Goal: Task Accomplishment & Management: Complete application form

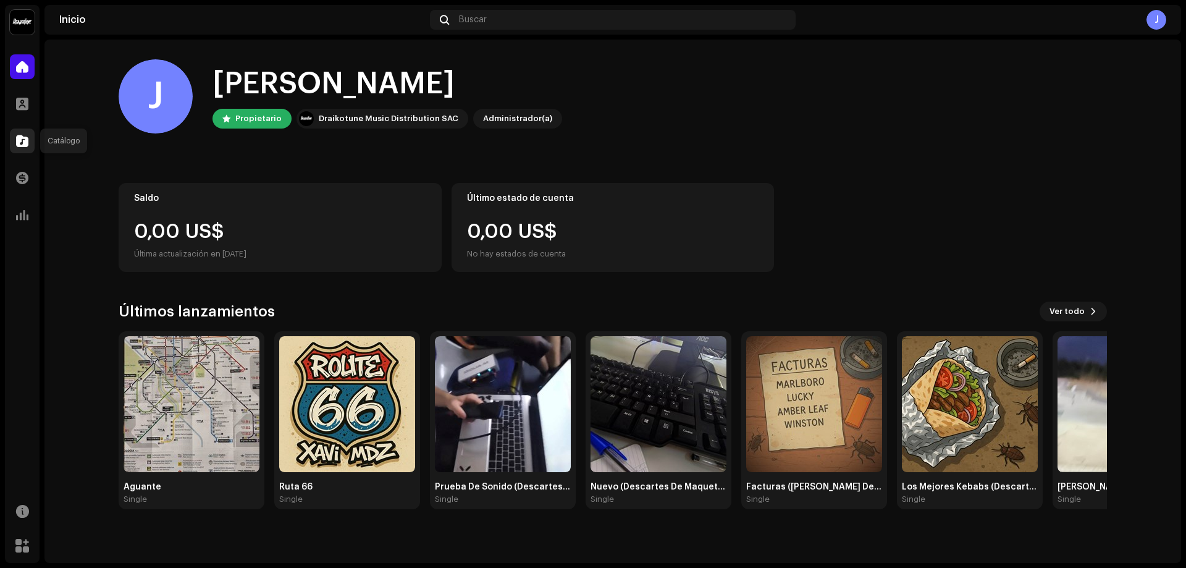
click at [17, 138] on span at bounding box center [22, 141] width 12 height 10
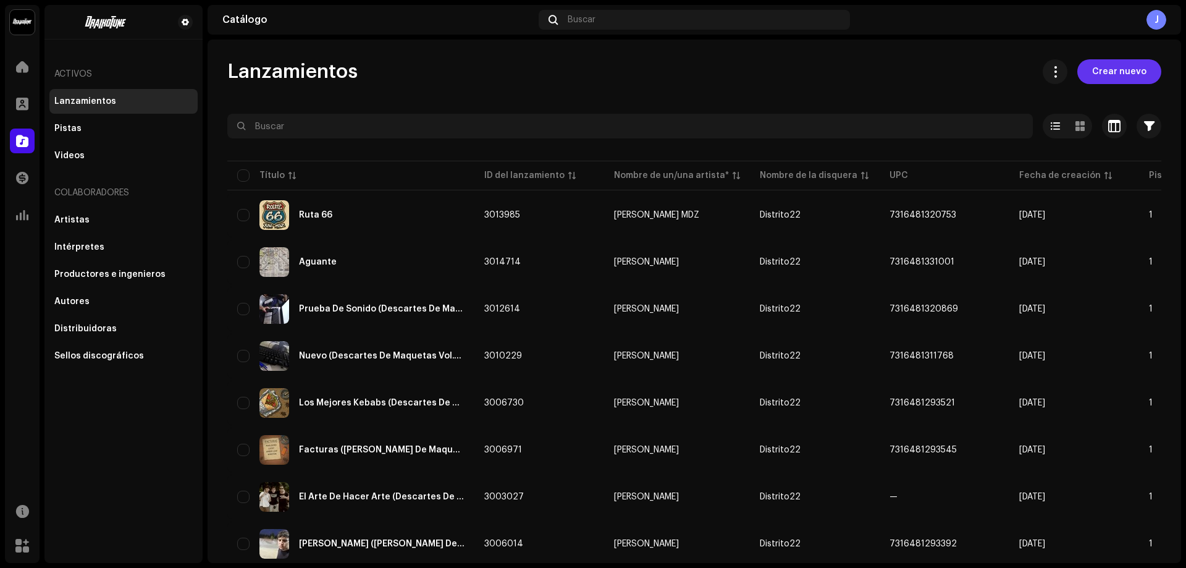
click at [1101, 65] on span "Crear nuevo" at bounding box center [1120, 71] width 54 height 25
click at [1102, 76] on span "Crear nuevo" at bounding box center [1120, 71] width 54 height 25
click at [1093, 72] on span "Crear nuevo" at bounding box center [1120, 71] width 54 height 25
click at [1093, 71] on span "Crear nuevo" at bounding box center [1120, 71] width 54 height 25
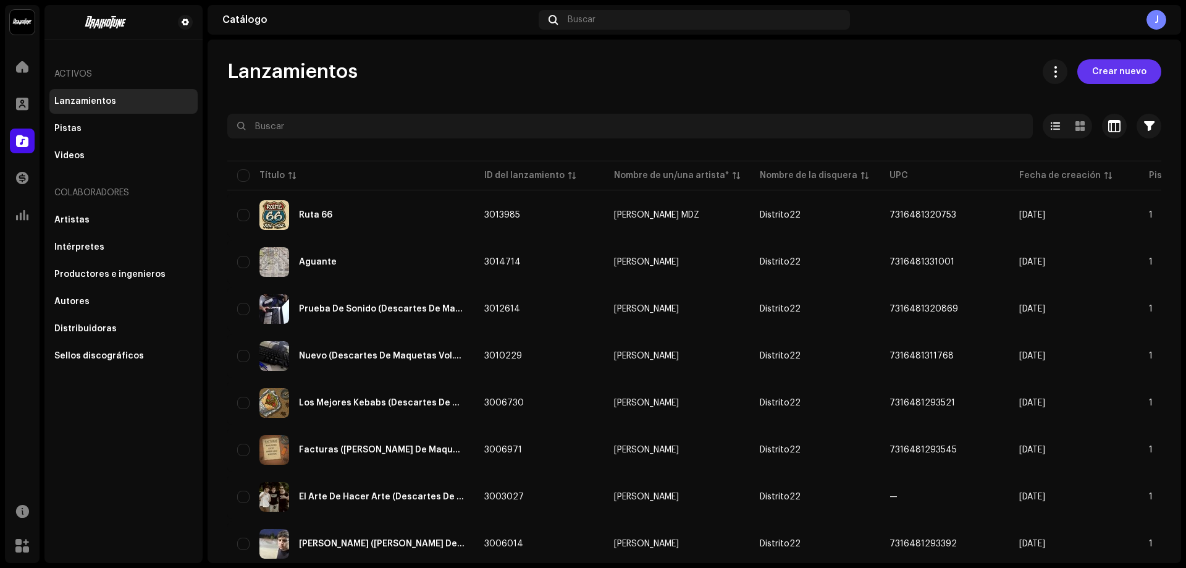
click at [1093, 71] on span "Crear nuevo" at bounding box center [1120, 71] width 54 height 25
click at [1094, 71] on span "Crear nuevo" at bounding box center [1120, 71] width 54 height 25
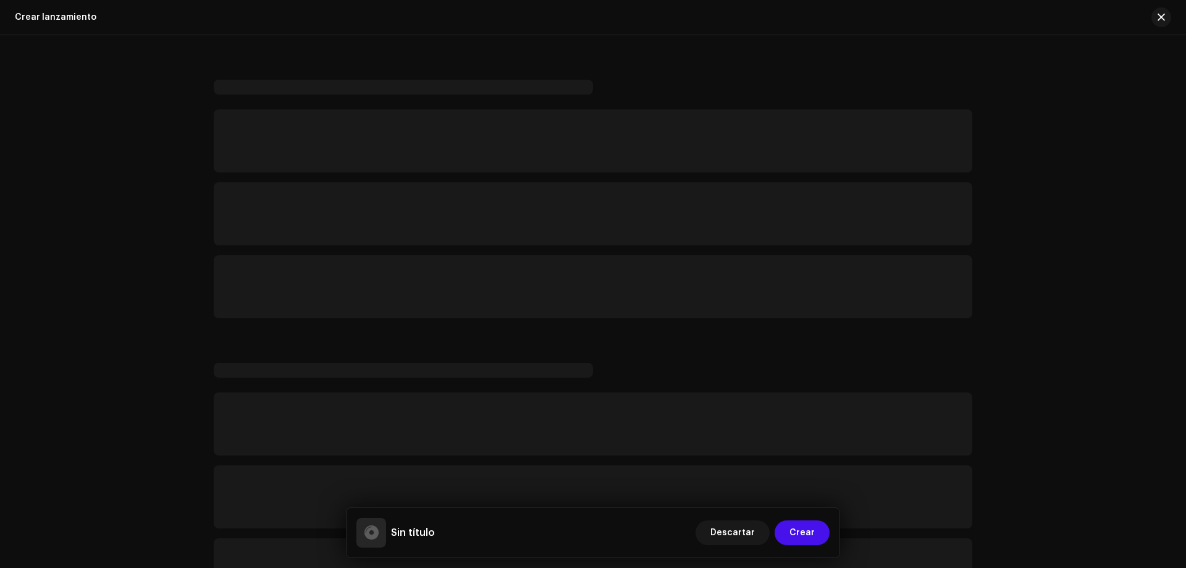
scroll to position [62, 0]
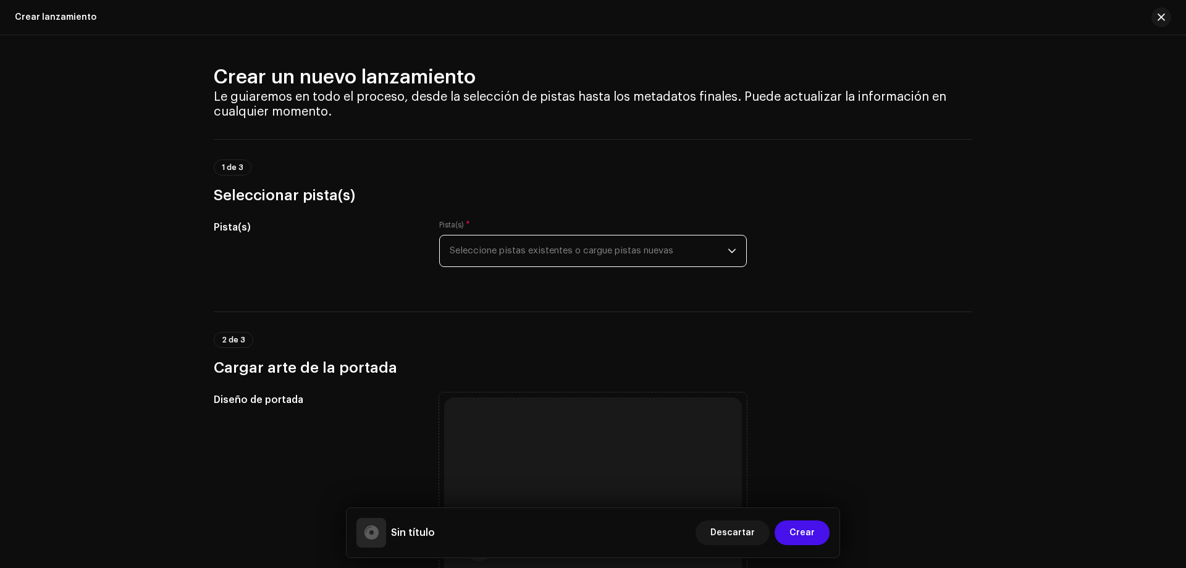
click at [671, 244] on span "Seleccione pistas existentes o cargue pistas nuevas" at bounding box center [589, 250] width 278 height 31
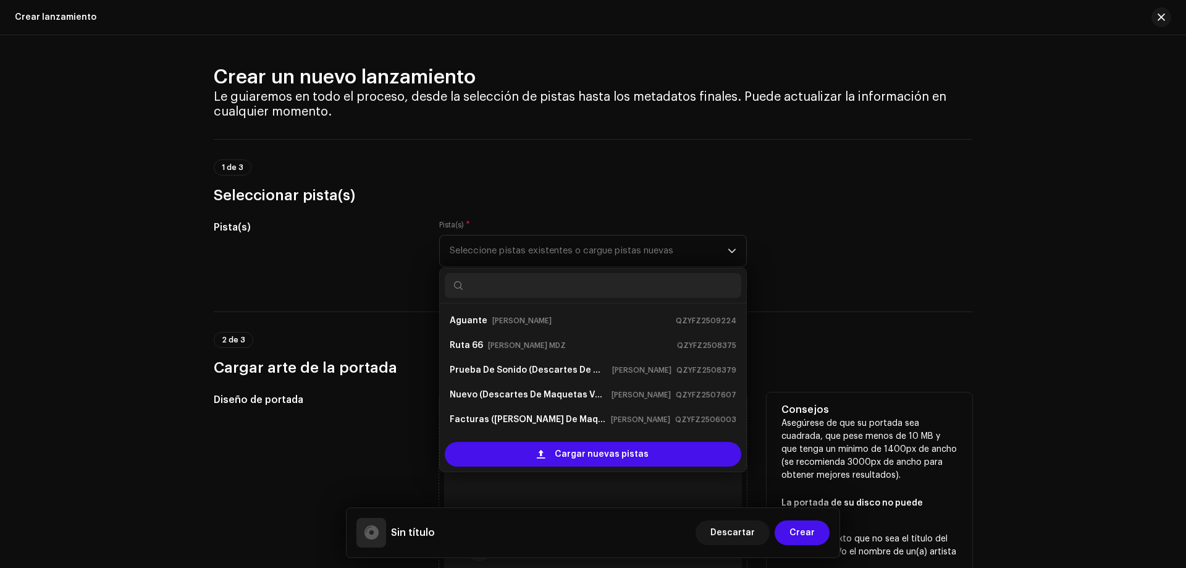
scroll to position [20, 0]
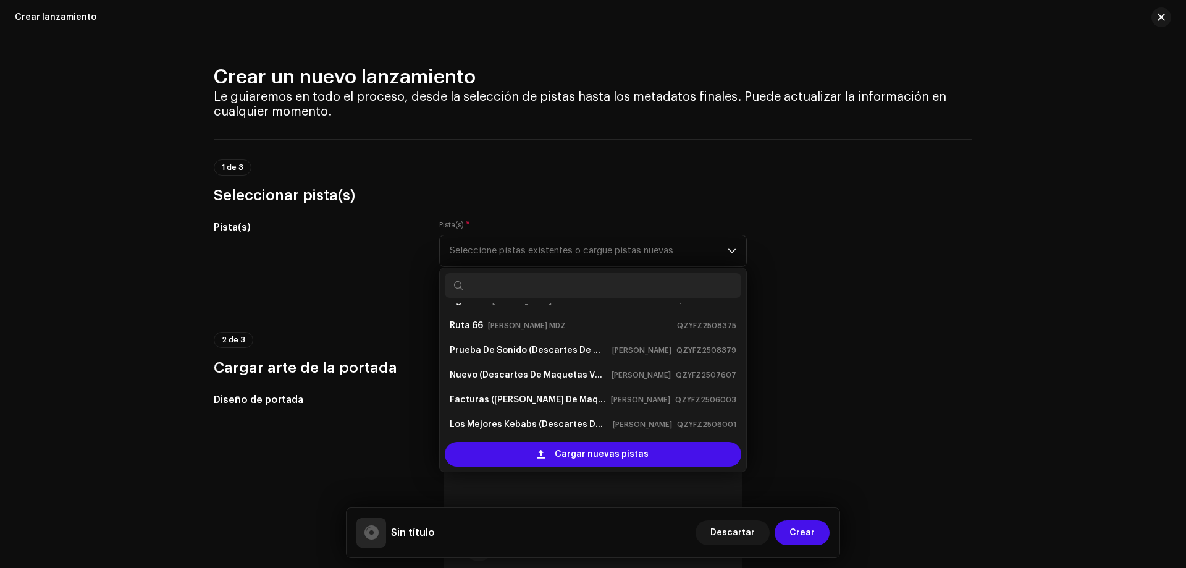
click at [901, 358] on h3 "Cargar arte de la portada" at bounding box center [593, 368] width 759 height 20
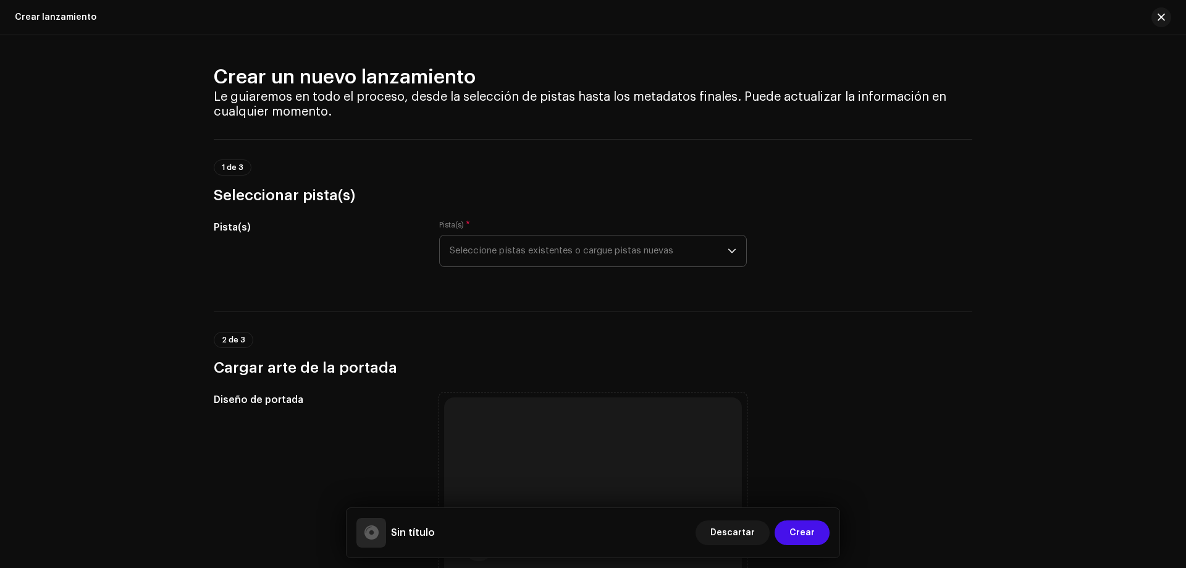
click at [535, 247] on span "Seleccione pistas existentes o cargue pistas nuevas" at bounding box center [589, 250] width 278 height 31
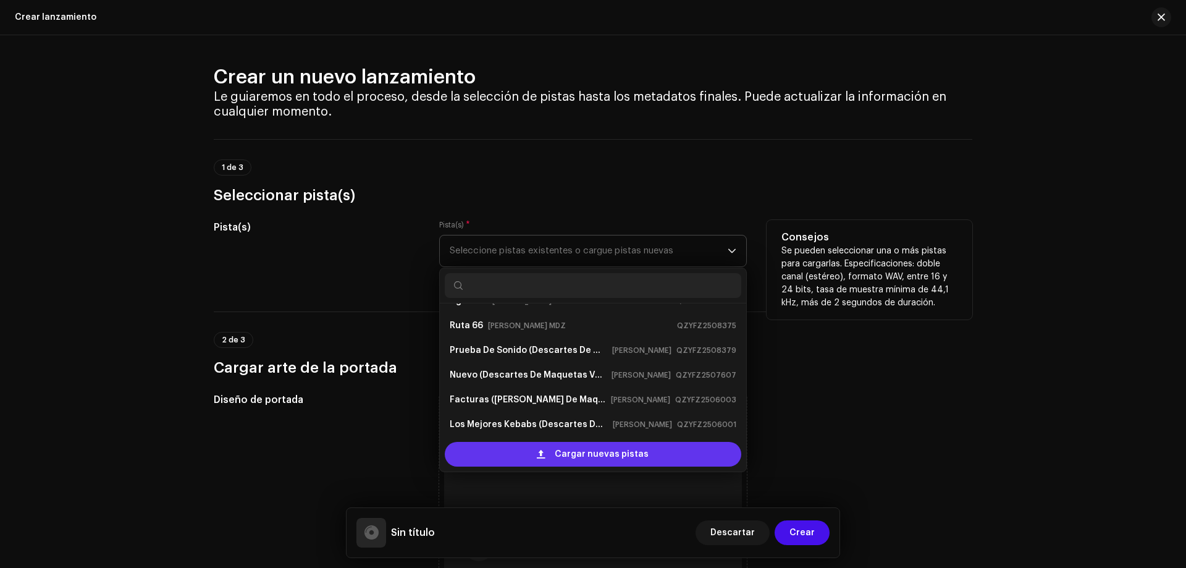
click at [560, 453] on span "Cargar nuevas pistas" at bounding box center [602, 454] width 94 height 25
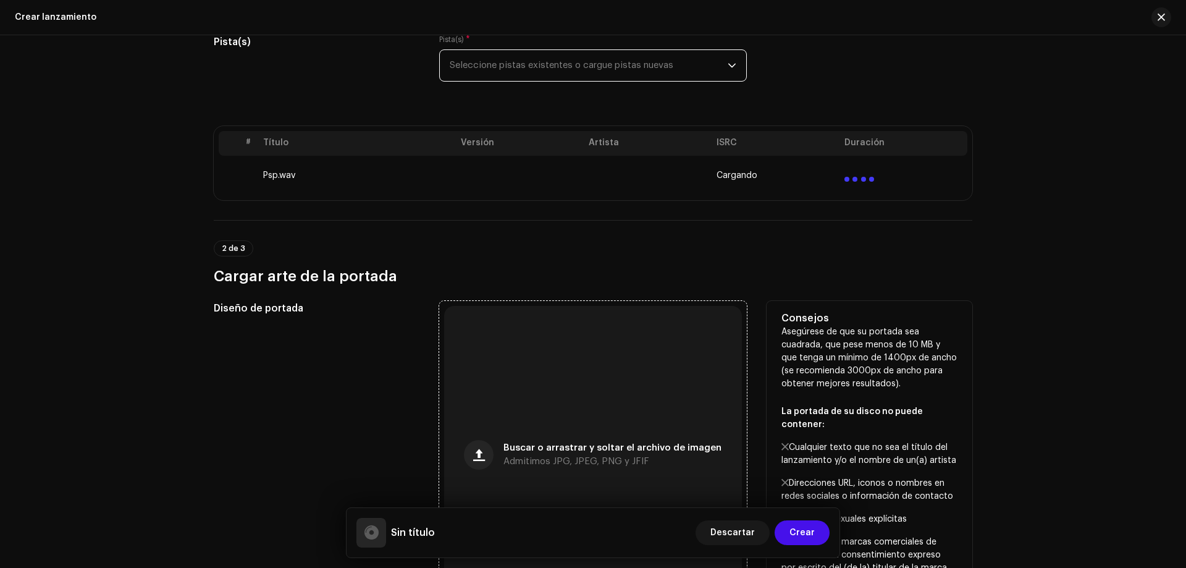
scroll to position [247, 0]
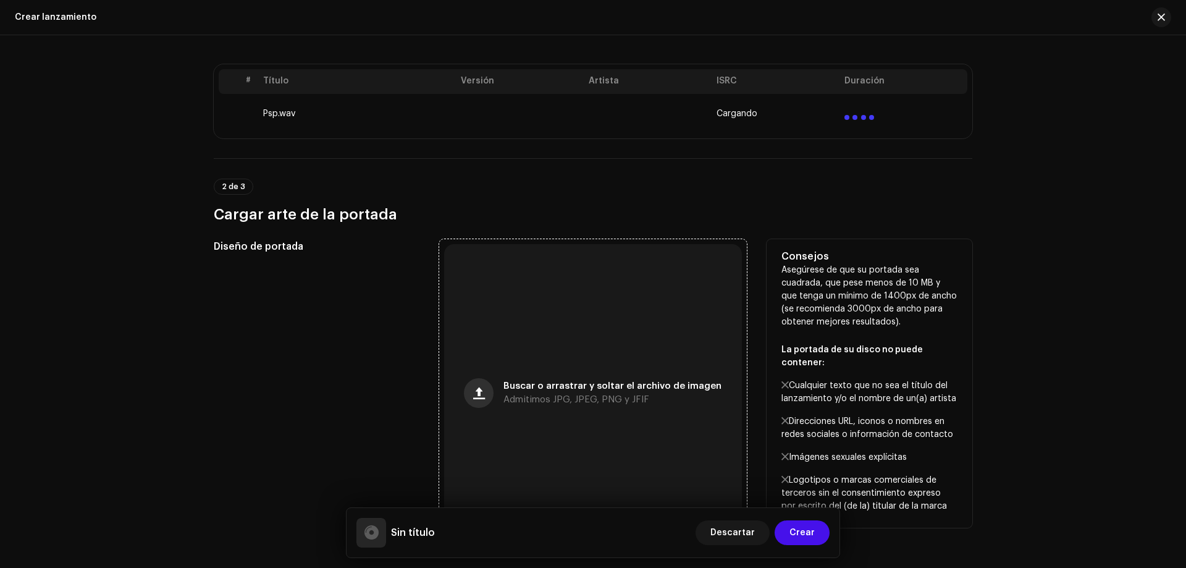
click at [474, 392] on button "button" at bounding box center [479, 393] width 30 height 30
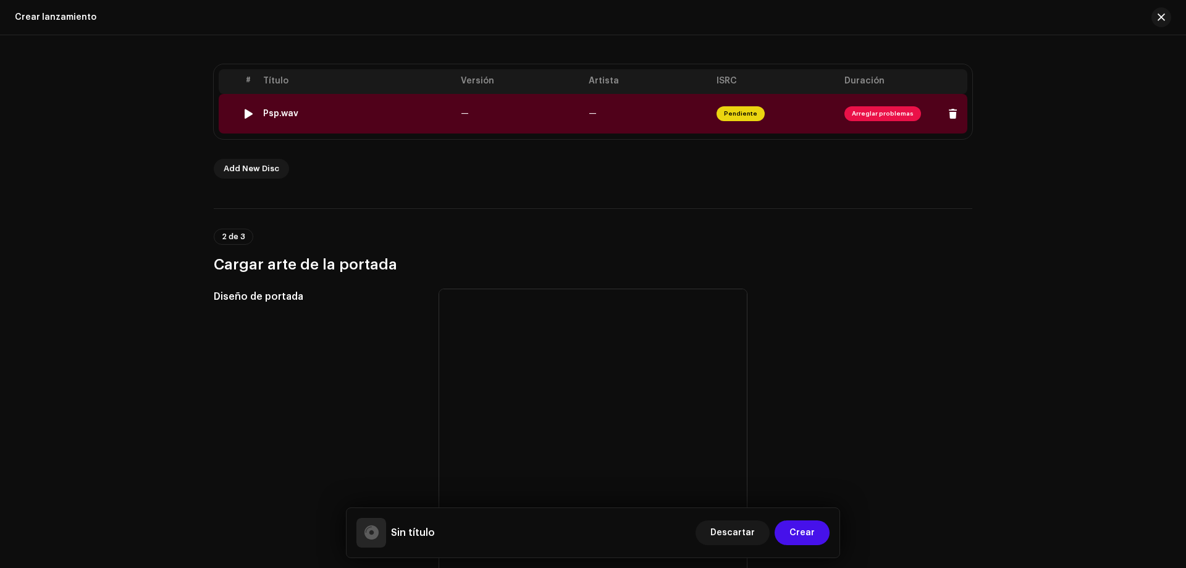
click at [887, 113] on span "Arreglar problemas" at bounding box center [883, 113] width 77 height 15
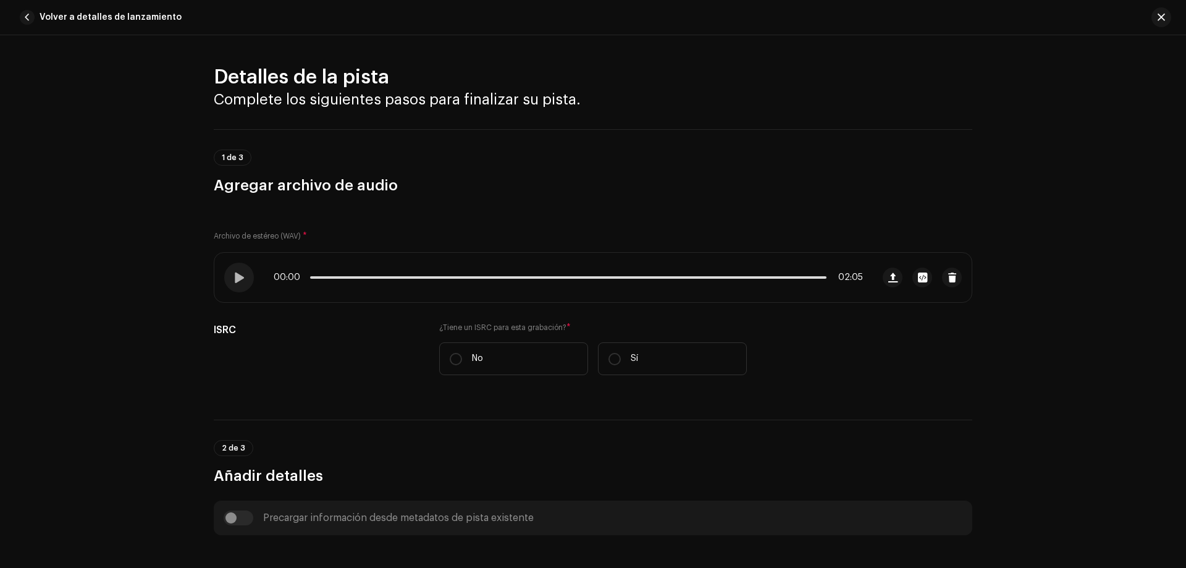
scroll to position [459, 0]
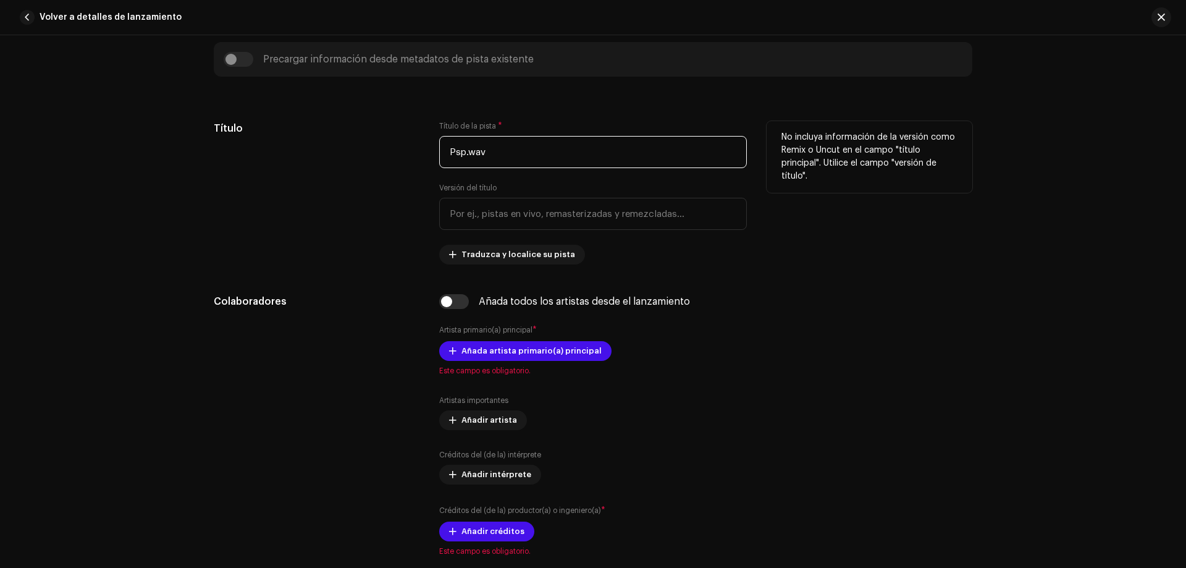
drag, startPoint x: 532, startPoint y: 158, endPoint x: 466, endPoint y: 159, distance: 66.1
click at [466, 159] on input "Psp.wav" at bounding box center [593, 152] width 308 height 32
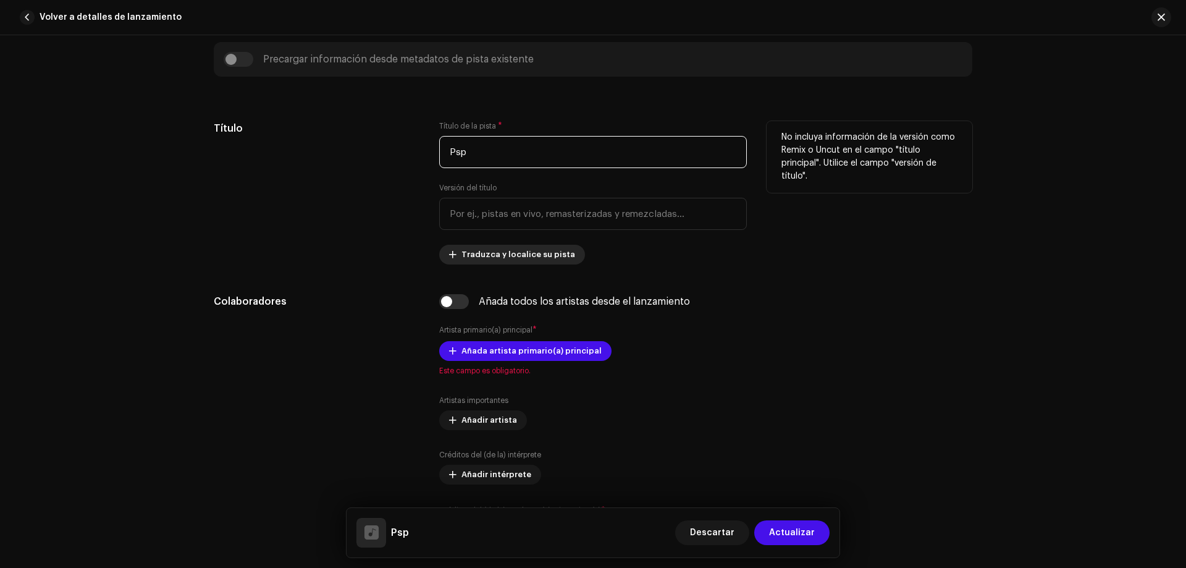
scroll to position [520, 0]
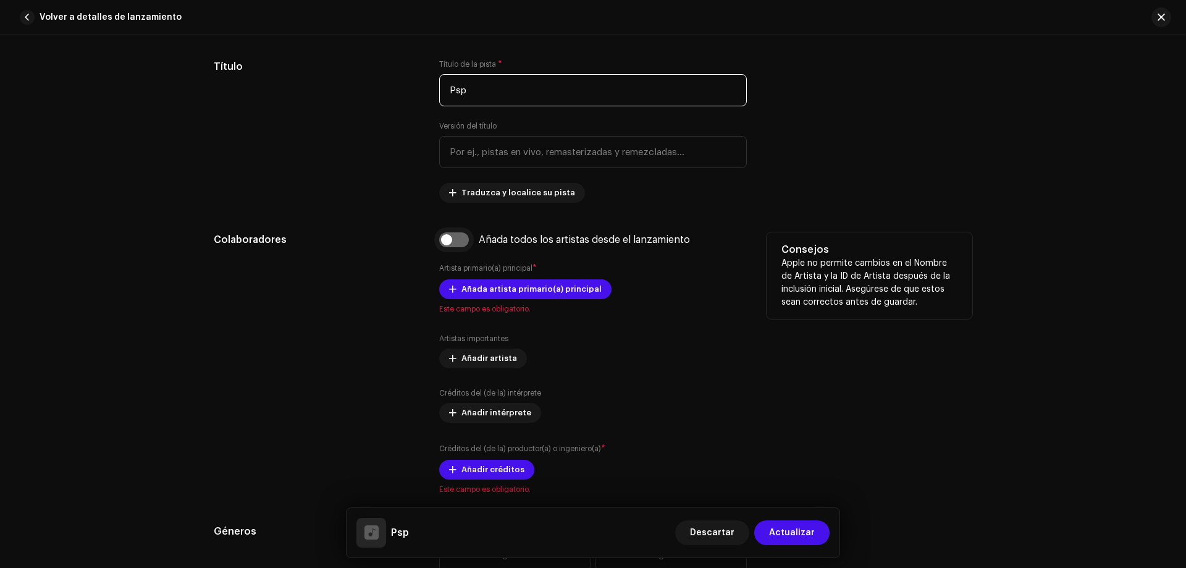
type input "Psp"
click at [454, 240] on input "checkbox" at bounding box center [454, 239] width 30 height 15
checkbox input "true"
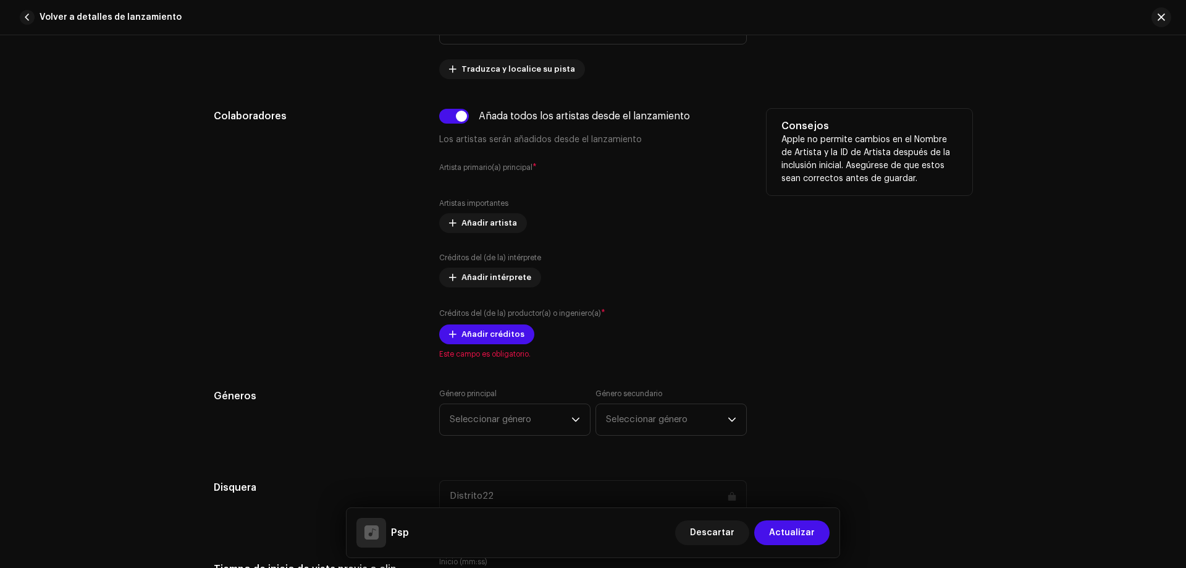
scroll to position [706, 0]
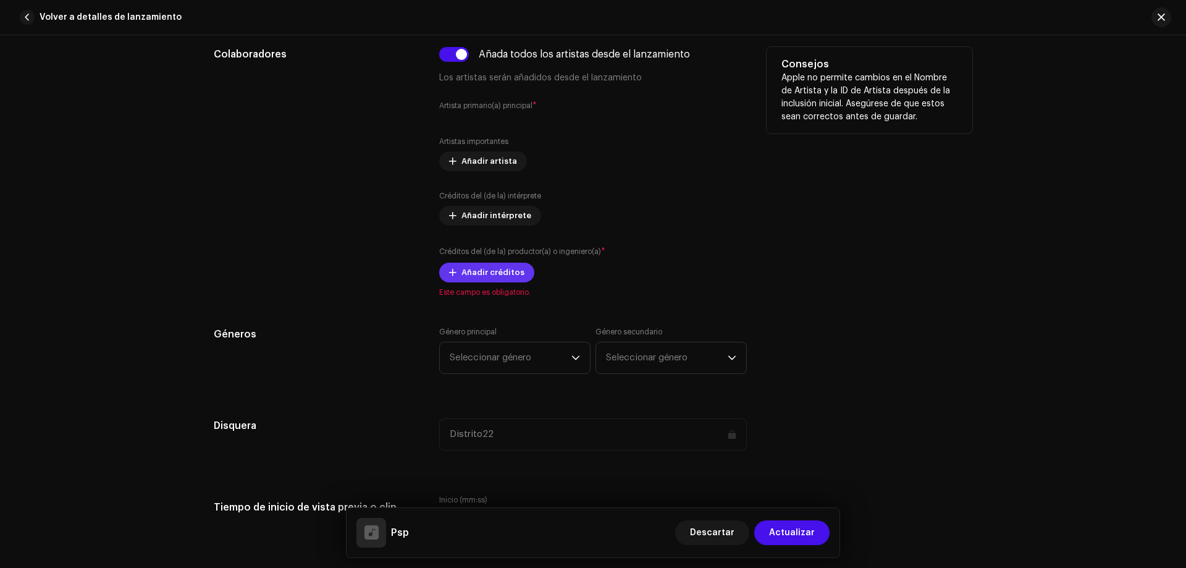
click at [481, 275] on span "Añadir créditos" at bounding box center [493, 272] width 63 height 25
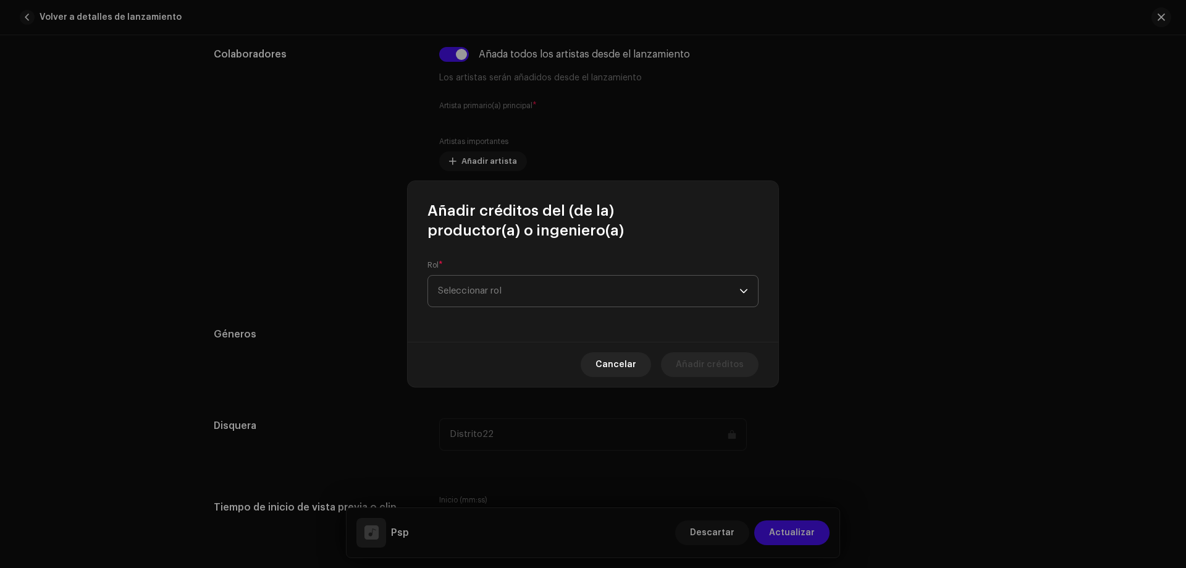
click at [499, 289] on span "Seleccionar rol" at bounding box center [589, 291] width 302 height 31
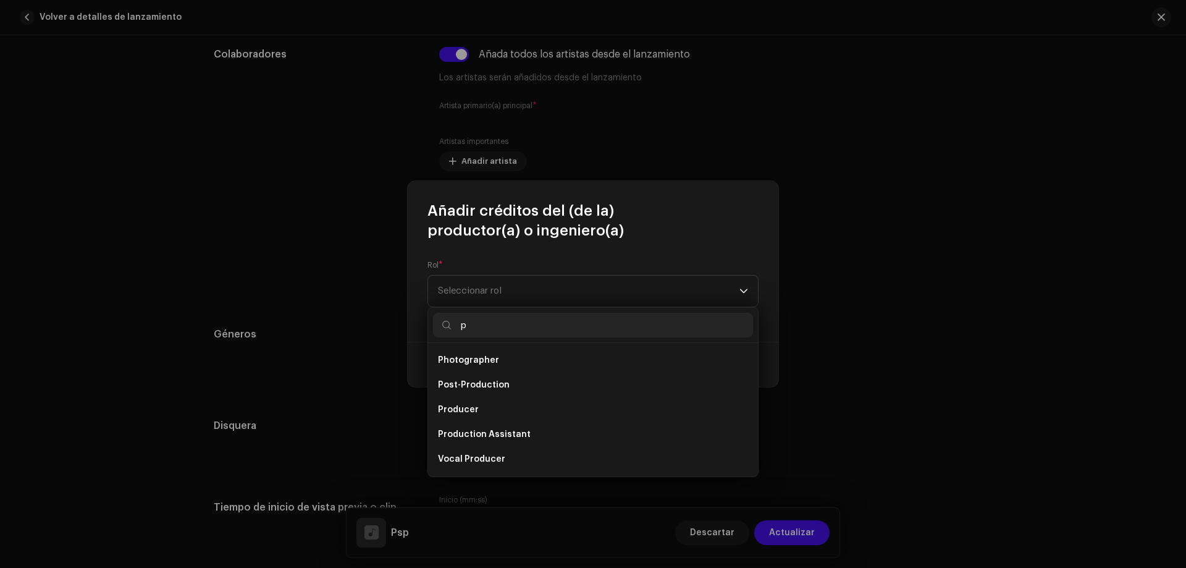
scroll to position [0, 0]
type input "pRO"
click at [499, 462] on li "Producer" at bounding box center [593, 459] width 320 height 25
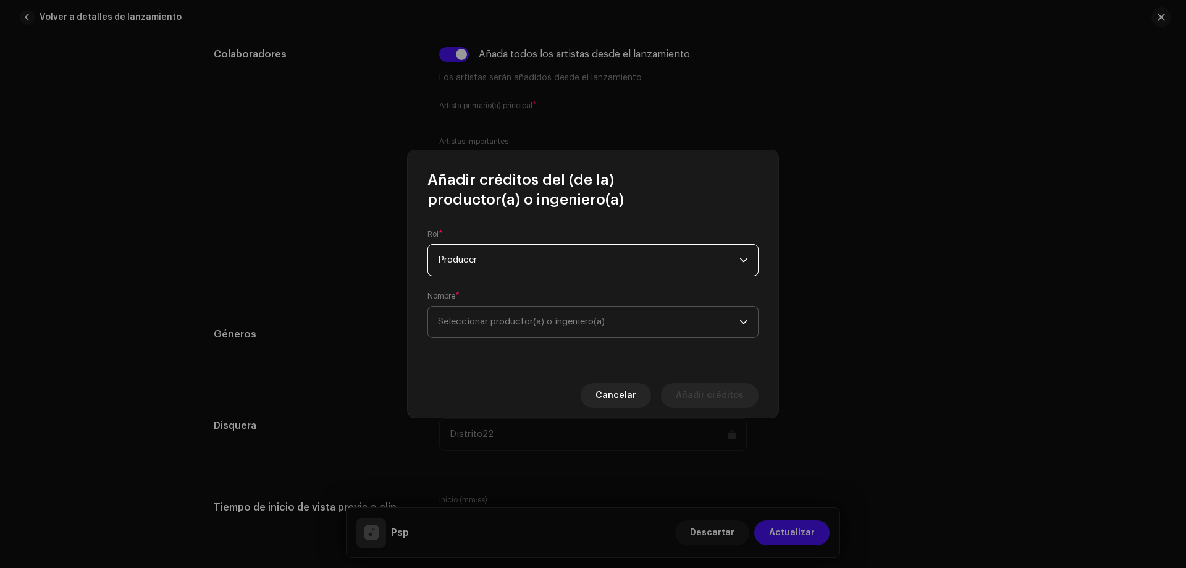
click at [509, 313] on span "Seleccionar productor(a) o ingeniero(a)" at bounding box center [589, 322] width 302 height 31
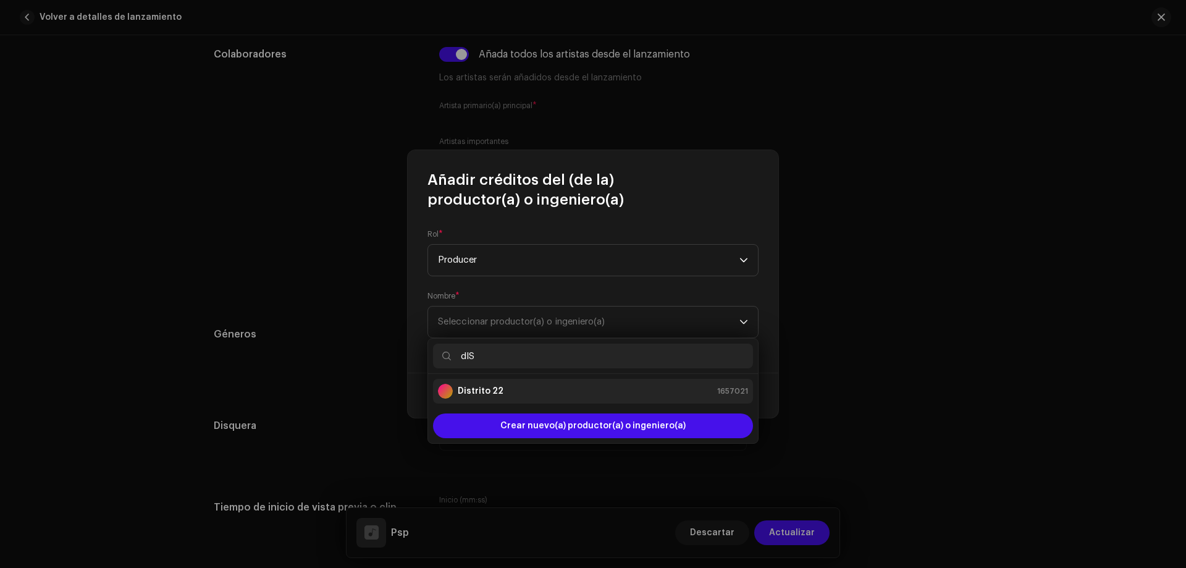
type input "dIS"
click at [545, 394] on div "Distrito 22 1657021" at bounding box center [593, 391] width 310 height 15
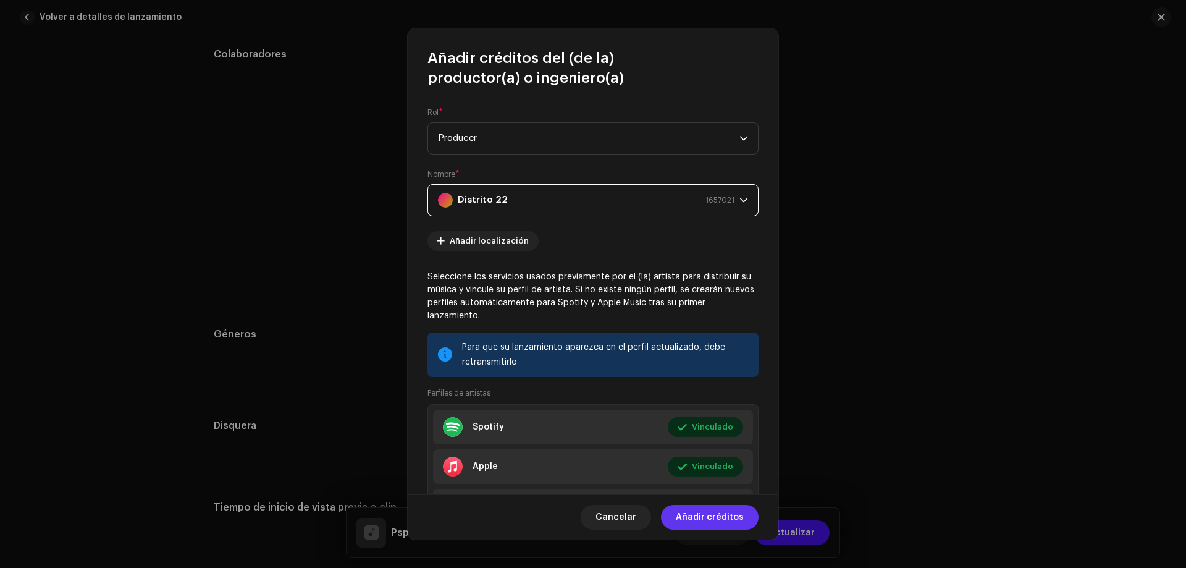
click at [712, 522] on span "Añadir créditos" at bounding box center [710, 517] width 68 height 25
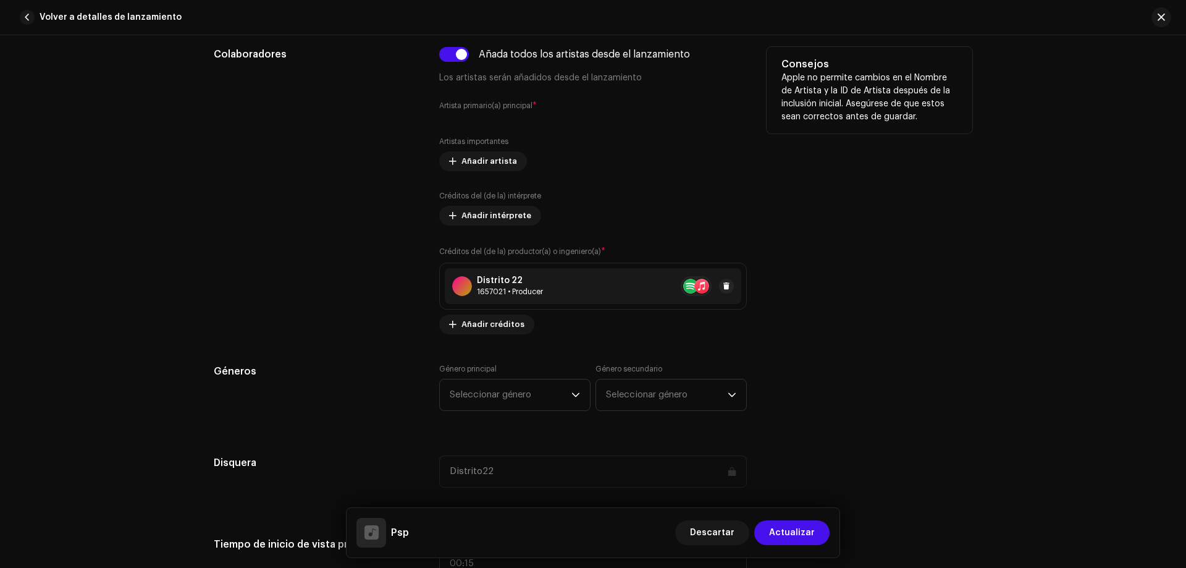
click at [491, 274] on div "Distrito 22 1657021 • Producer" at bounding box center [593, 286] width 297 height 36
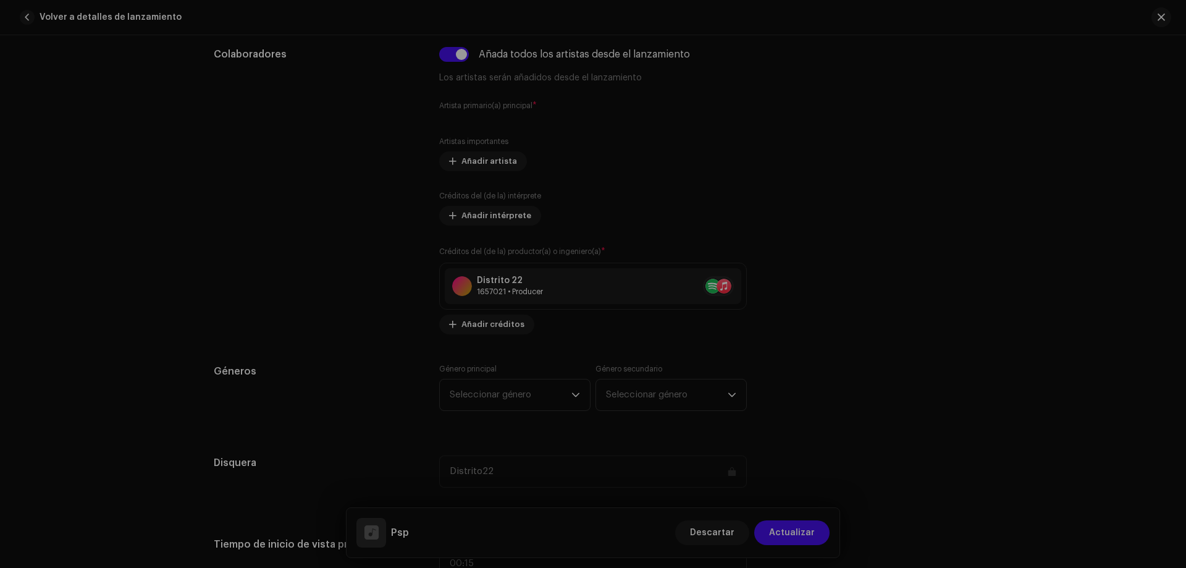
drag, startPoint x: 905, startPoint y: 242, endPoint x: 794, endPoint y: 287, distance: 119.7
click at [904, 242] on div "Actualizar créditos del (de la) productor(a) o ingeniero(a) Rol * Seleccionar r…" at bounding box center [593, 284] width 1186 height 568
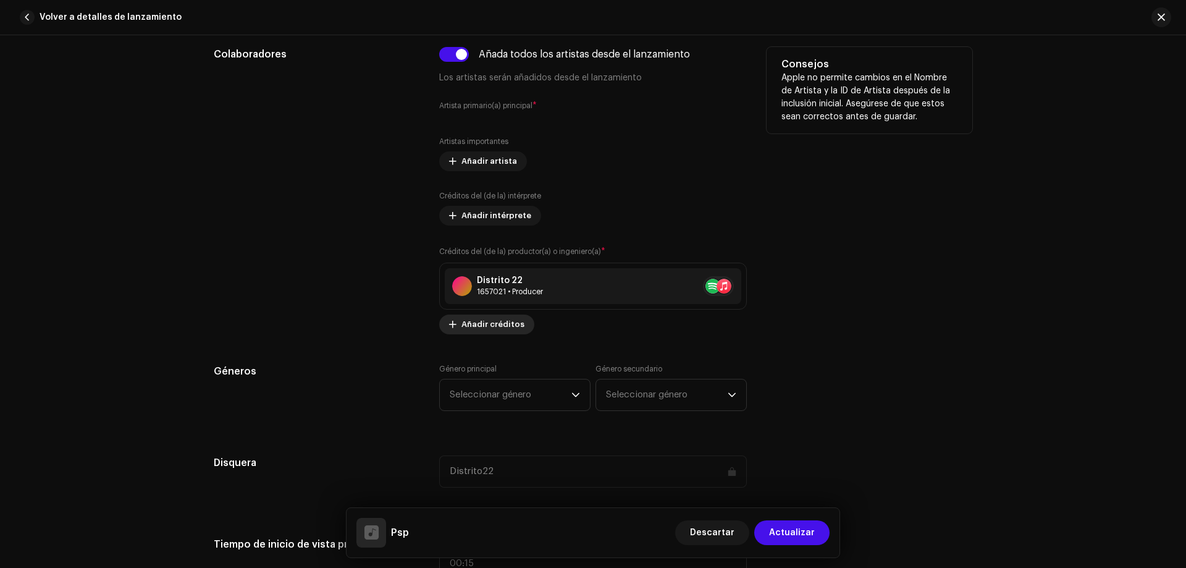
click at [509, 323] on span "Añadir créditos" at bounding box center [493, 324] width 63 height 25
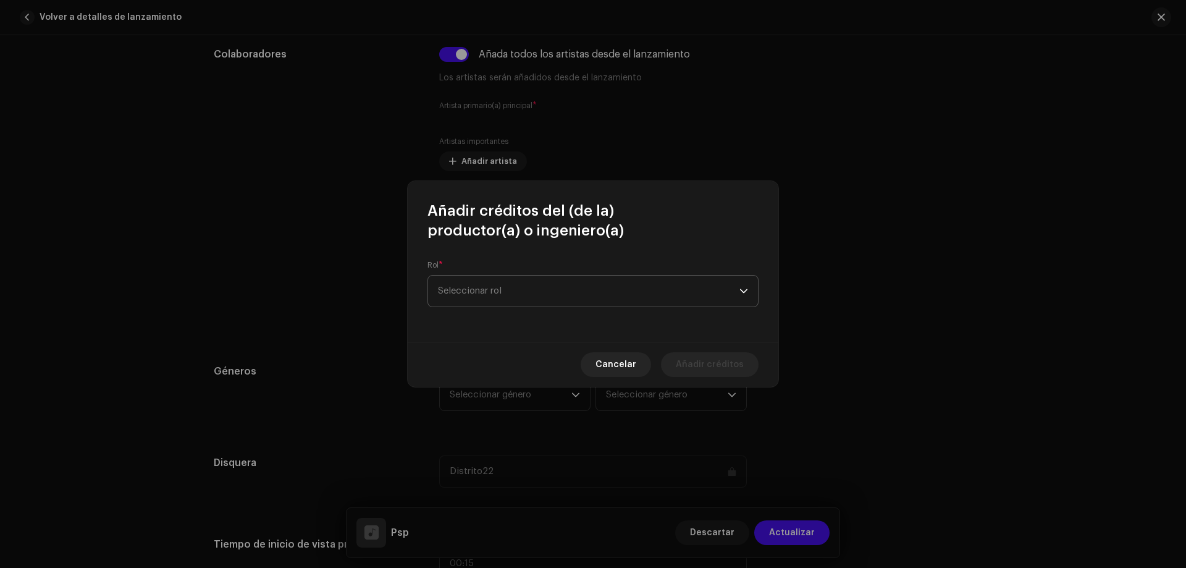
click at [519, 294] on span "Seleccionar rol" at bounding box center [589, 291] width 302 height 31
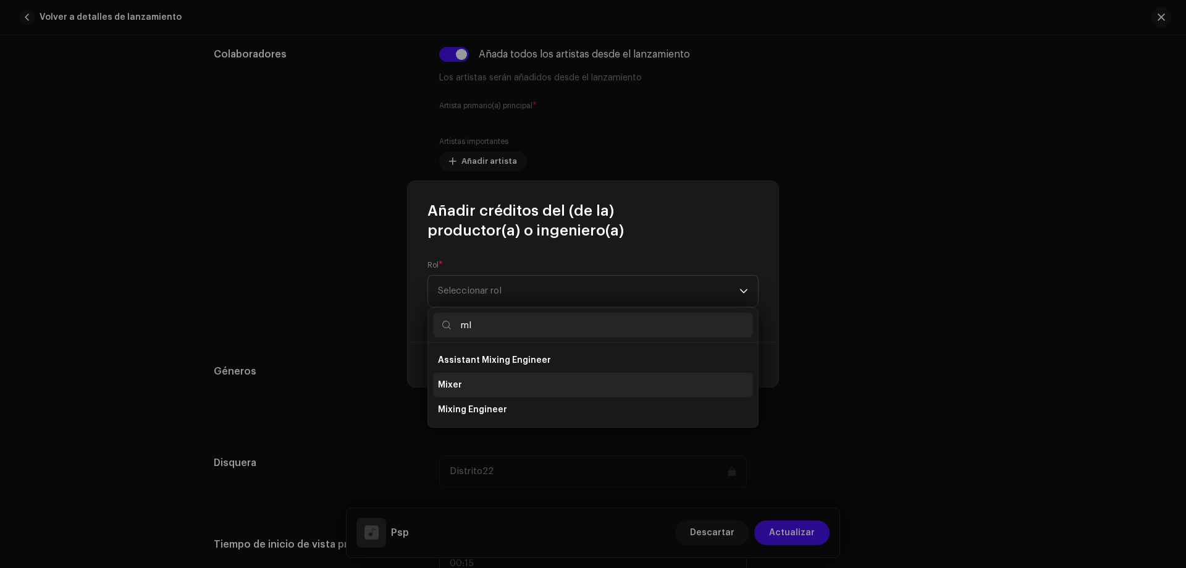
type input "mI"
click at [452, 392] on li "Mixer" at bounding box center [593, 385] width 320 height 25
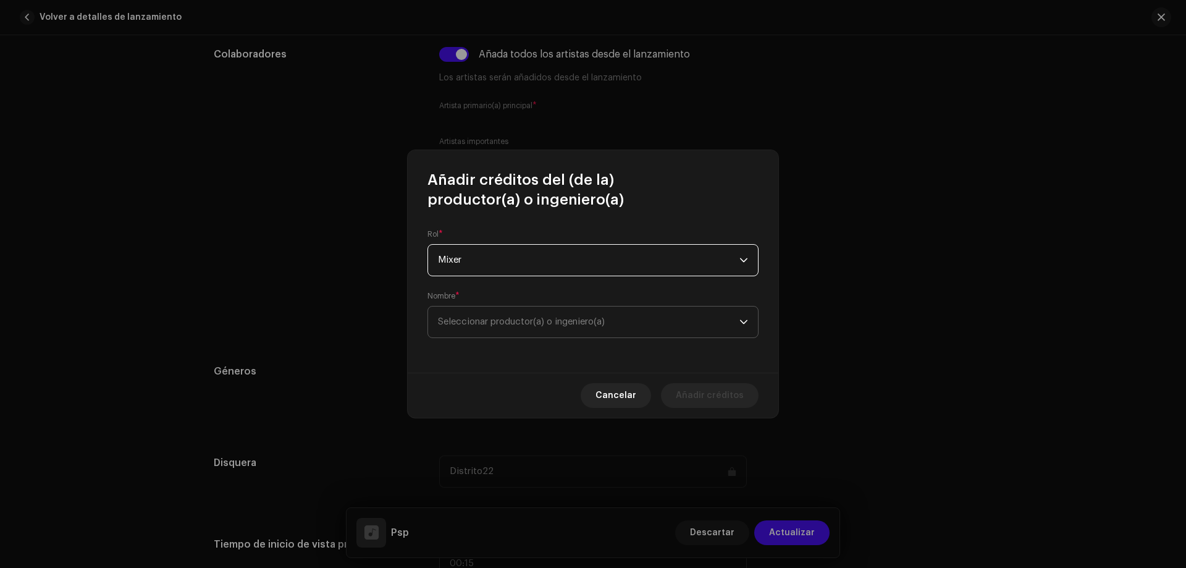
click at [510, 324] on span "Seleccionar productor(a) o ingeniero(a)" at bounding box center [521, 321] width 167 height 9
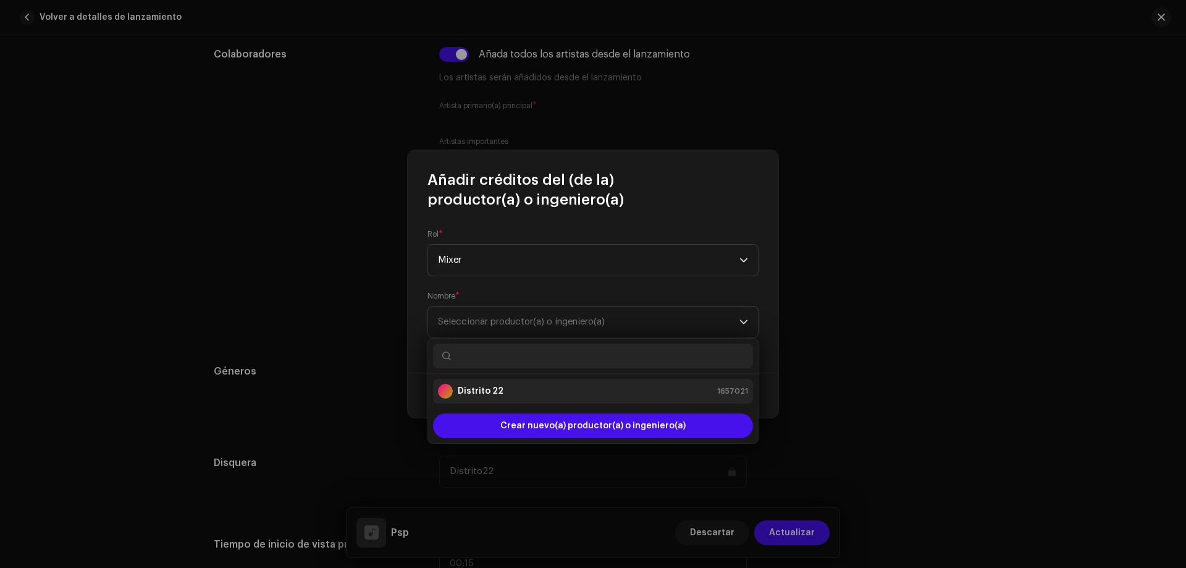
click at [527, 388] on div "Distrito 22 1657021" at bounding box center [593, 391] width 310 height 15
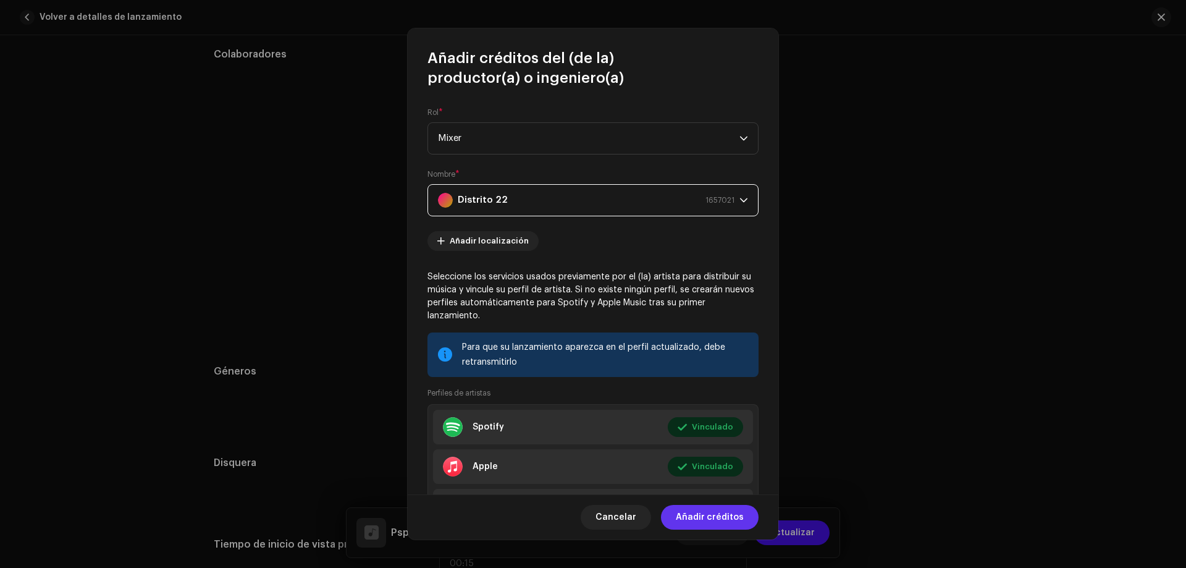
click at [709, 520] on span "Añadir créditos" at bounding box center [710, 517] width 68 height 25
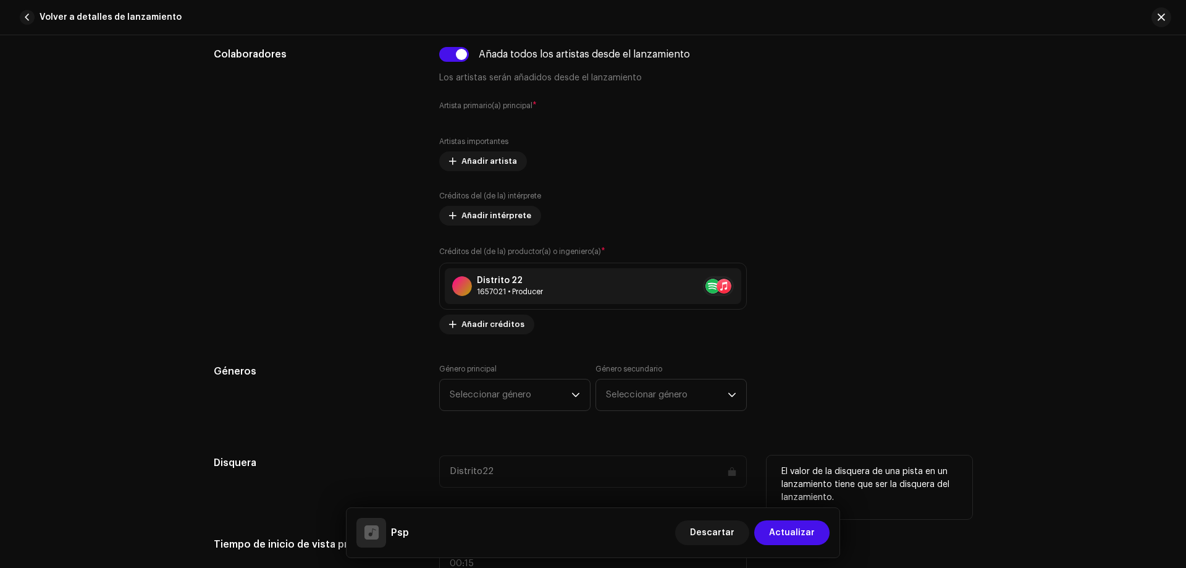
scroll to position [767, 0]
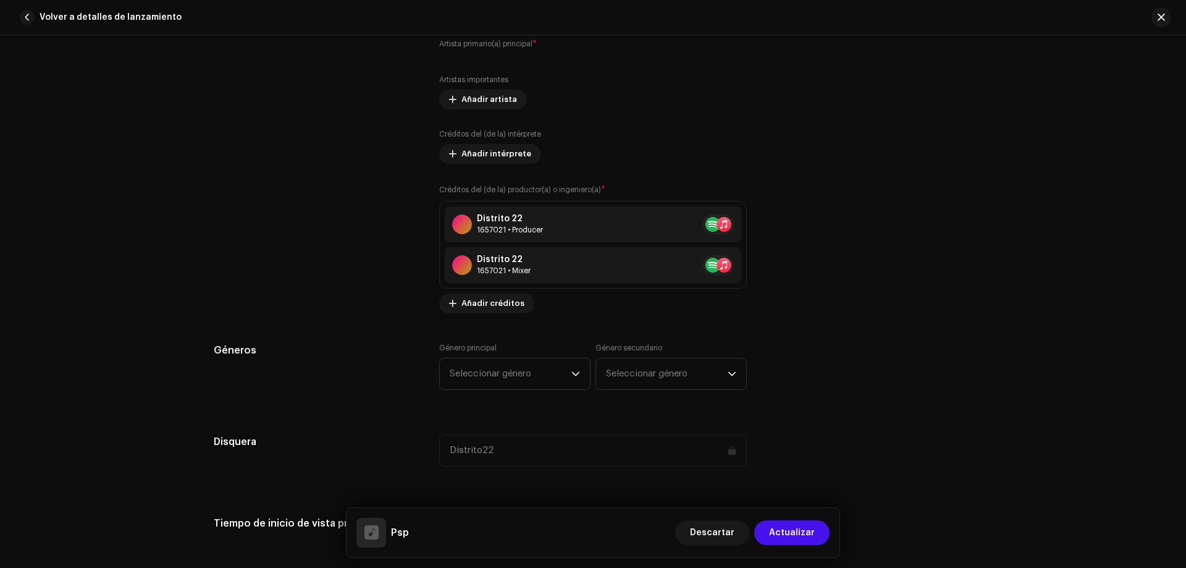
click at [506, 368] on span "Seleccionar género" at bounding box center [511, 373] width 122 height 31
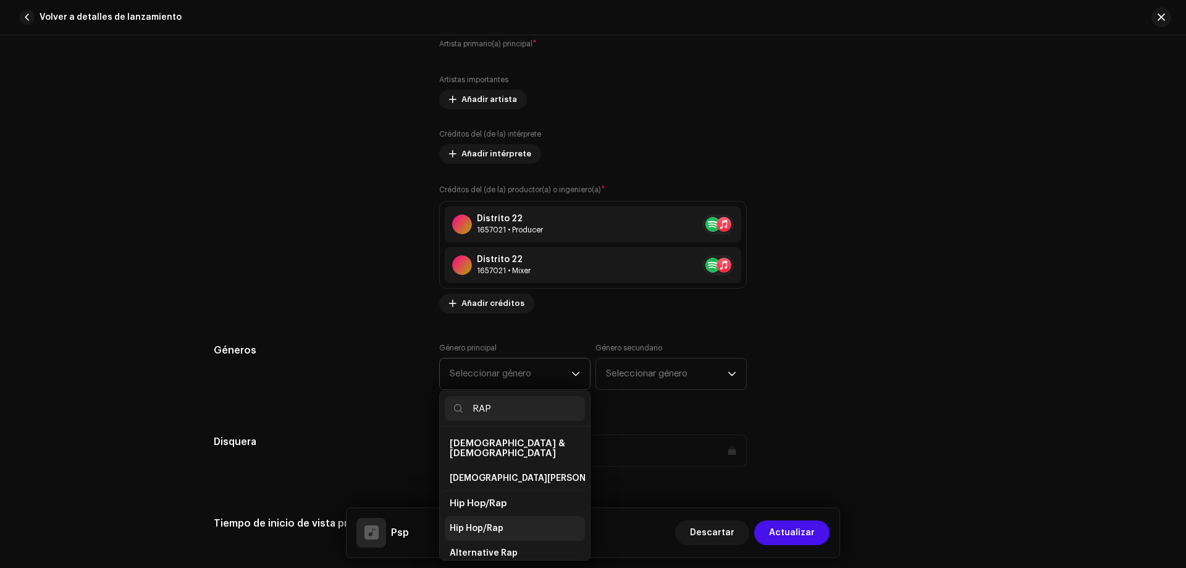
type input "RAP"
click at [496, 524] on span "Hip Hop/Rap" at bounding box center [477, 528] width 54 height 12
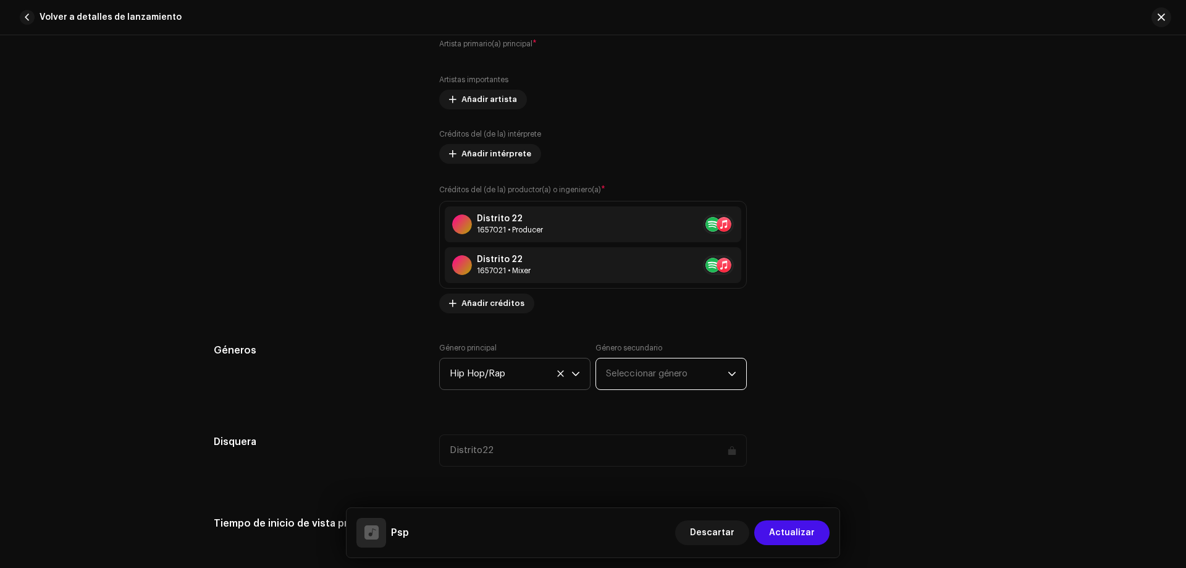
click at [633, 373] on span "Seleccionar género" at bounding box center [667, 373] width 122 height 31
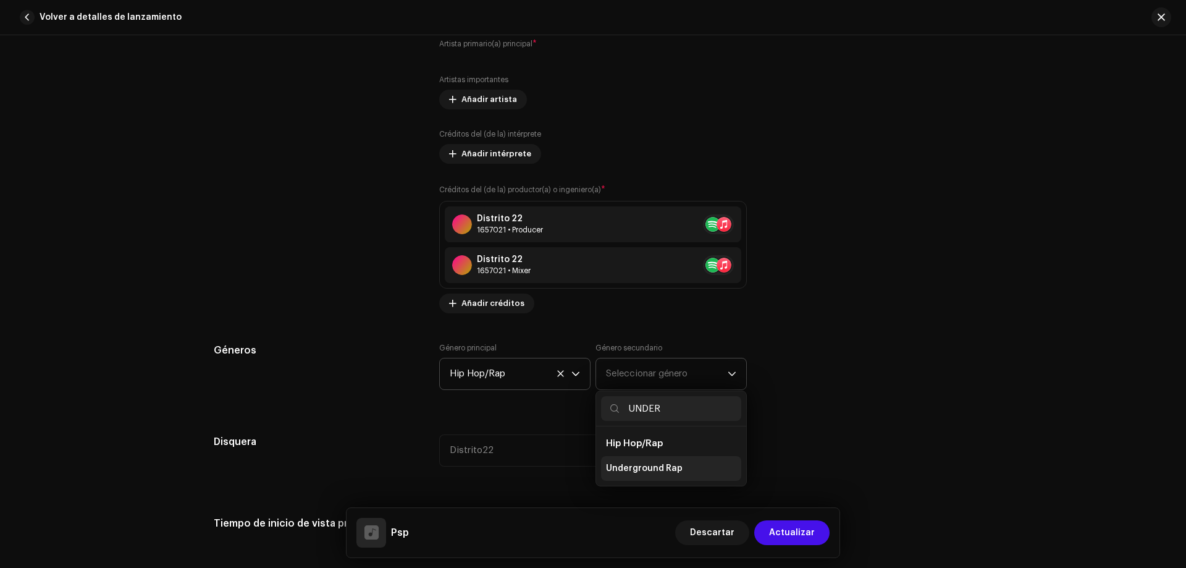
type input "UNDER"
click at [683, 471] on li "Underground Rap" at bounding box center [671, 468] width 140 height 25
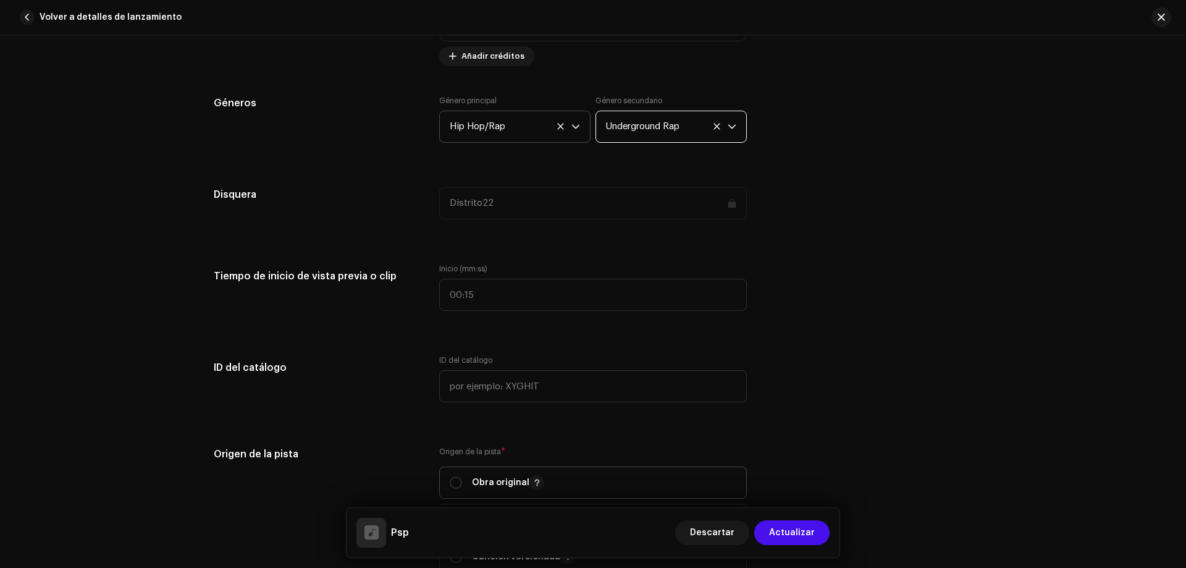
scroll to position [1138, 0]
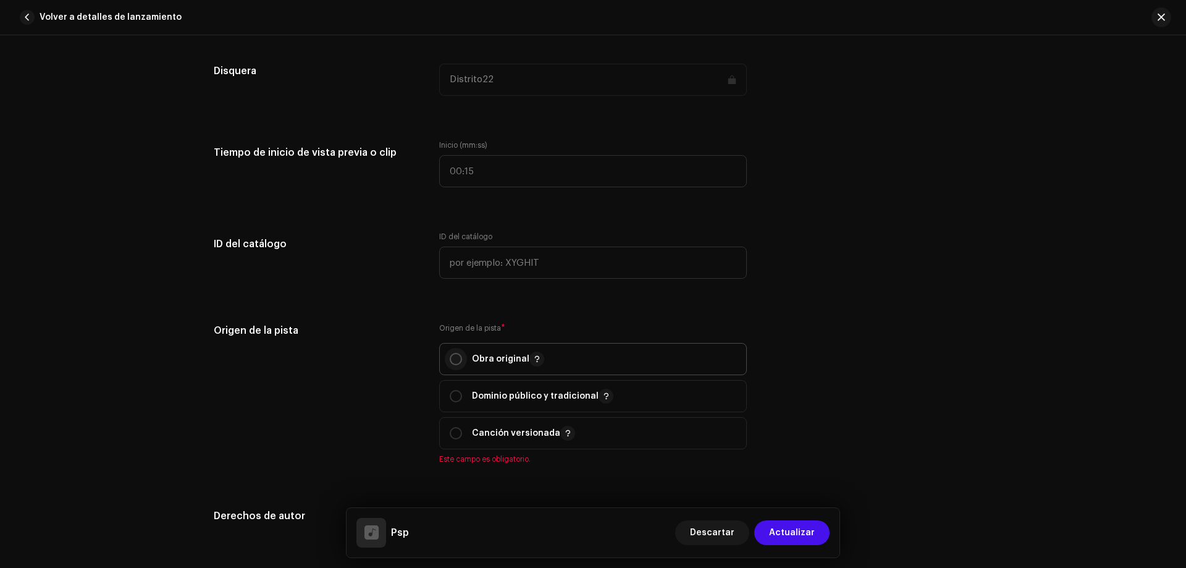
click at [455, 358] on input "radio" at bounding box center [456, 359] width 12 height 12
radio input "true"
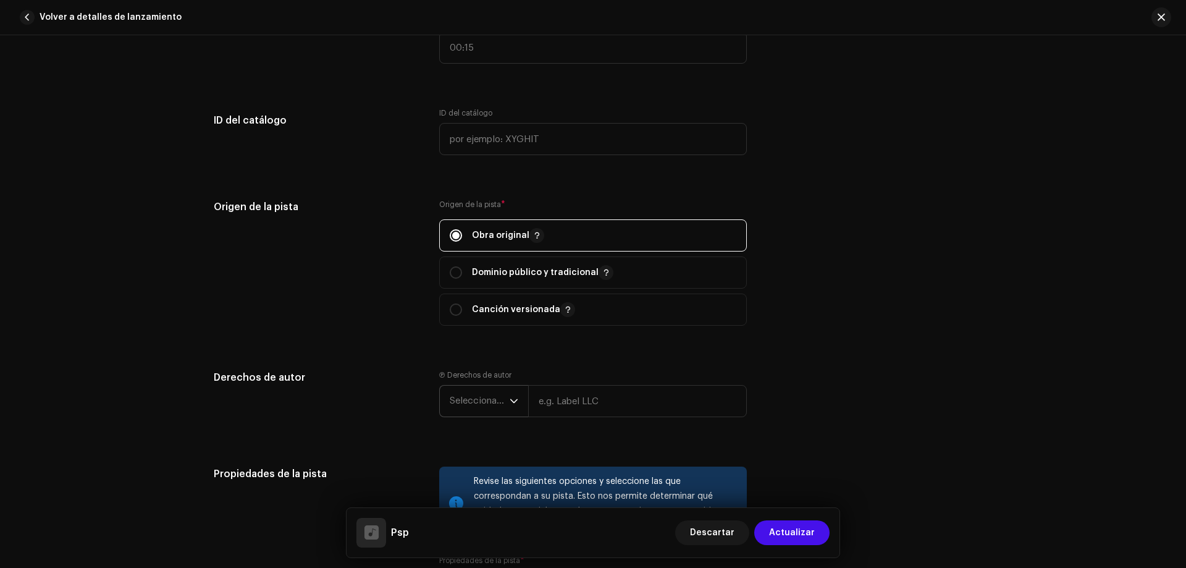
scroll to position [1324, 0]
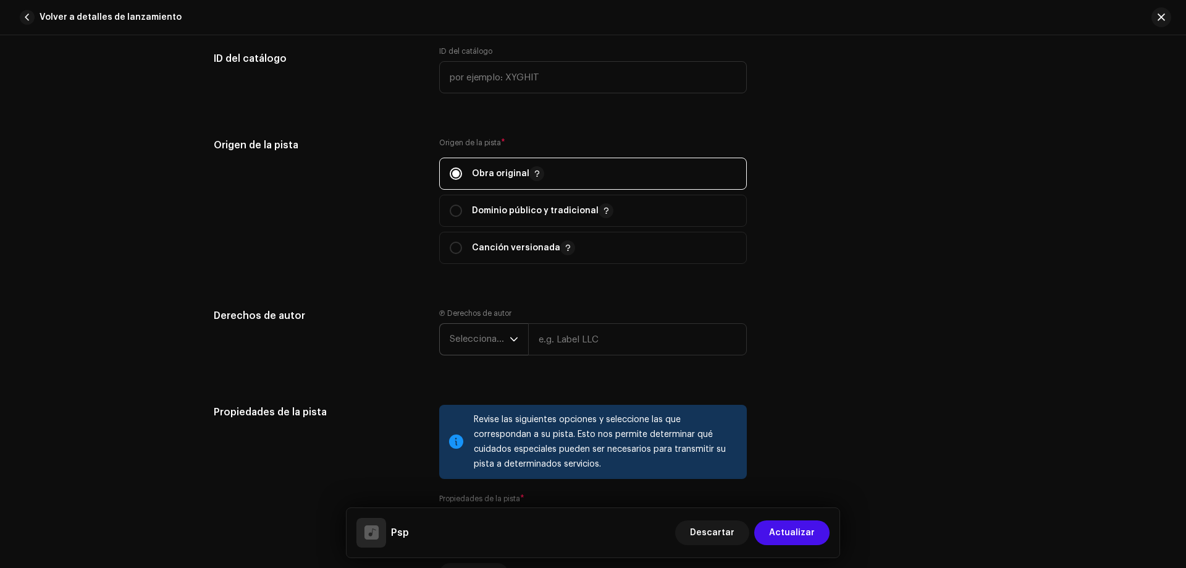
click at [491, 331] on span "Seleccionar año" at bounding box center [480, 339] width 60 height 31
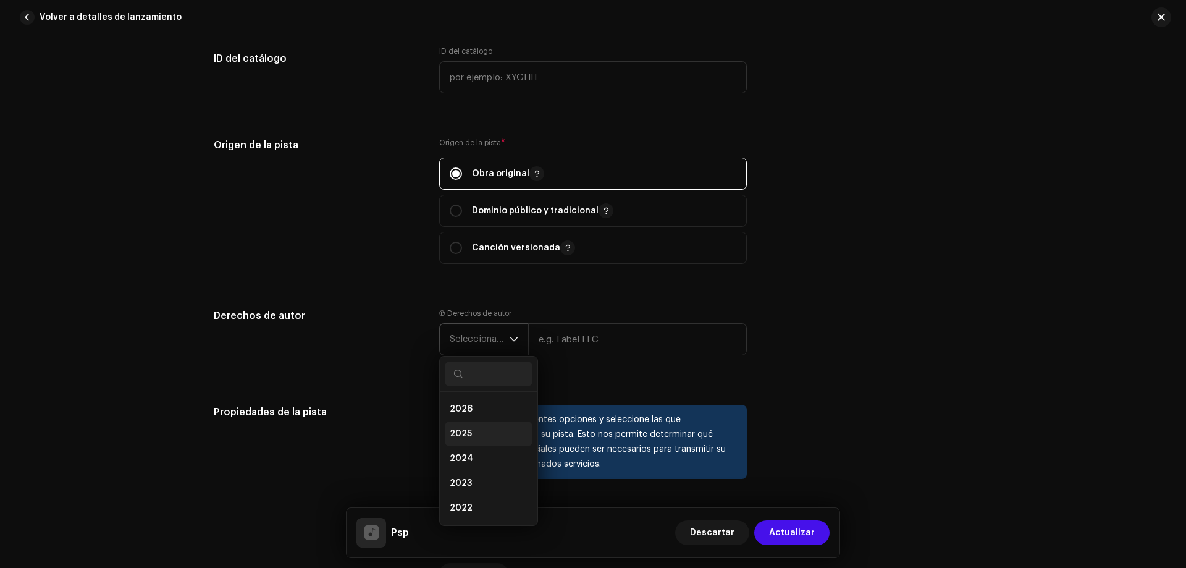
drag, startPoint x: 470, startPoint y: 429, endPoint x: 548, endPoint y: 358, distance: 105.8
click at [470, 426] on li "2025" at bounding box center [489, 433] width 88 height 25
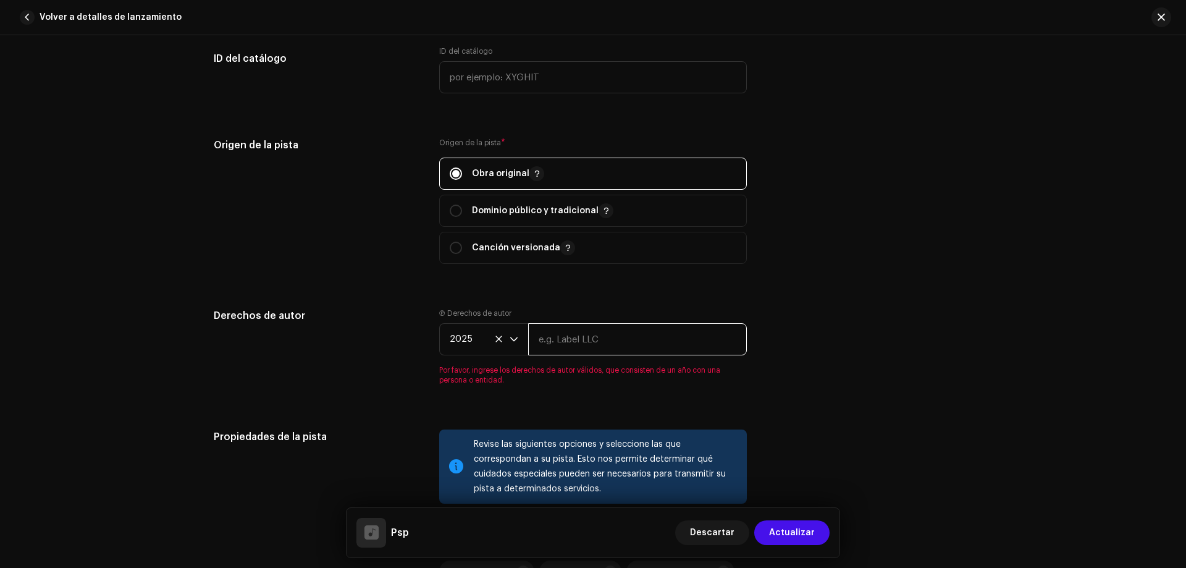
click at [598, 340] on input "text" at bounding box center [637, 339] width 219 height 32
type input "El Distrito 22"
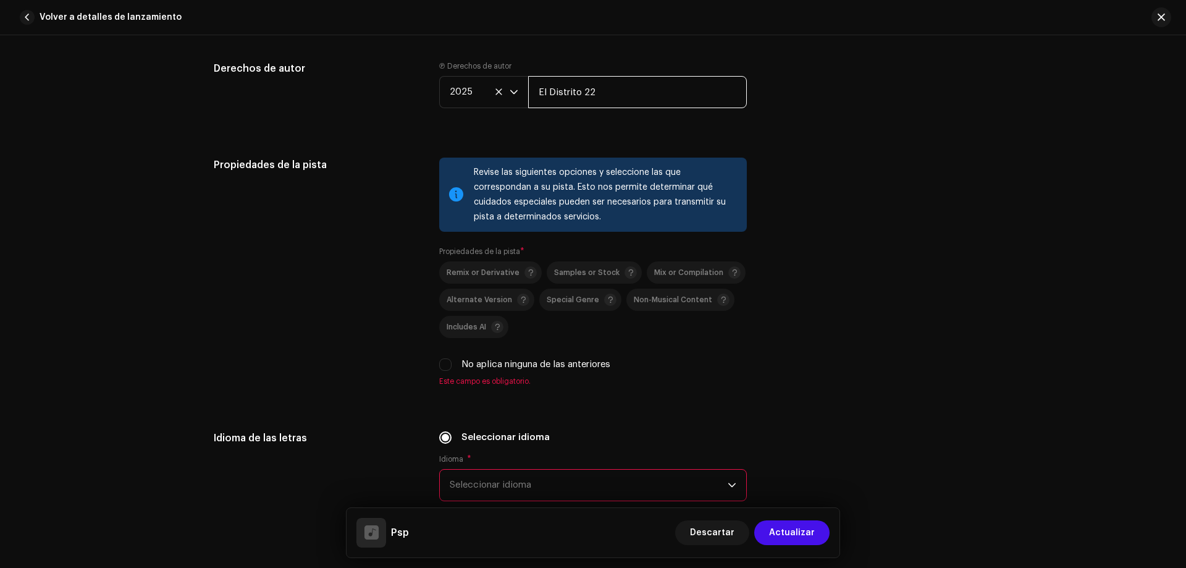
scroll to position [1694, 0]
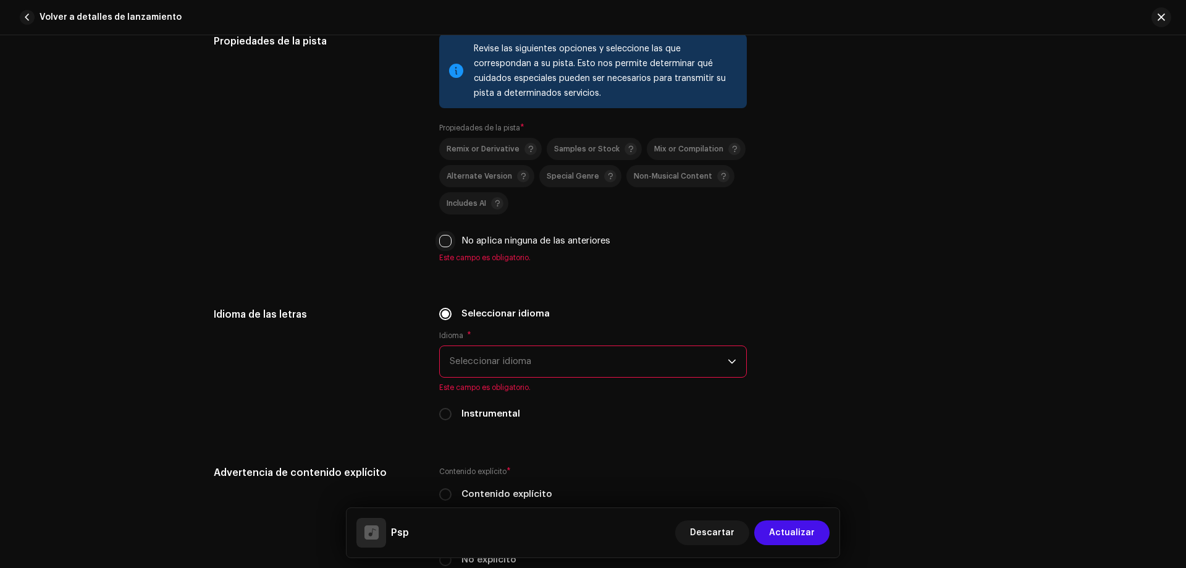
click at [439, 242] on input "No aplica ninguna de las anteriores" at bounding box center [445, 241] width 12 height 12
checkbox input "true"
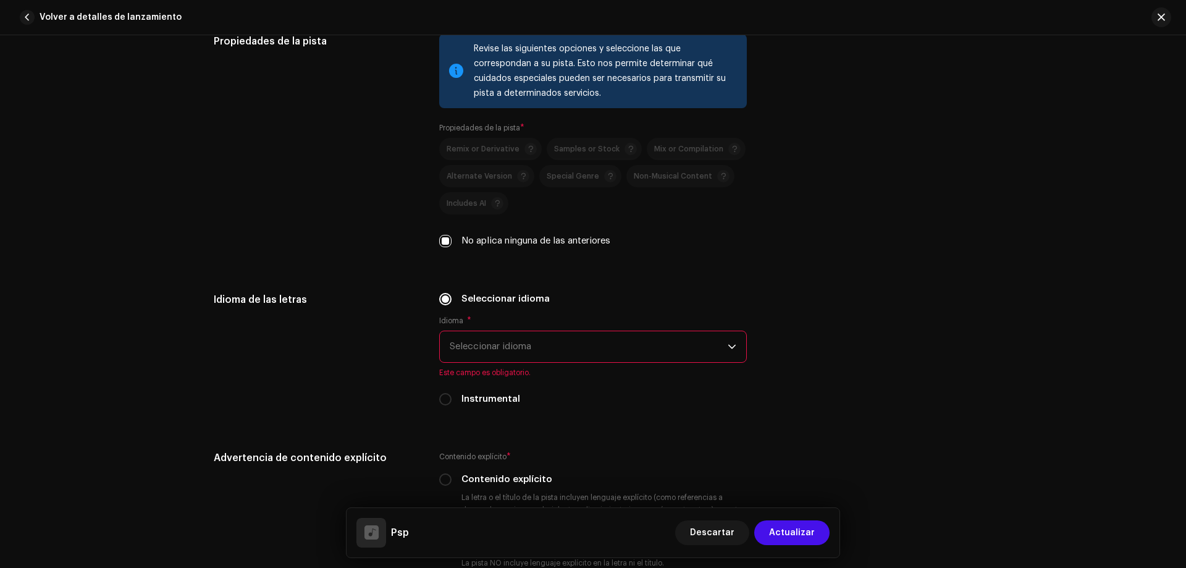
click at [504, 349] on span "Seleccionar idioma" at bounding box center [589, 346] width 278 height 31
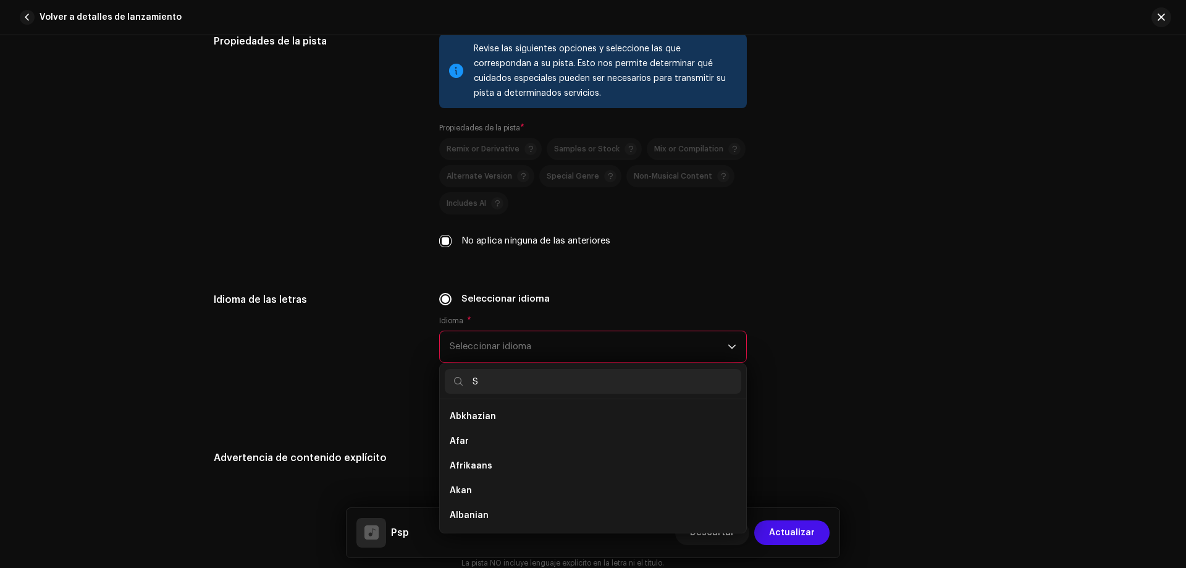
scroll to position [0, 0]
type input "SPA"
click at [525, 416] on li "Spanish" at bounding box center [593, 416] width 297 height 25
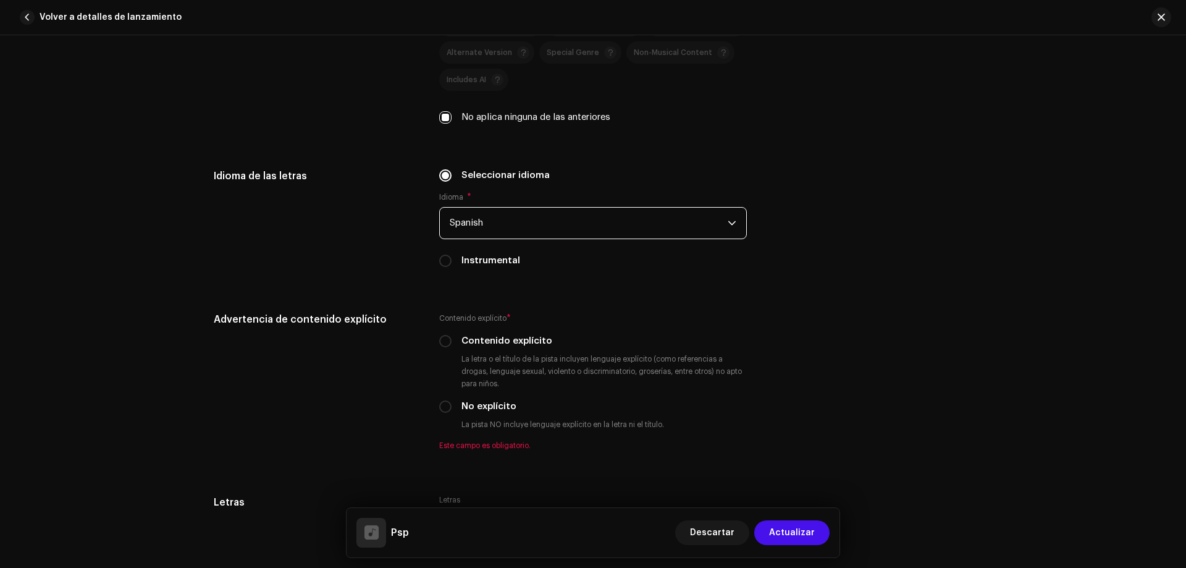
scroll to position [1942, 0]
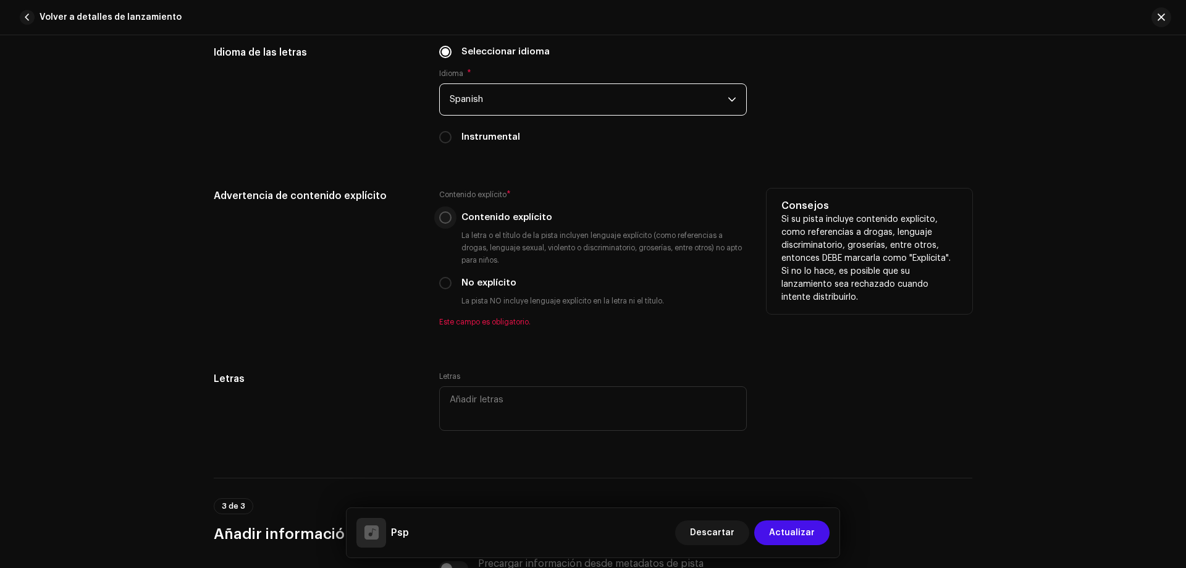
click at [444, 218] on input "Contenido explícito" at bounding box center [445, 217] width 12 height 12
radio input "true"
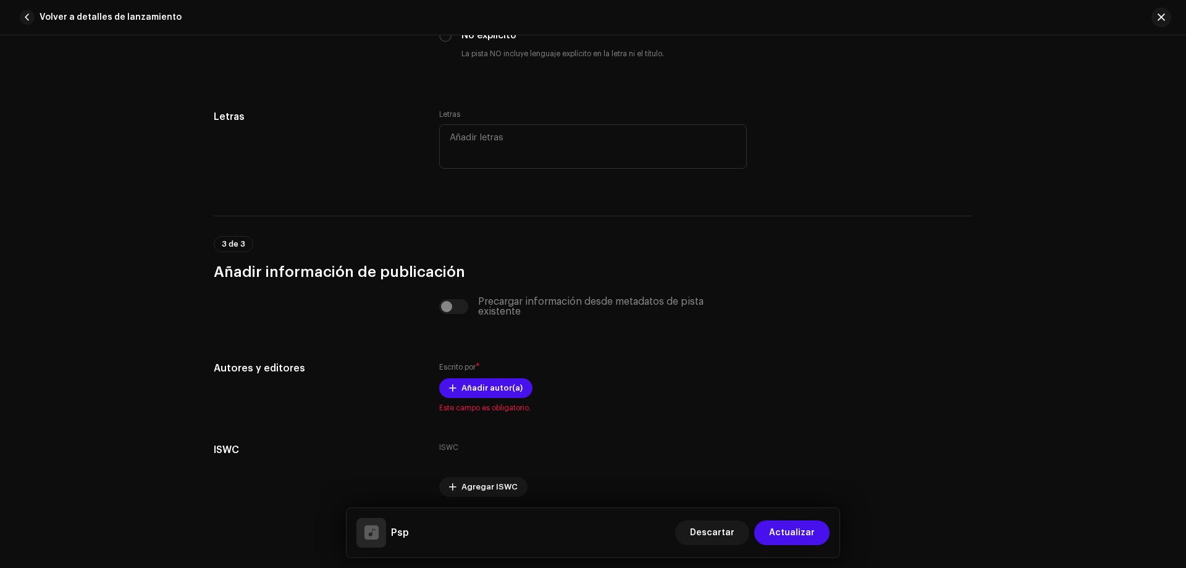
scroll to position [2236, 0]
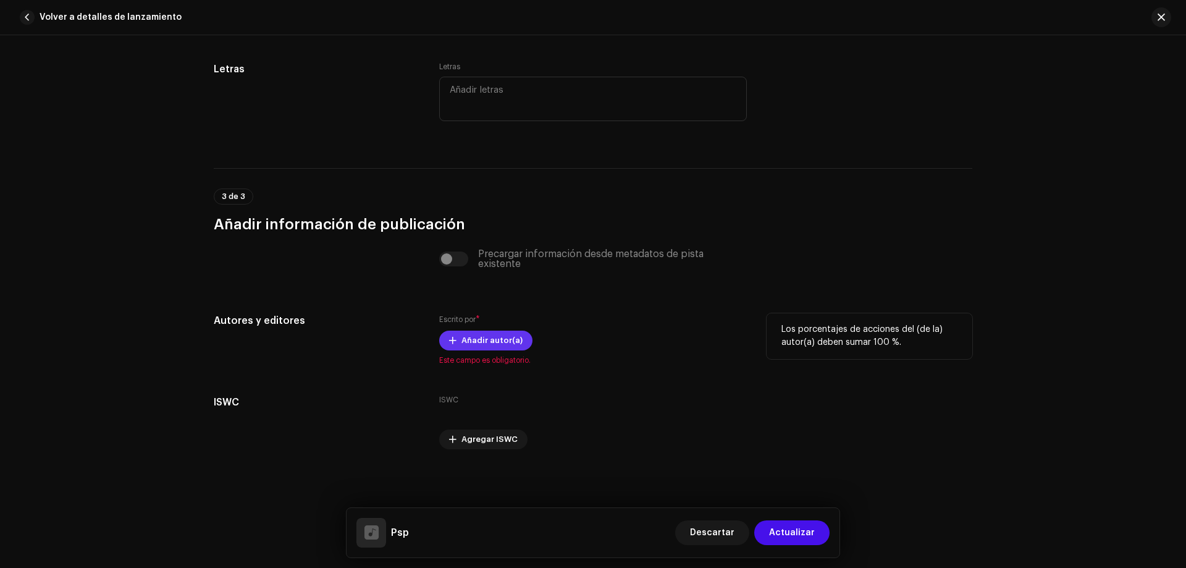
click at [492, 346] on span "Añadir autor(a)" at bounding box center [492, 340] width 61 height 25
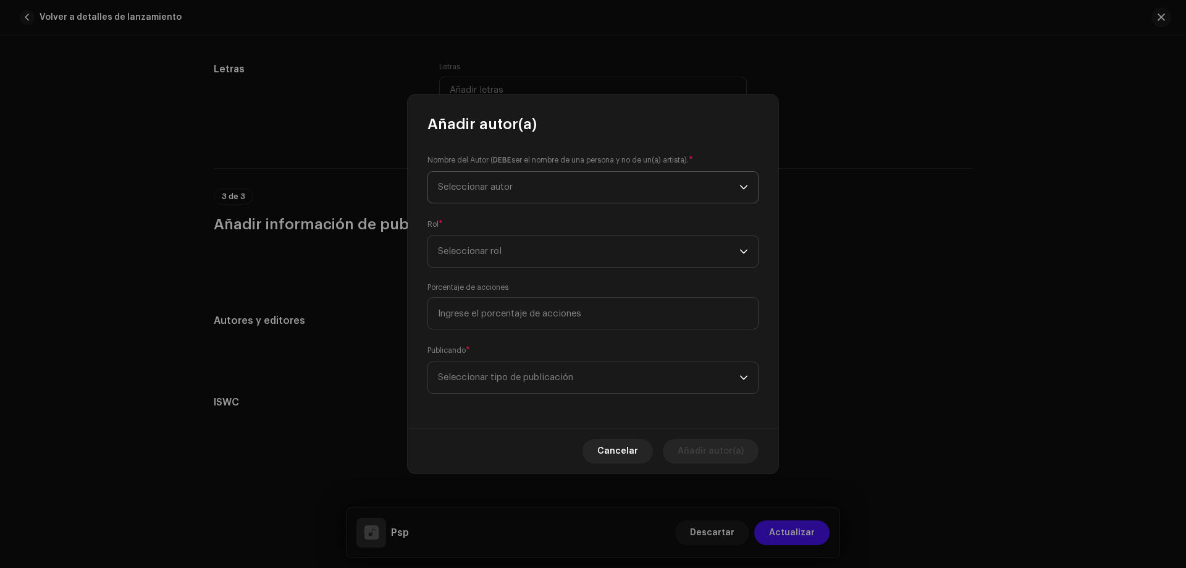
click at [510, 198] on span "Seleccionar autor" at bounding box center [589, 187] width 302 height 31
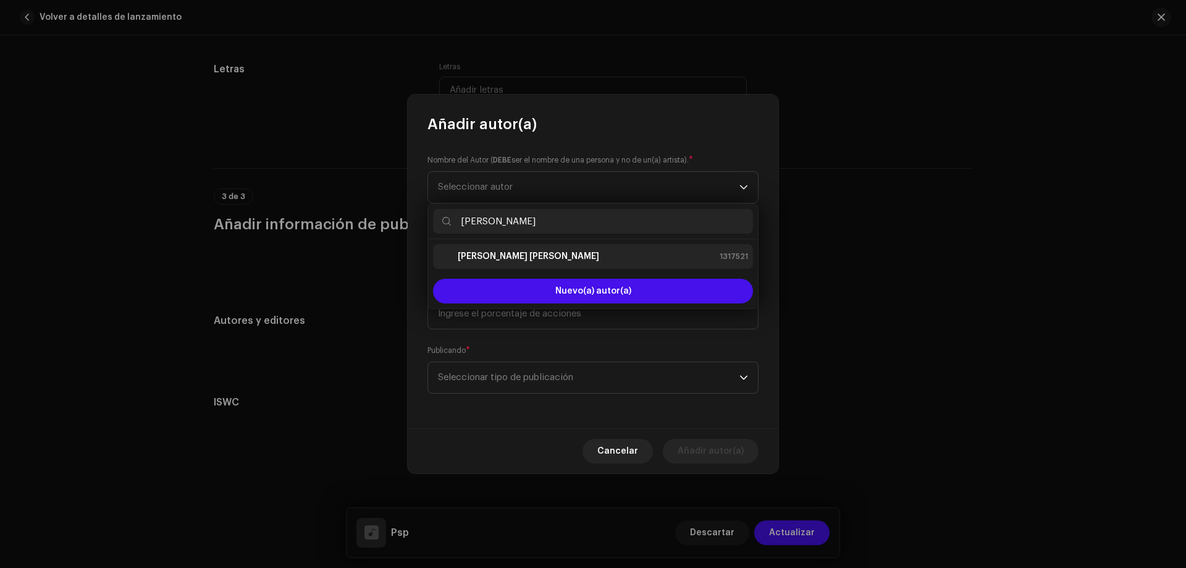
type input "jAVIER"
click at [496, 252] on strong "Javier Fernández Blanco" at bounding box center [529, 256] width 142 height 12
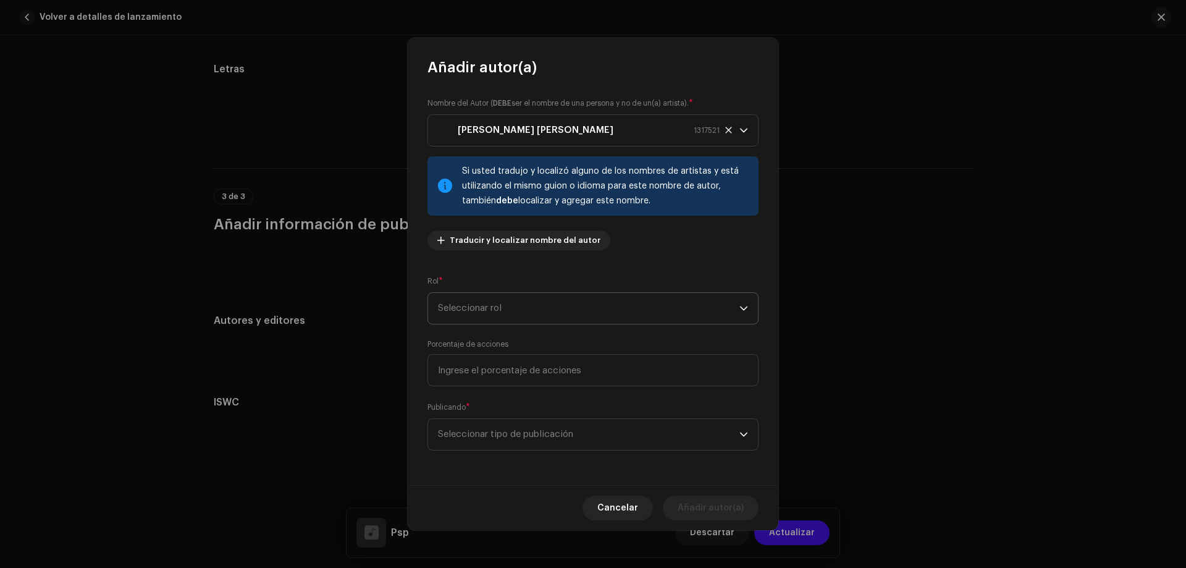
click at [515, 308] on span "Seleccionar rol" at bounding box center [589, 308] width 302 height 31
click at [504, 412] on span "Composer & Lyricist" at bounding box center [481, 416] width 87 height 12
click at [502, 374] on input at bounding box center [593, 370] width 331 height 32
type input "100,00"
click at [450, 442] on span "Seleccionar tipo de publicación" at bounding box center [589, 434] width 302 height 31
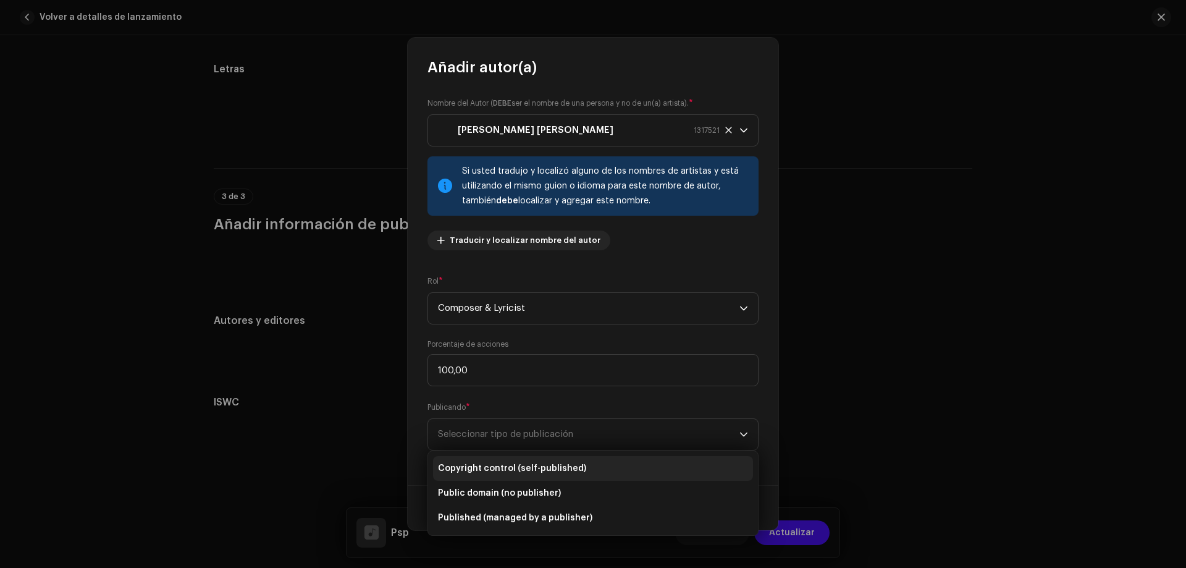
click at [488, 473] on span "Copyright control (self-published)" at bounding box center [512, 468] width 148 height 12
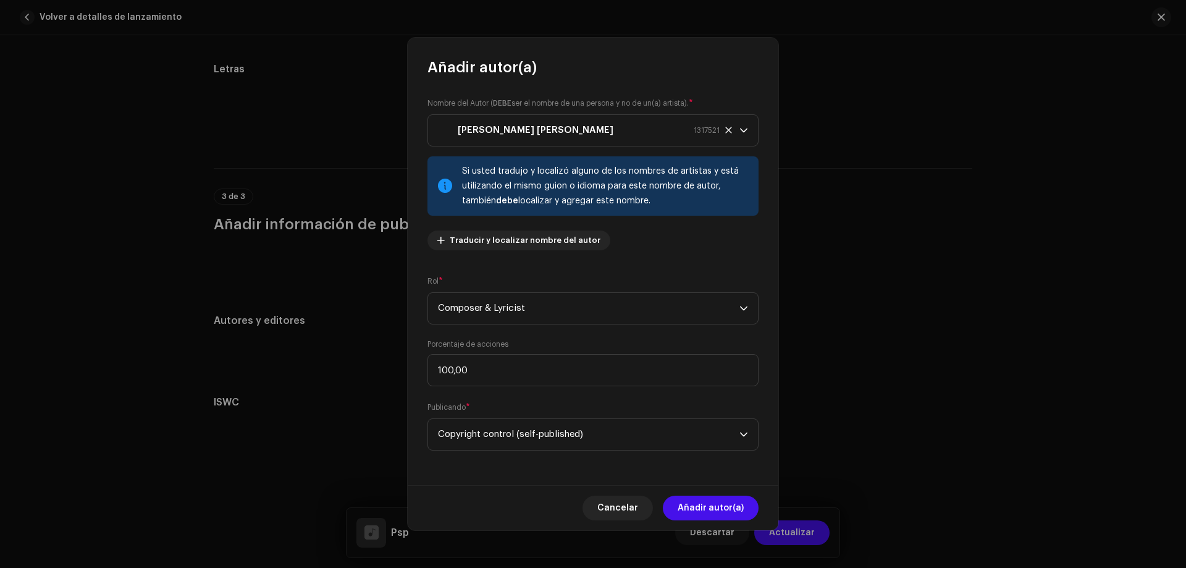
click at [694, 494] on div "Cancelar Añadir autor(a)" at bounding box center [593, 507] width 371 height 45
click at [703, 502] on span "Añadir autor(a)" at bounding box center [711, 508] width 66 height 25
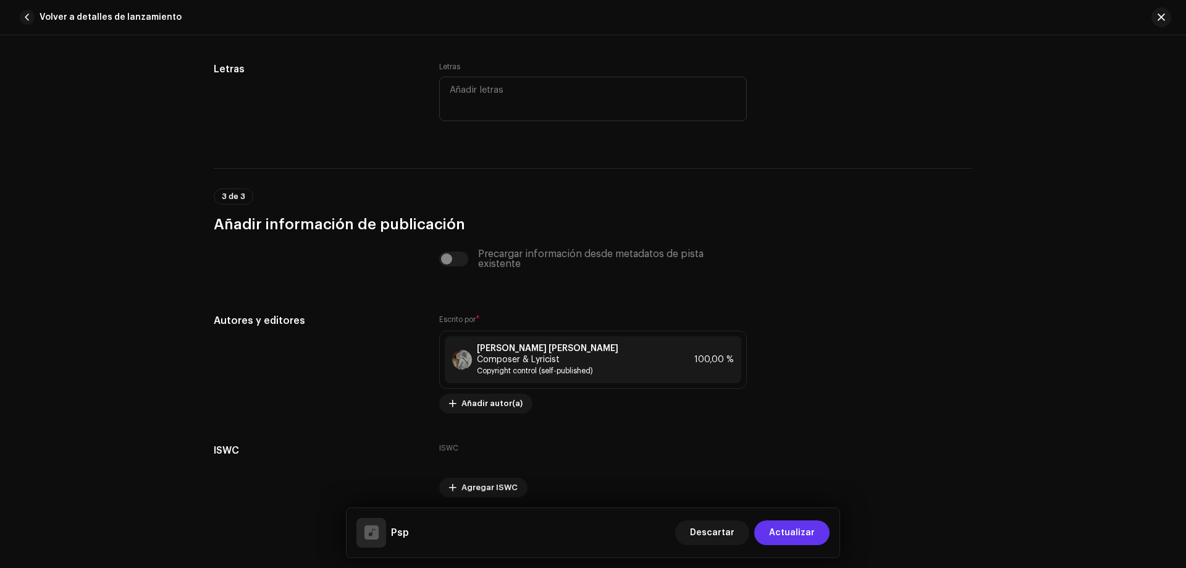
click at [789, 532] on span "Actualizar" at bounding box center [792, 532] width 46 height 25
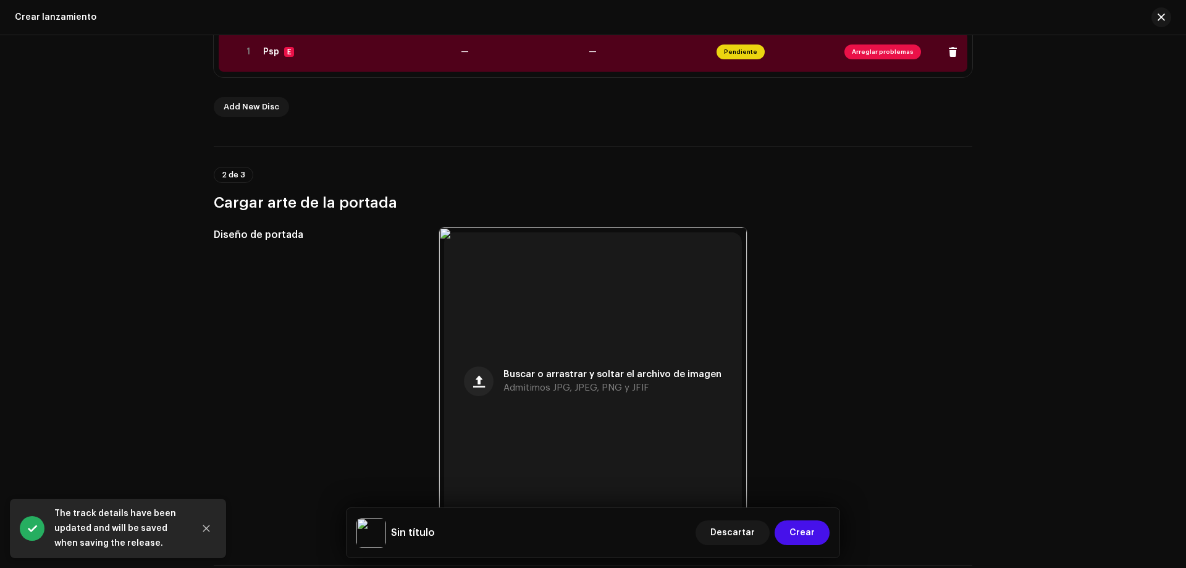
scroll to position [185, 0]
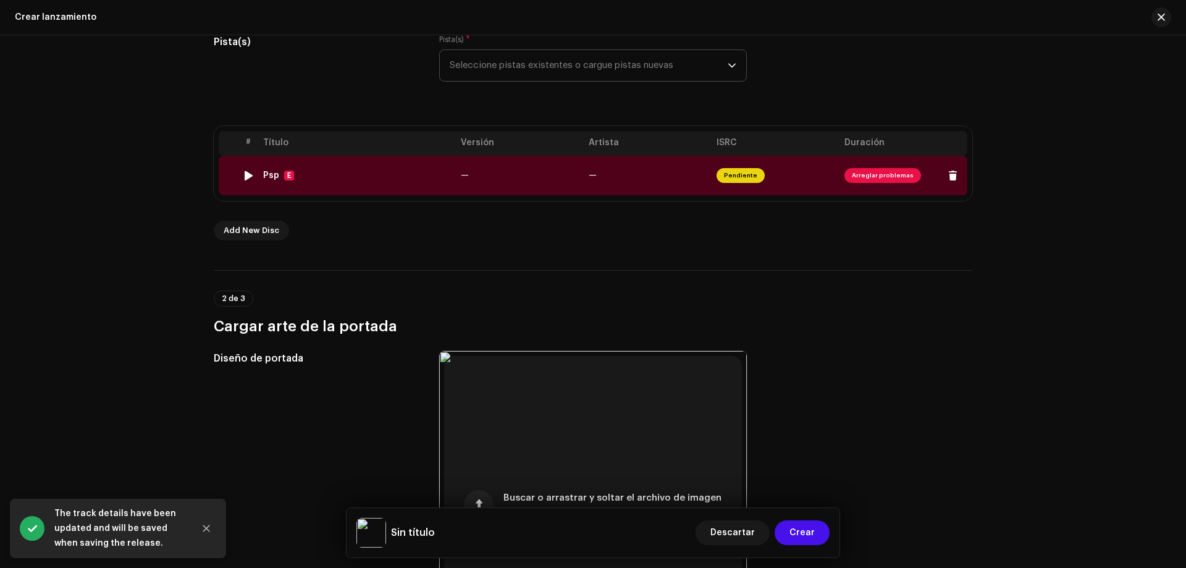
click at [895, 180] on span "Arreglar problemas" at bounding box center [883, 175] width 77 height 15
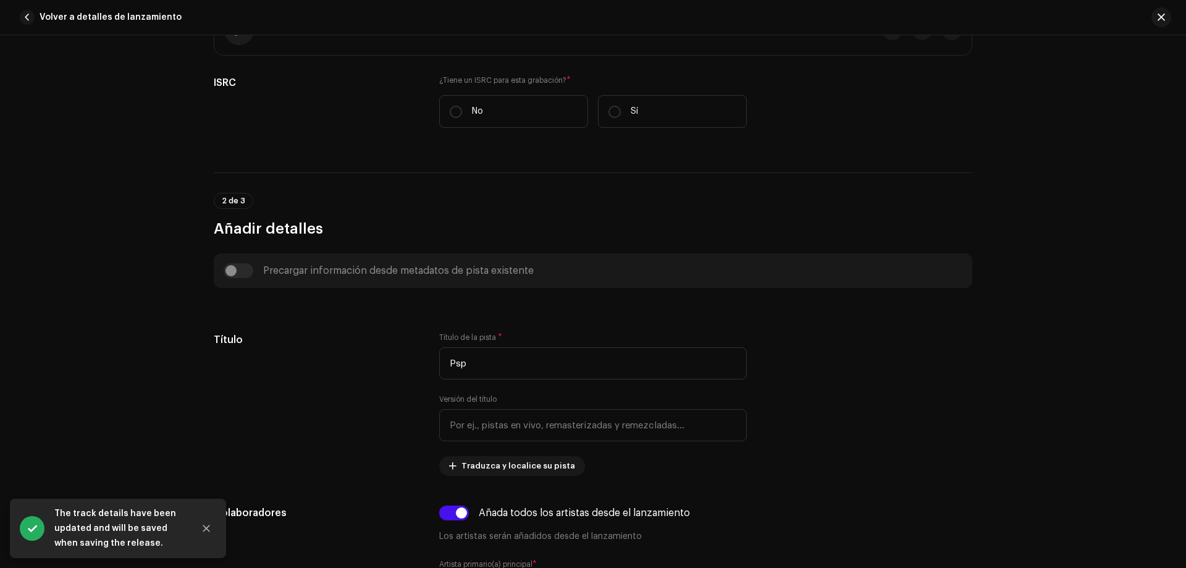
scroll to position [124, 0]
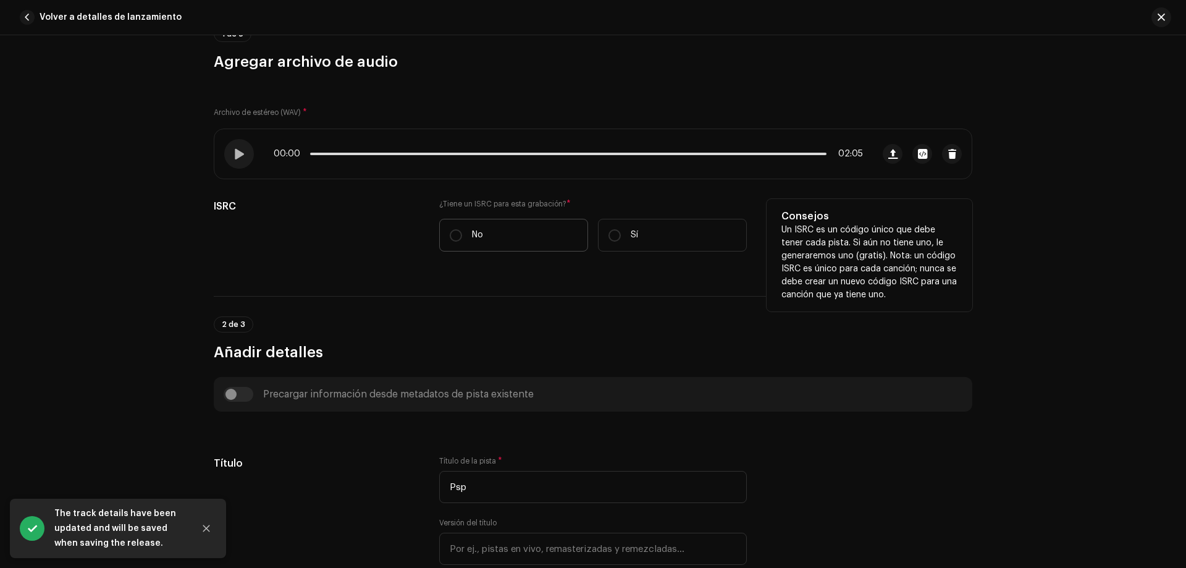
click at [492, 226] on label "No" at bounding box center [513, 235] width 149 height 33
click at [462, 229] on input "No" at bounding box center [456, 235] width 12 height 12
radio input "true"
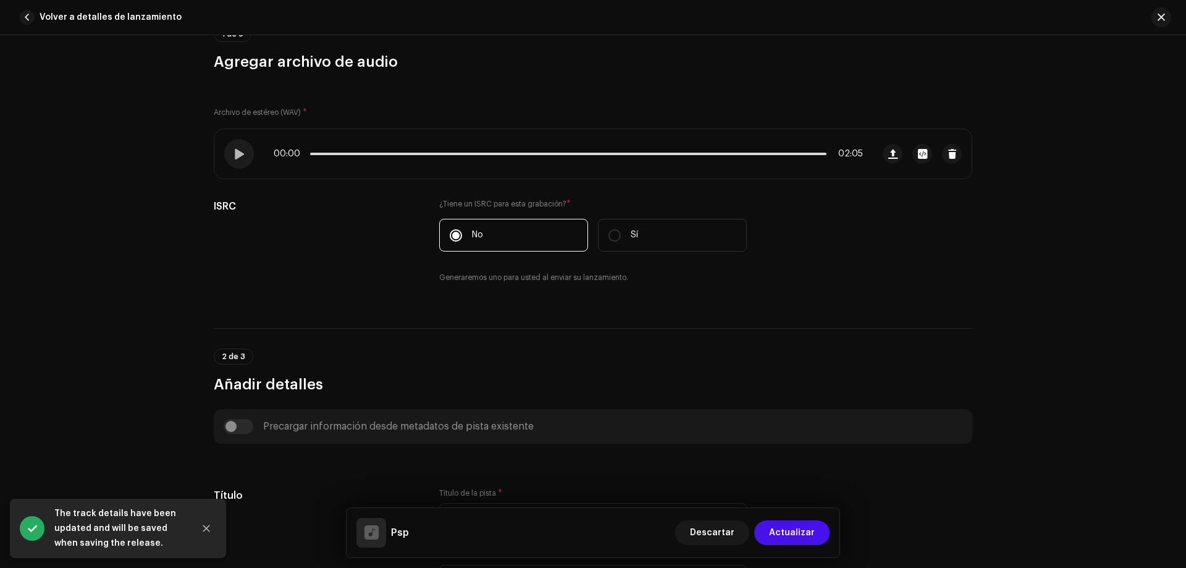
click at [803, 534] on span "Actualizar" at bounding box center [792, 532] width 46 height 25
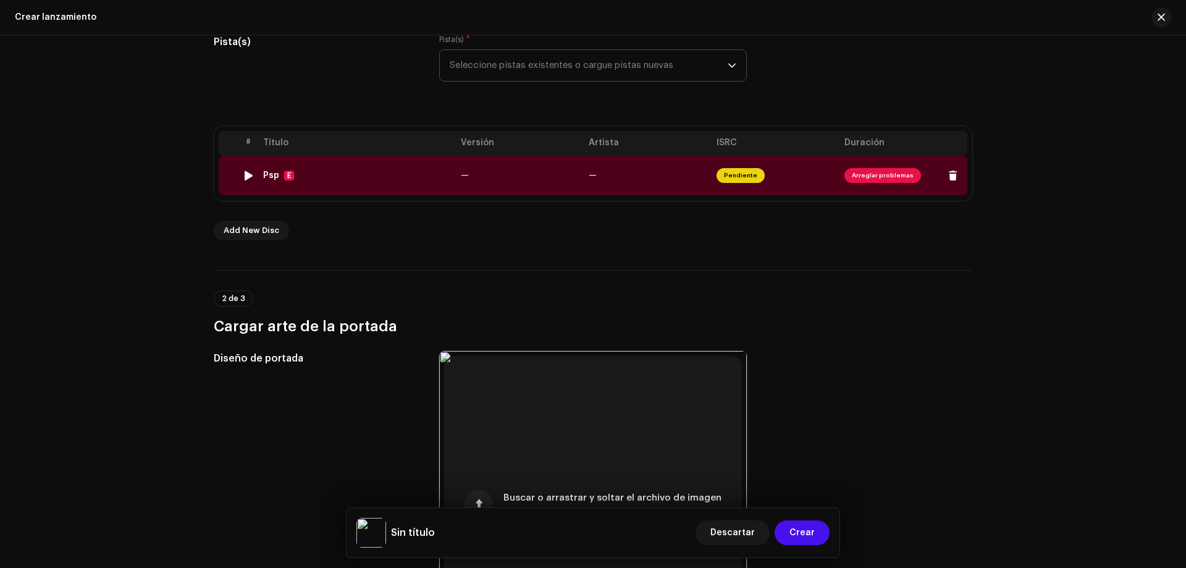
click at [882, 174] on span "Arreglar problemas" at bounding box center [883, 175] width 77 height 15
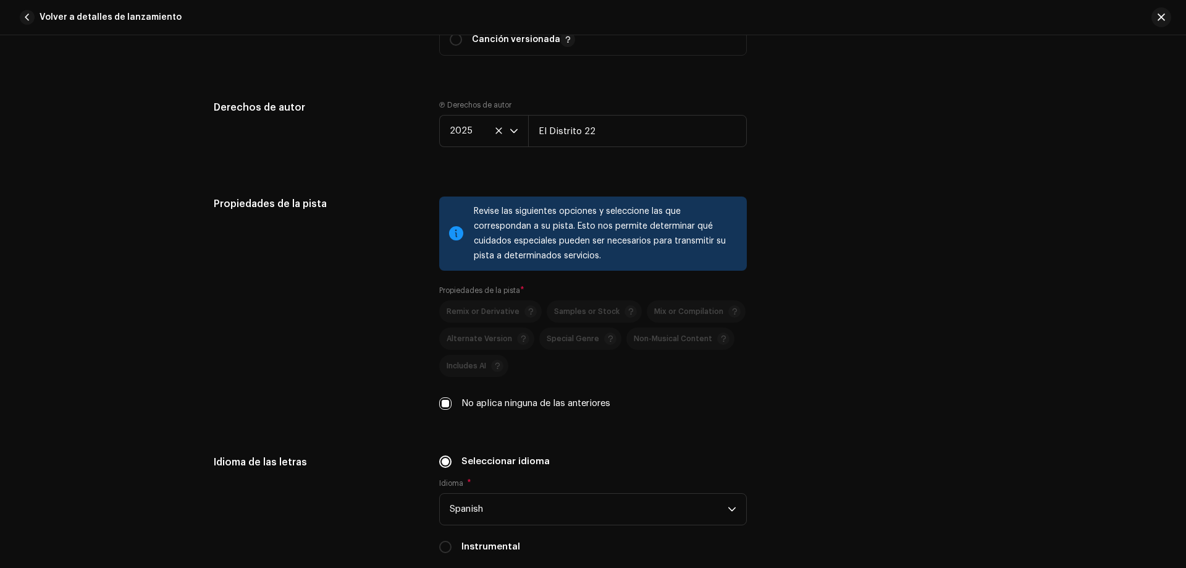
scroll to position [1131, 0]
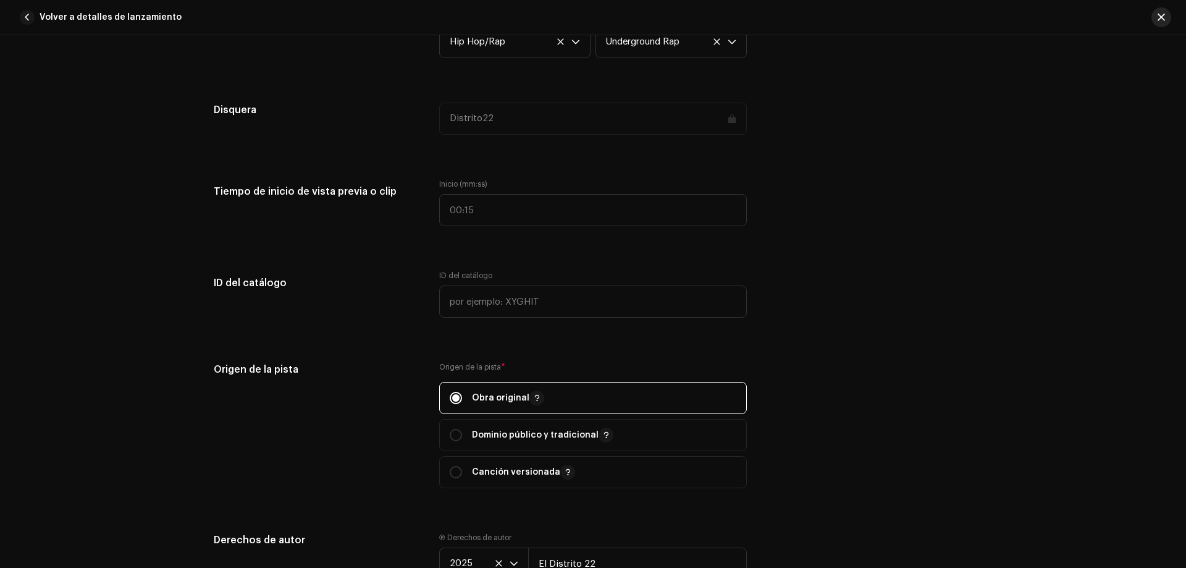
click at [1164, 19] on span "button" at bounding box center [1161, 17] width 7 height 10
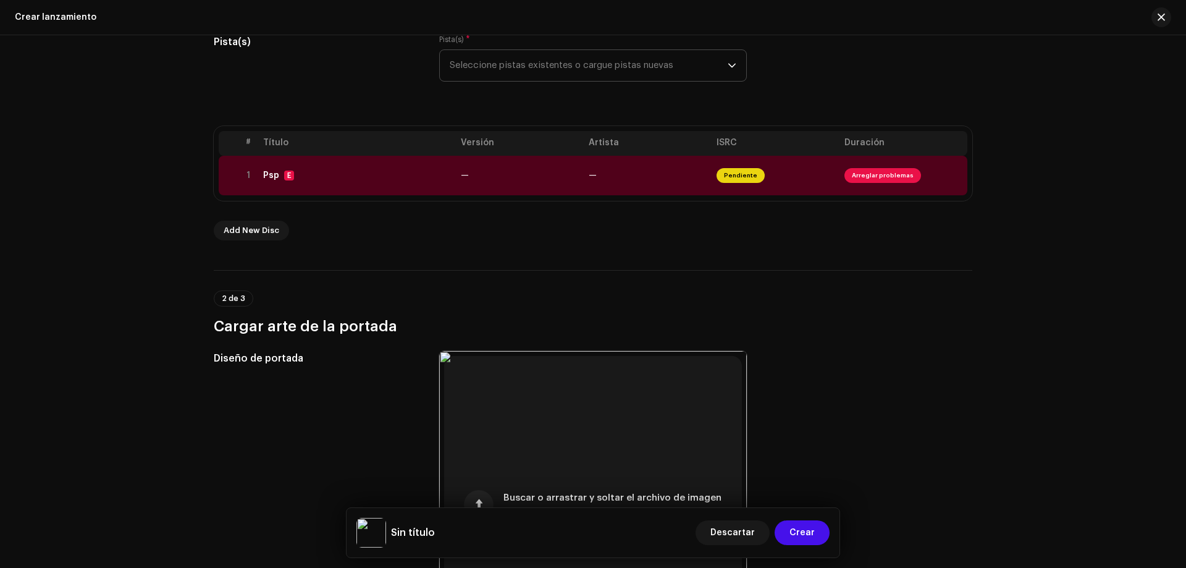
scroll to position [124, 0]
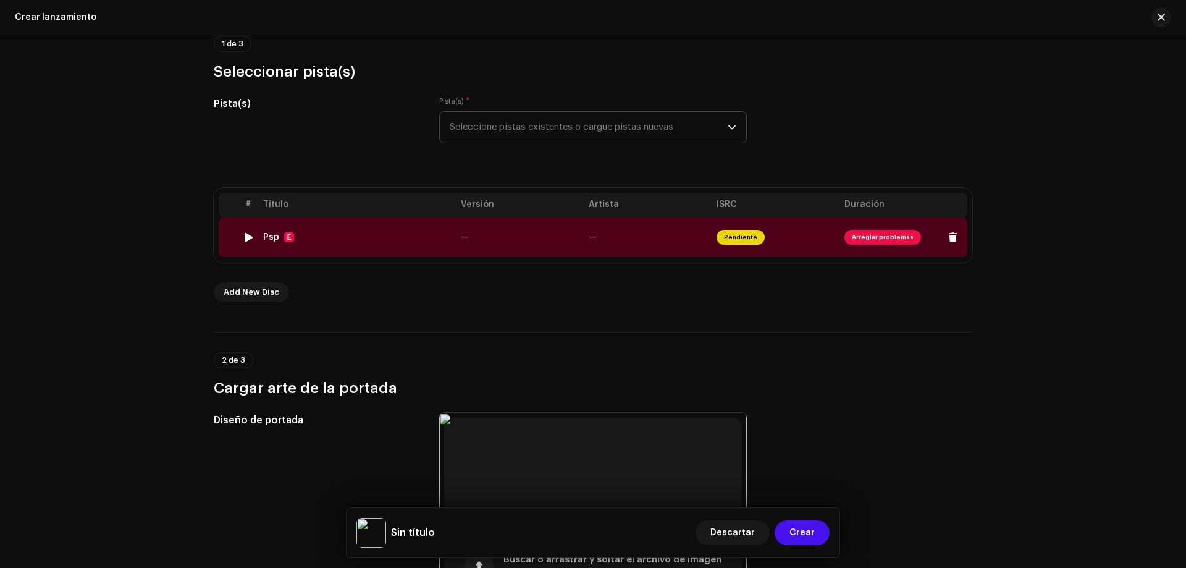
click at [878, 237] on span "Arreglar problemas" at bounding box center [883, 237] width 77 height 15
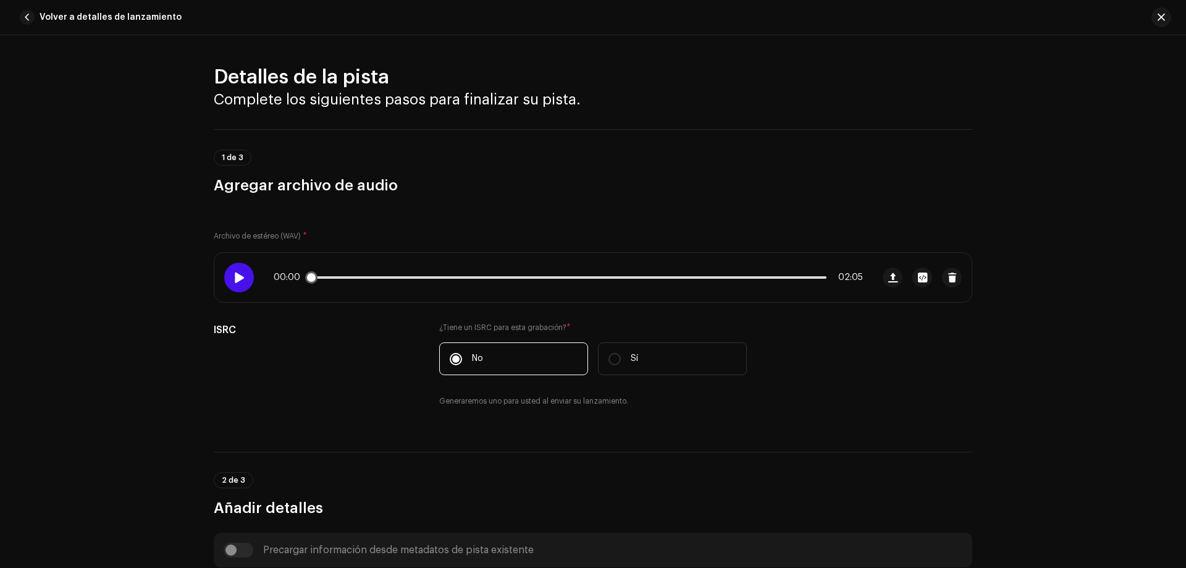
click at [242, 269] on div at bounding box center [239, 278] width 30 height 30
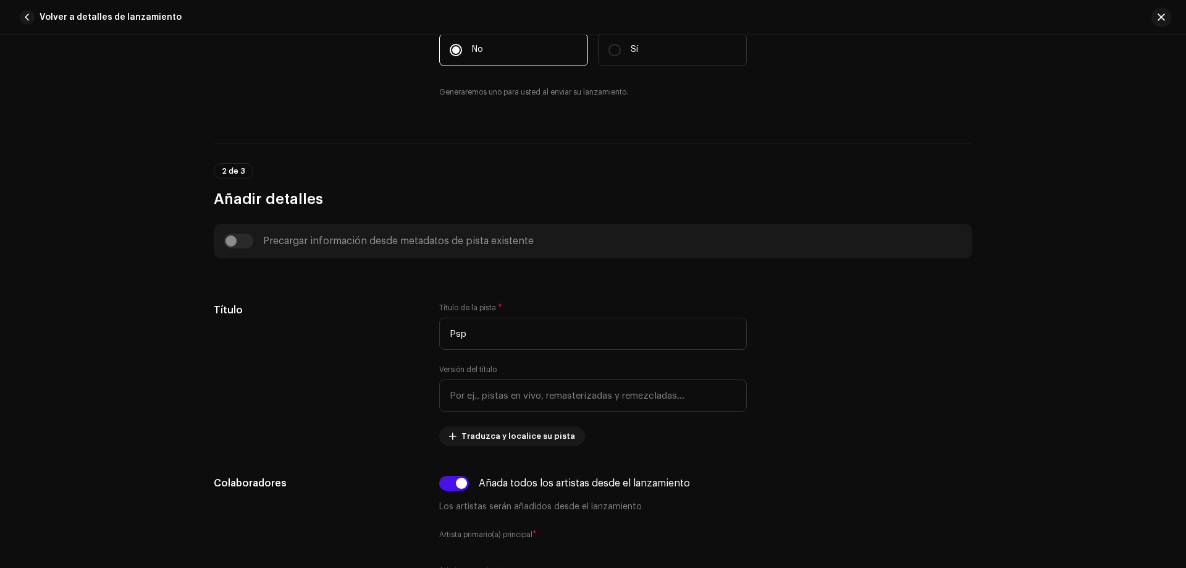
scroll to position [618, 0]
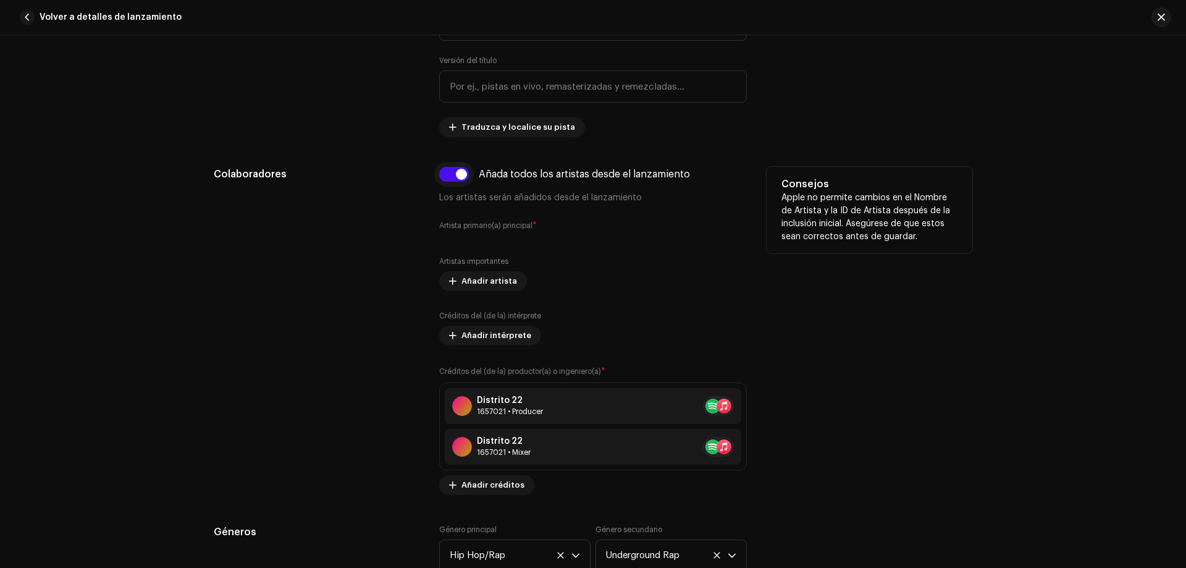
click at [458, 181] on input "checkbox" at bounding box center [454, 174] width 30 height 15
checkbox input "false"
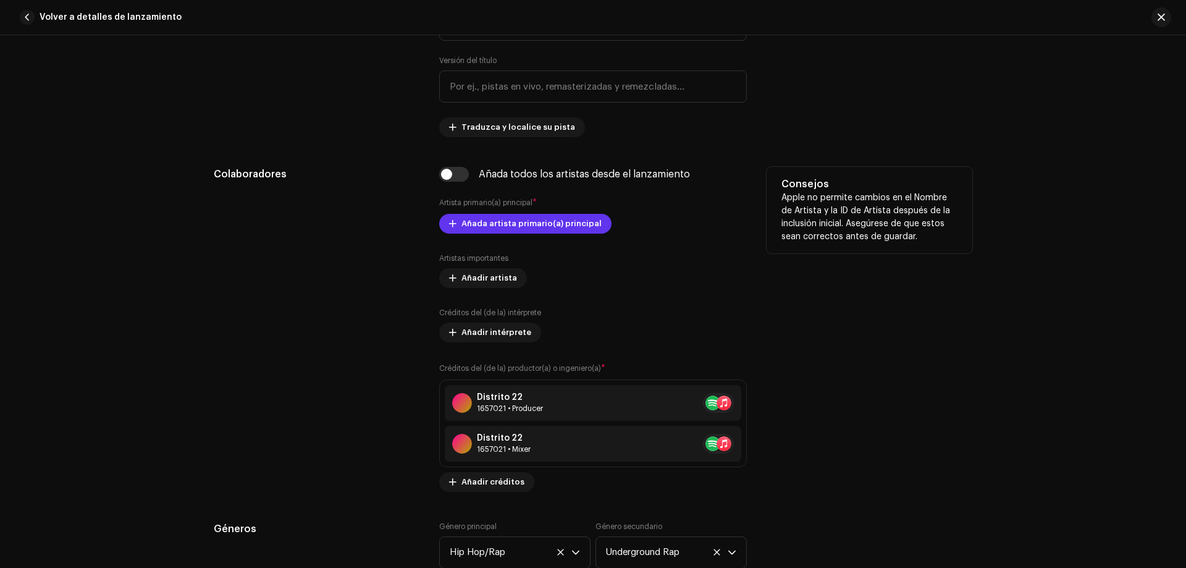
click at [483, 229] on span "Añada artista primario(a) principal" at bounding box center [532, 223] width 140 height 25
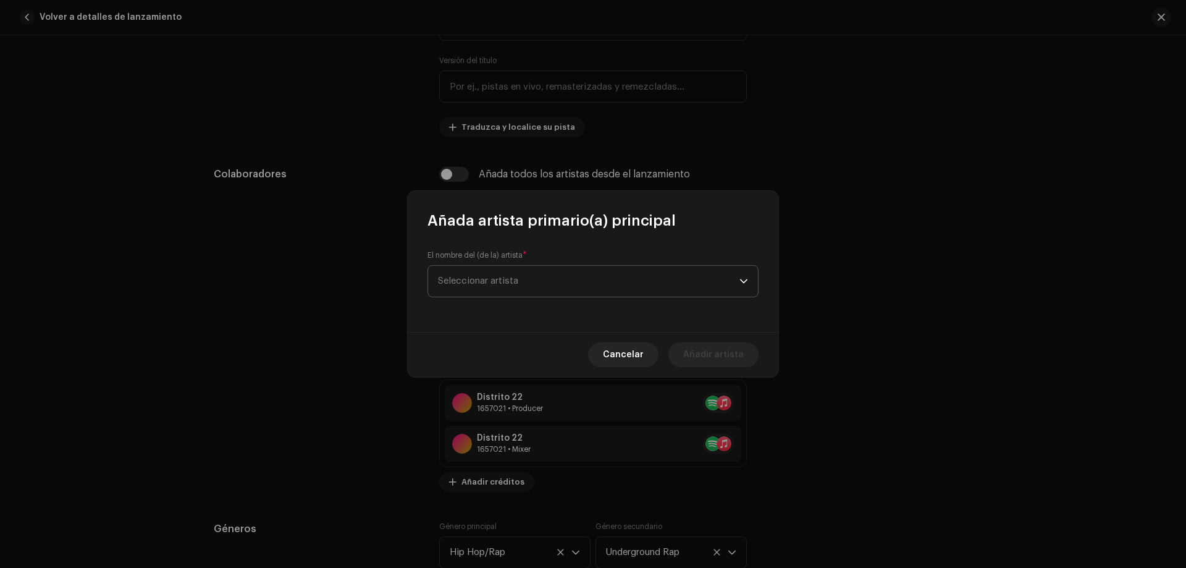
click at [496, 270] on span "Seleccionar artista" at bounding box center [589, 281] width 302 height 31
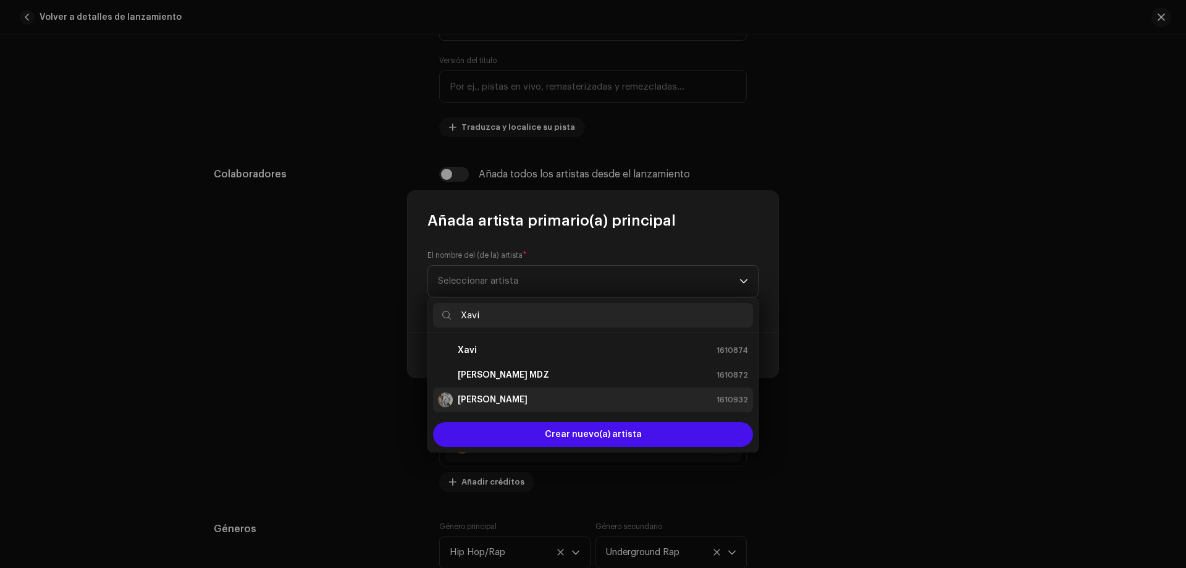
type input "Xavi"
click at [506, 403] on div "Xavier 1610932" at bounding box center [593, 399] width 310 height 15
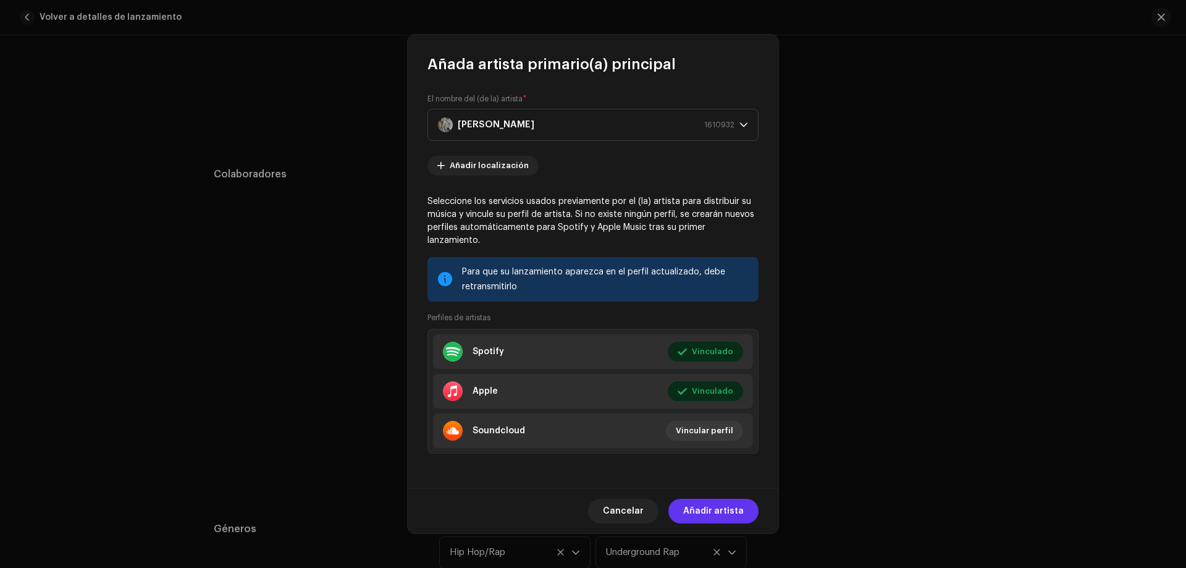
click at [724, 512] on span "Añadir artista" at bounding box center [713, 511] width 61 height 25
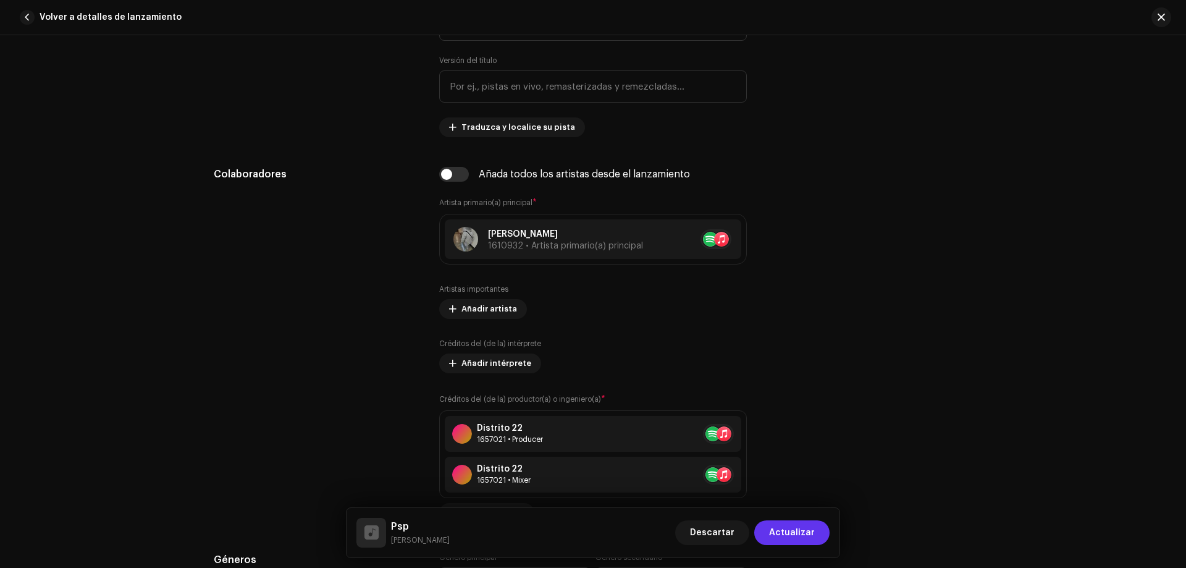
click at [797, 537] on span "Actualizar" at bounding box center [792, 532] width 46 height 25
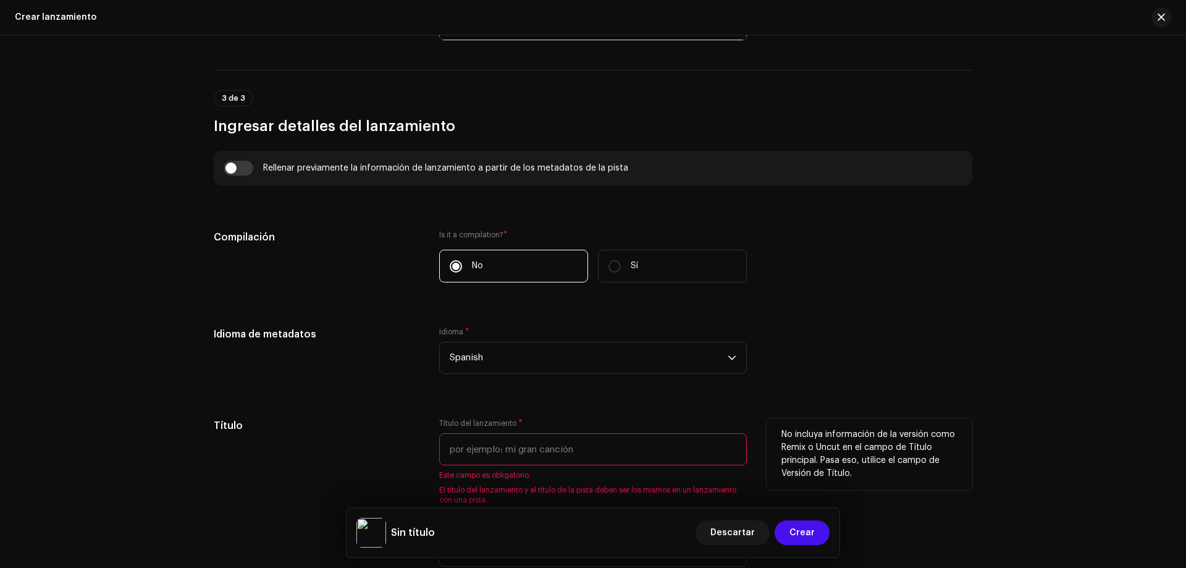
scroll to position [927, 0]
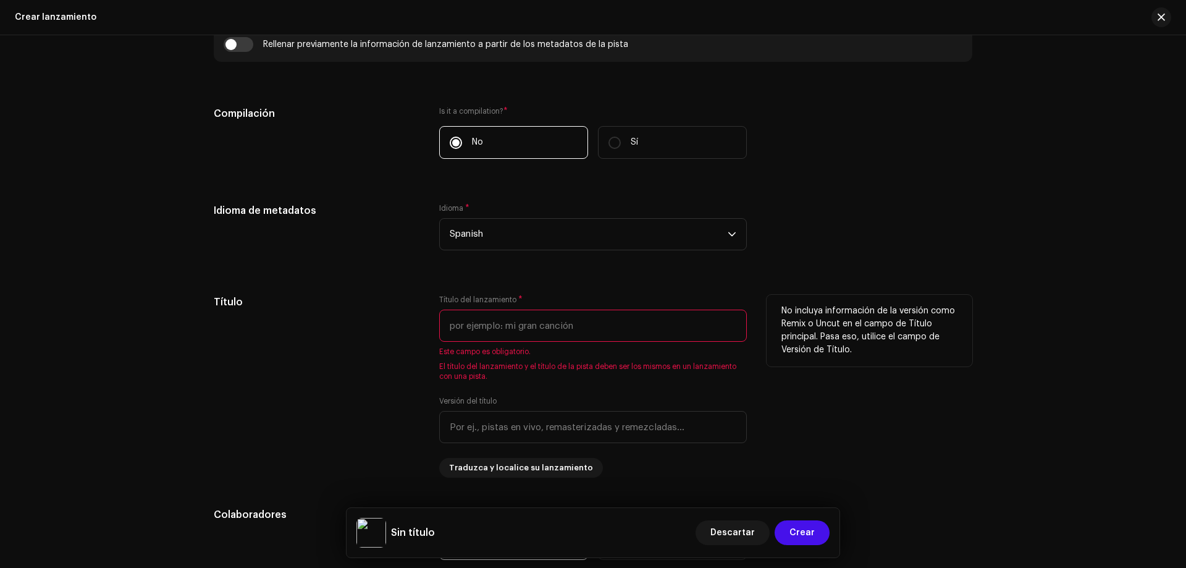
click at [513, 327] on input "text" at bounding box center [593, 326] width 308 height 32
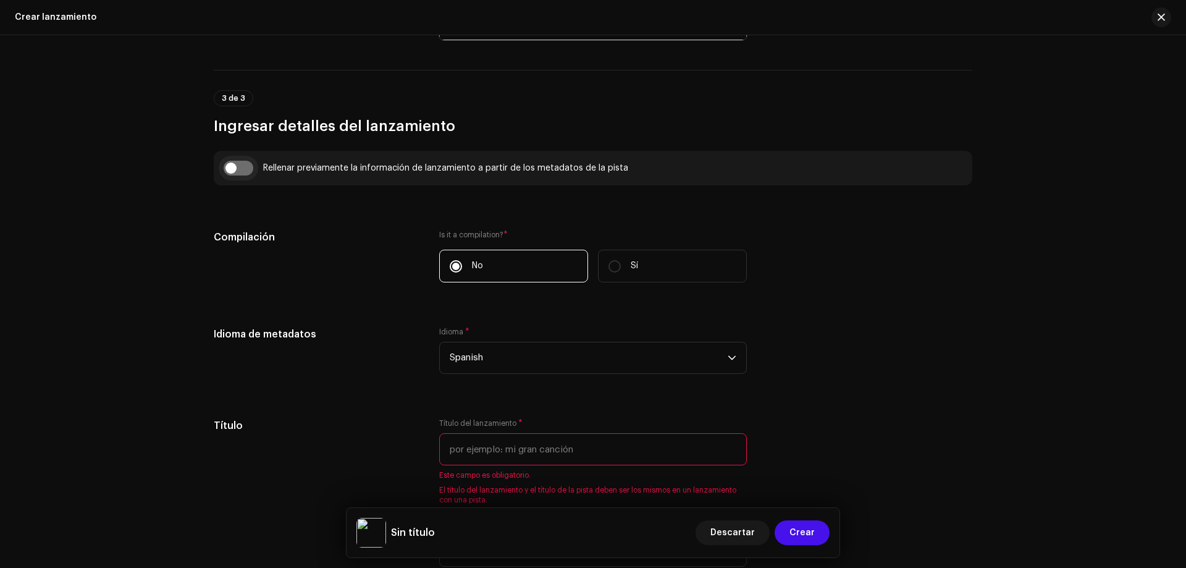
click at [240, 168] on input "checkbox" at bounding box center [239, 168] width 30 height 15
checkbox input "true"
type input "Psp"
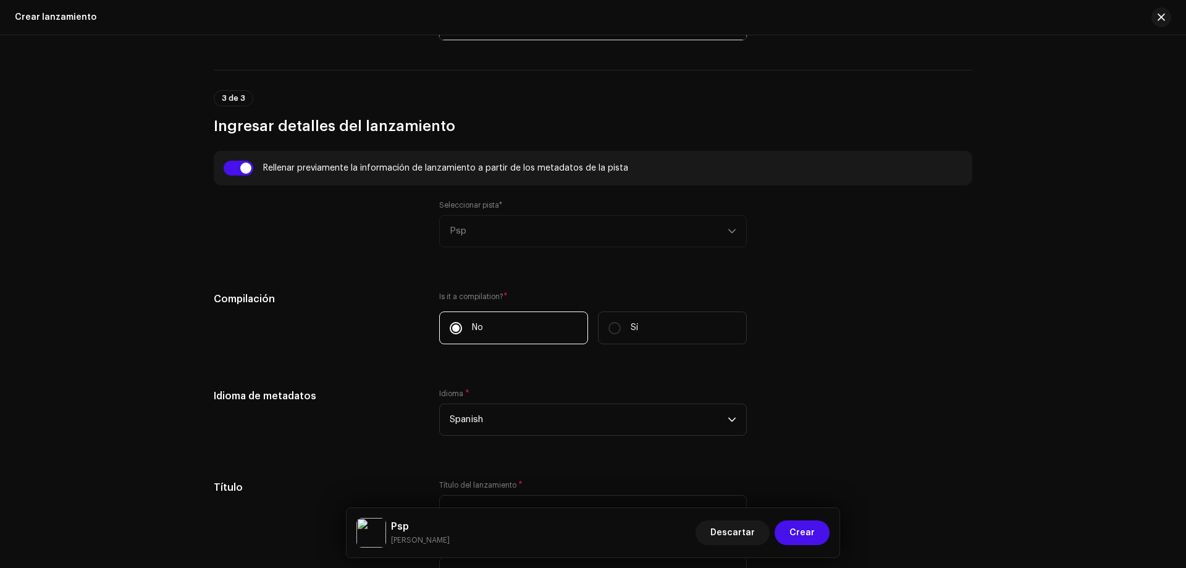
click at [493, 230] on div "Seleccionar pista* Psp" at bounding box center [593, 223] width 308 height 47
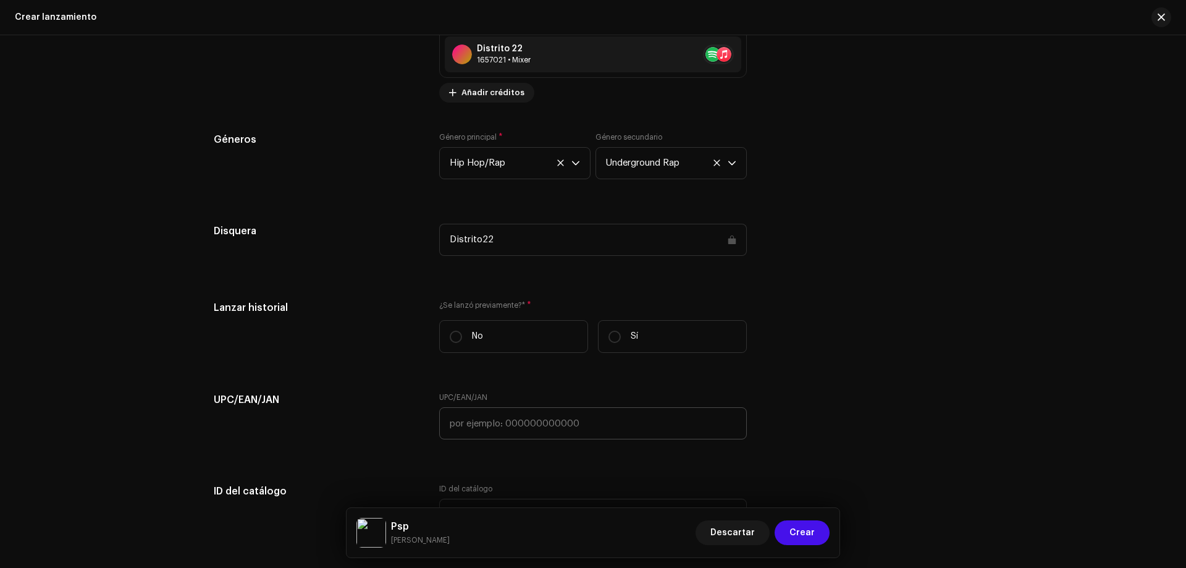
scroll to position [1854, 0]
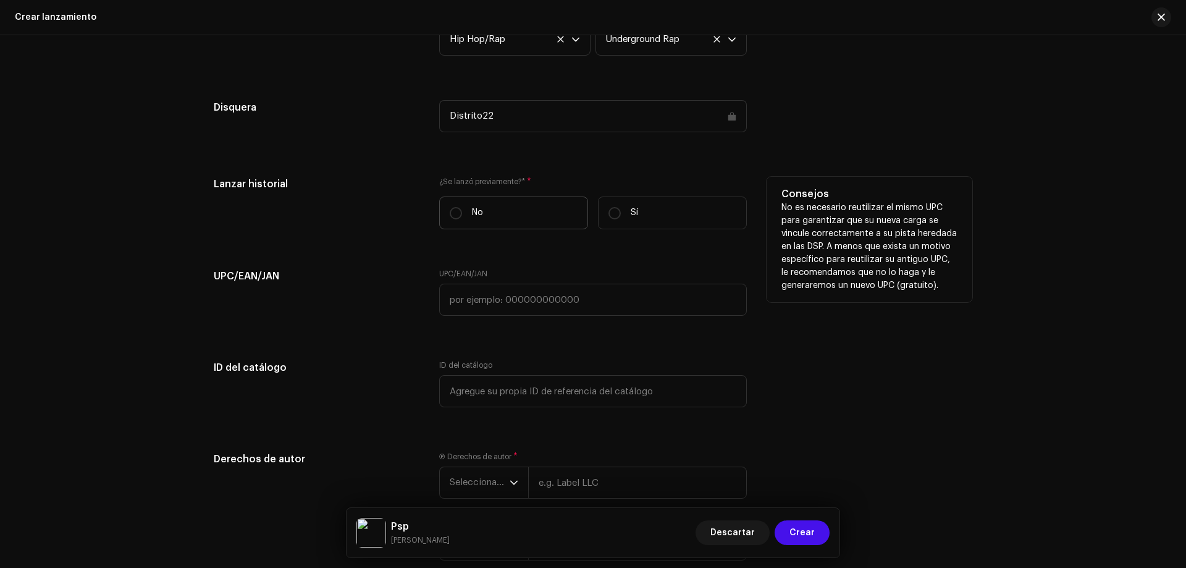
click at [466, 213] on label "No" at bounding box center [513, 213] width 149 height 33
click at [462, 213] on input "No" at bounding box center [456, 213] width 12 height 12
radio input "true"
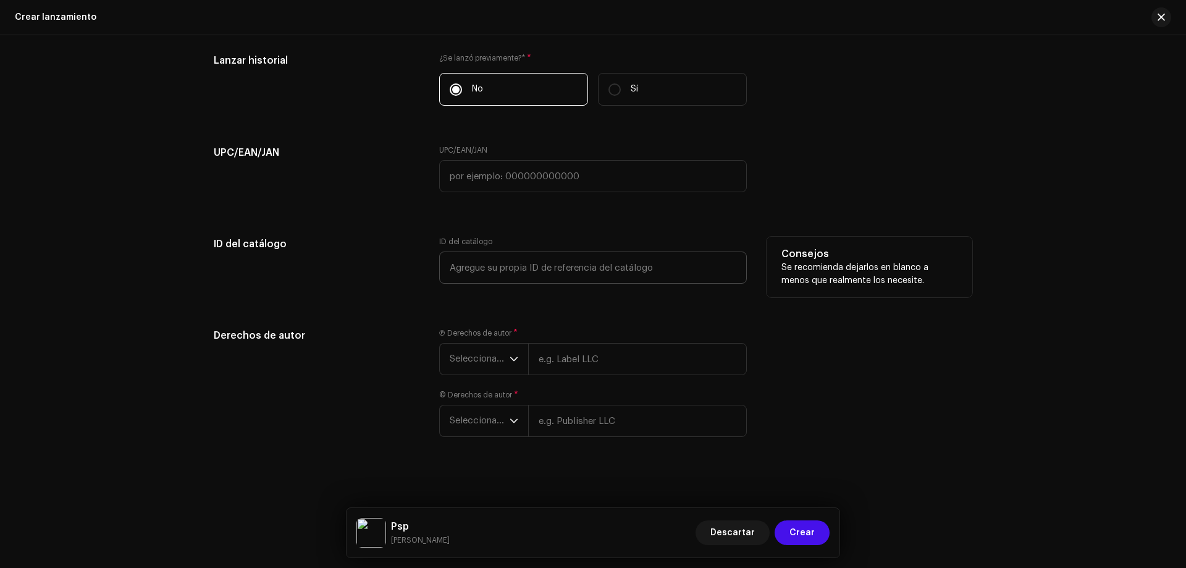
scroll to position [1980, 0]
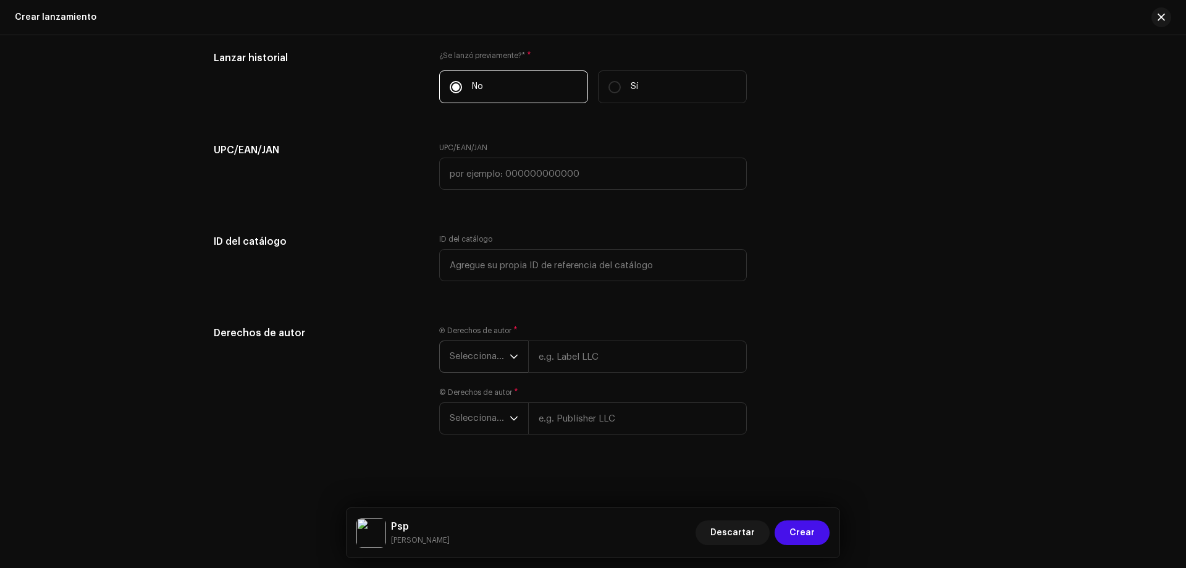
click at [506, 357] on span "Seleccionar año" at bounding box center [480, 356] width 60 height 31
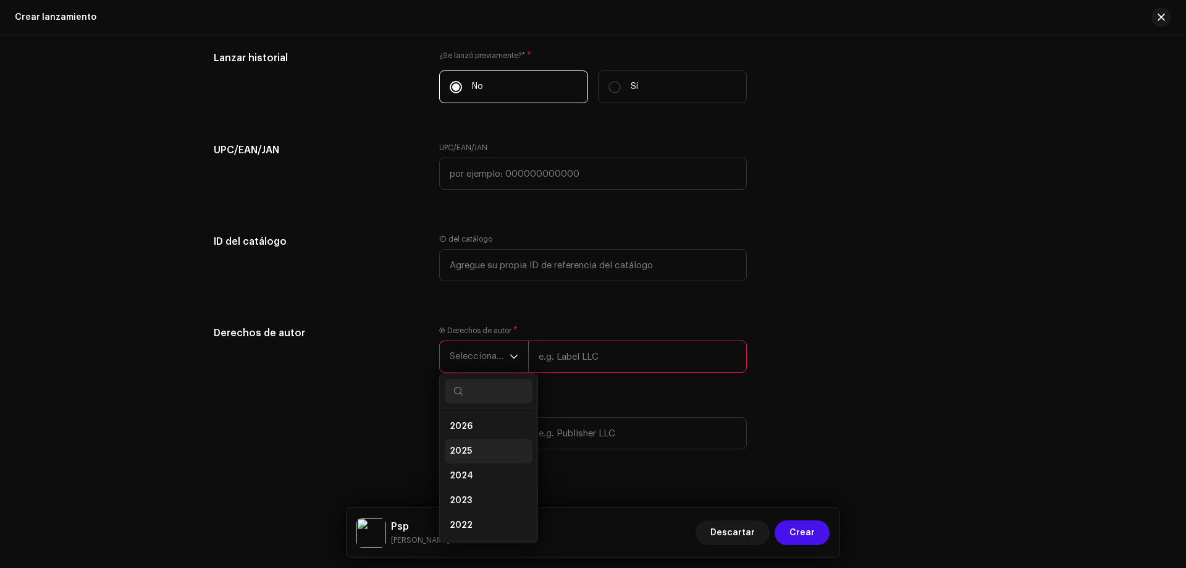
click at [485, 448] on li "2025" at bounding box center [489, 451] width 88 height 25
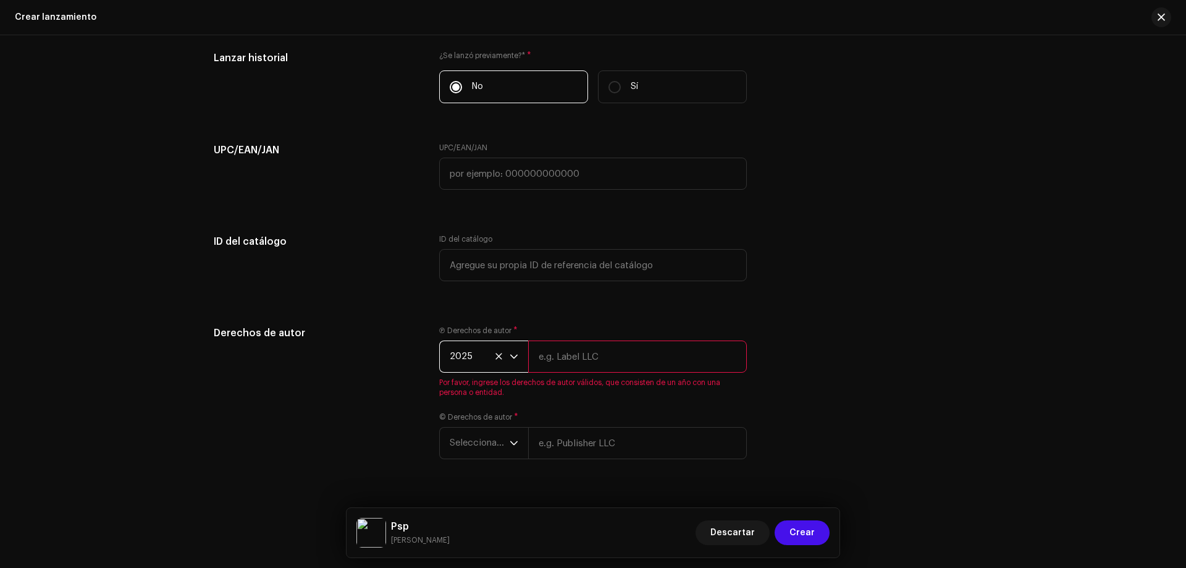
click at [547, 352] on input "text" at bounding box center [637, 356] width 219 height 32
type input "El Distrito 22"
click at [489, 410] on span "Seleccionar año" at bounding box center [480, 418] width 60 height 31
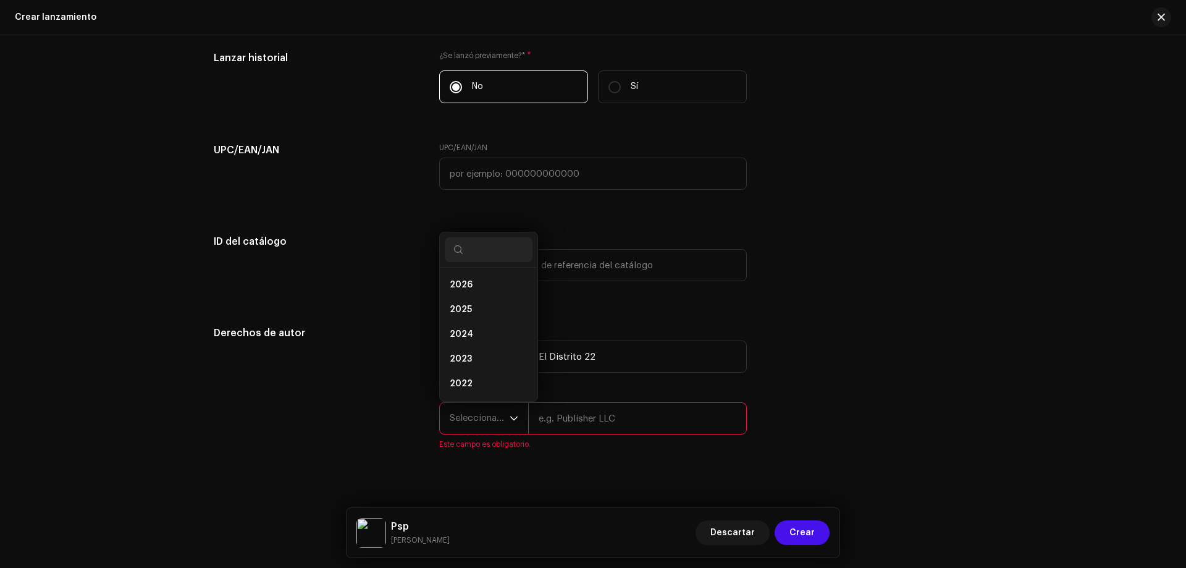
scroll to position [20, 0]
click at [469, 289] on li "2025" at bounding box center [489, 289] width 88 height 25
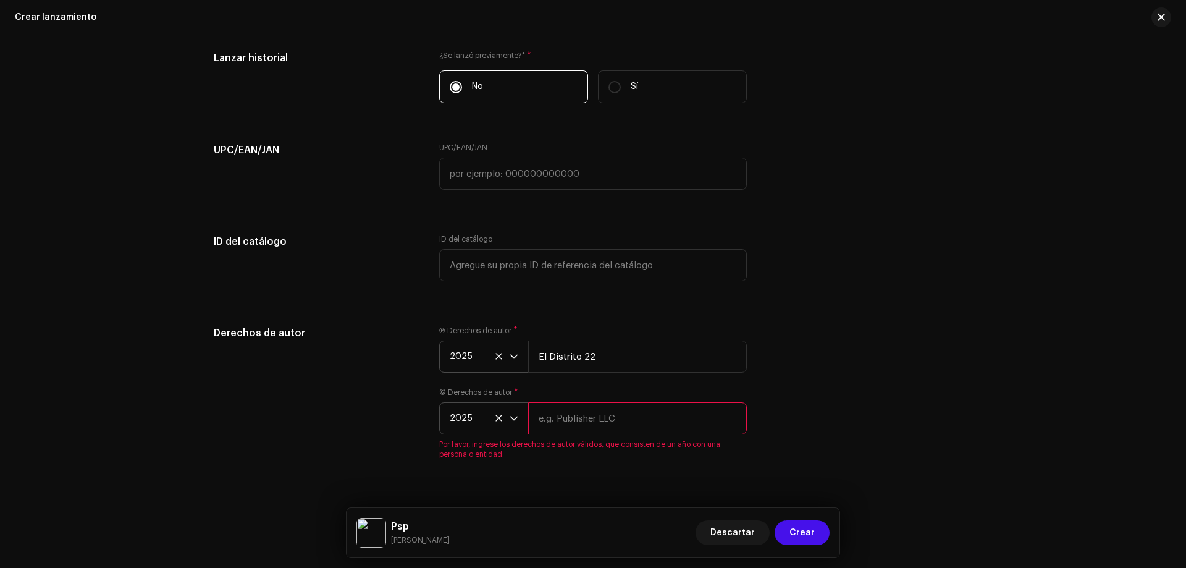
click at [564, 435] on div "© Derechos de autor * 2025 Por favor, ingrese los derechos de autor válidos, qu…" at bounding box center [593, 423] width 308 height 72
click at [573, 418] on input "text" at bounding box center [637, 418] width 219 height 32
type input "El Distrito 22"
click at [803, 527] on span "Crear" at bounding box center [802, 532] width 25 height 25
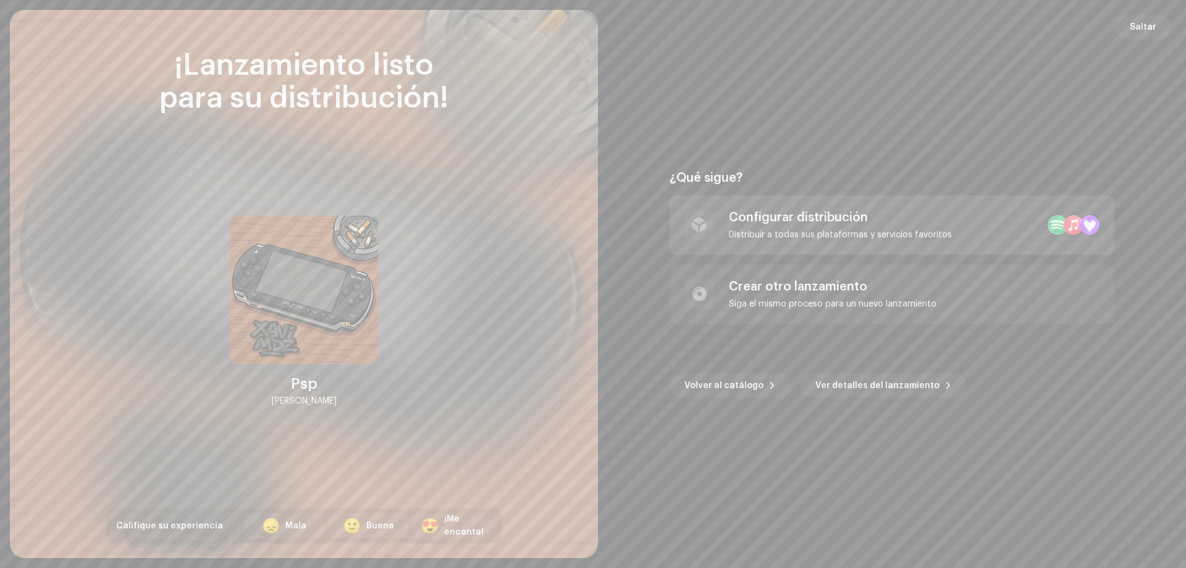
click at [763, 222] on div "Configurar distribución" at bounding box center [840, 217] width 223 height 15
click at [770, 222] on div "Configurar distribución" at bounding box center [840, 217] width 223 height 15
click at [882, 211] on div "Configurar distribución" at bounding box center [840, 217] width 223 height 15
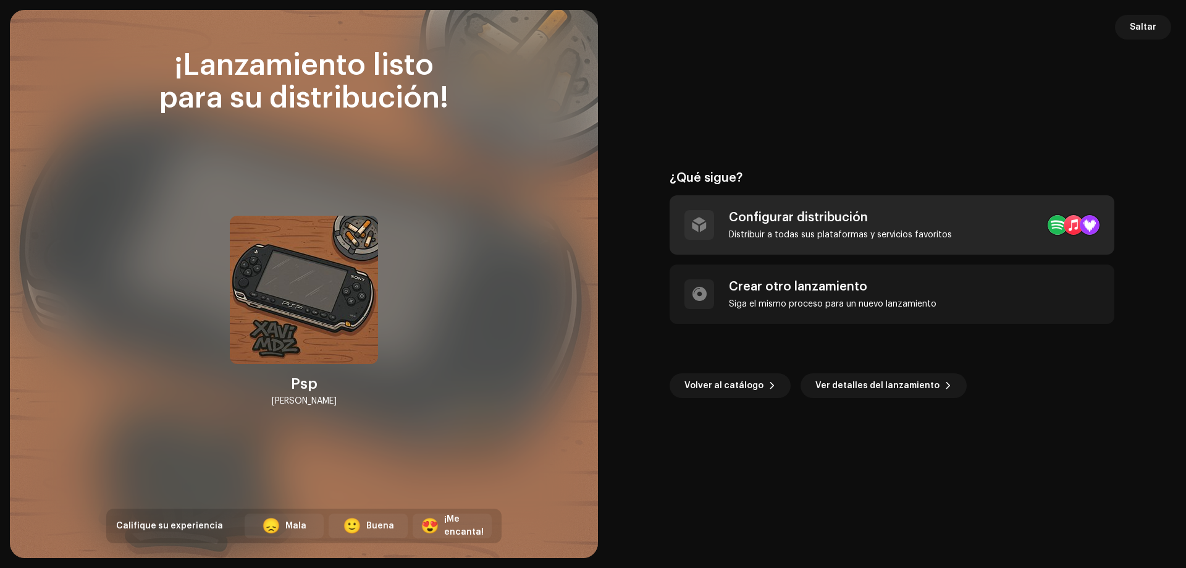
click at [819, 221] on div "Configurar distribución" at bounding box center [840, 217] width 223 height 15
click at [952, 219] on div "Configurar distribución Distribuir a todas sus plataformas y servicios favoritos" at bounding box center [892, 224] width 445 height 59
click at [1086, 218] on div at bounding box center [1090, 225] width 20 height 20
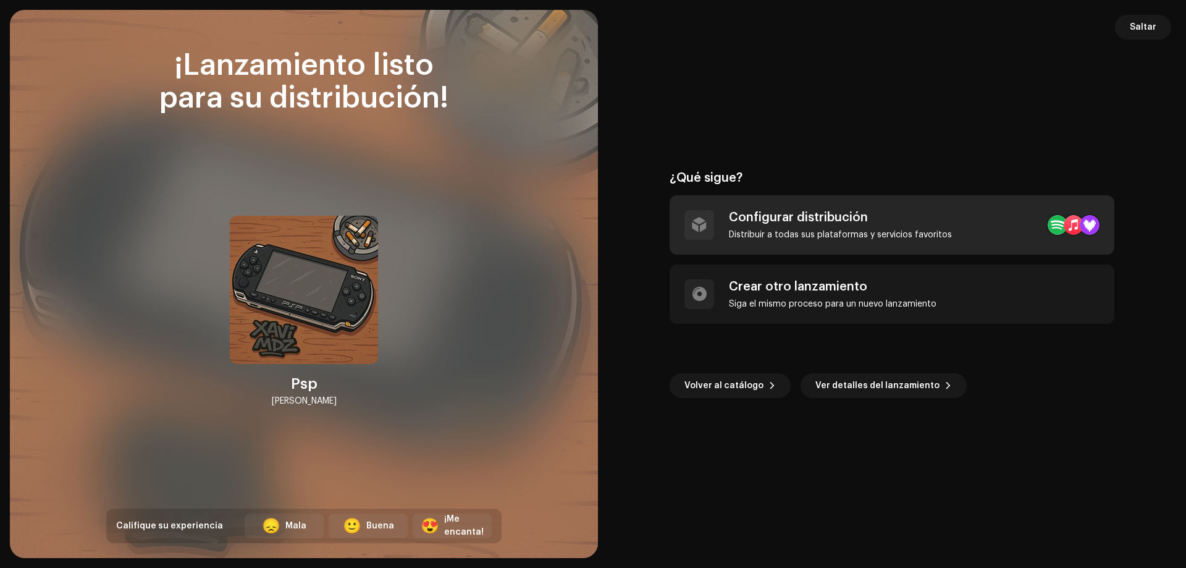
click at [1086, 218] on div at bounding box center [1090, 225] width 20 height 20
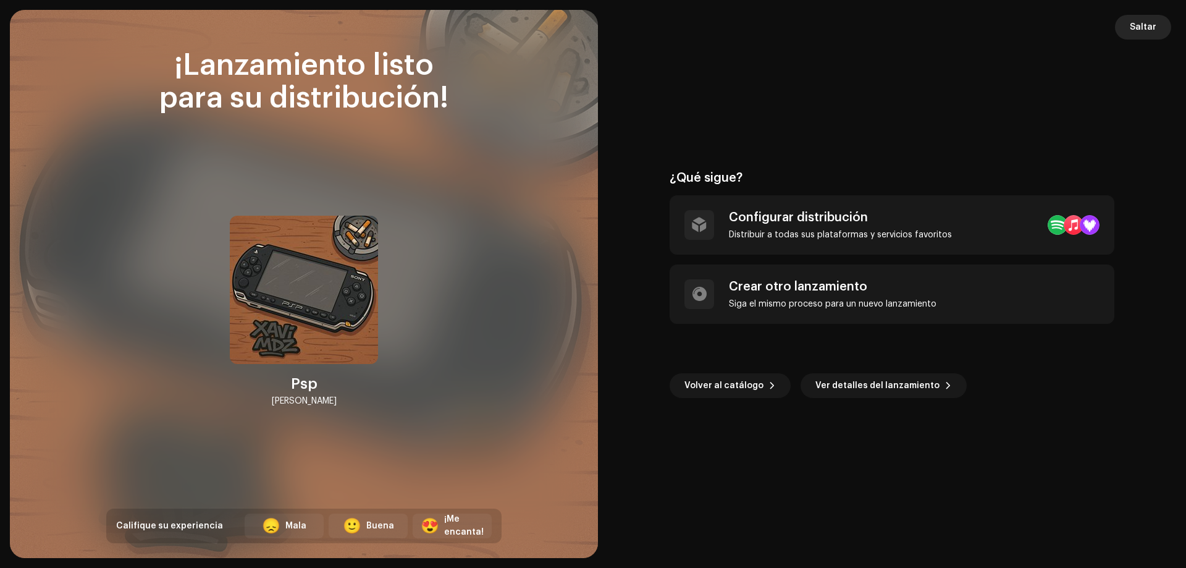
click at [1144, 19] on span "Saltar" at bounding box center [1143, 27] width 27 height 25
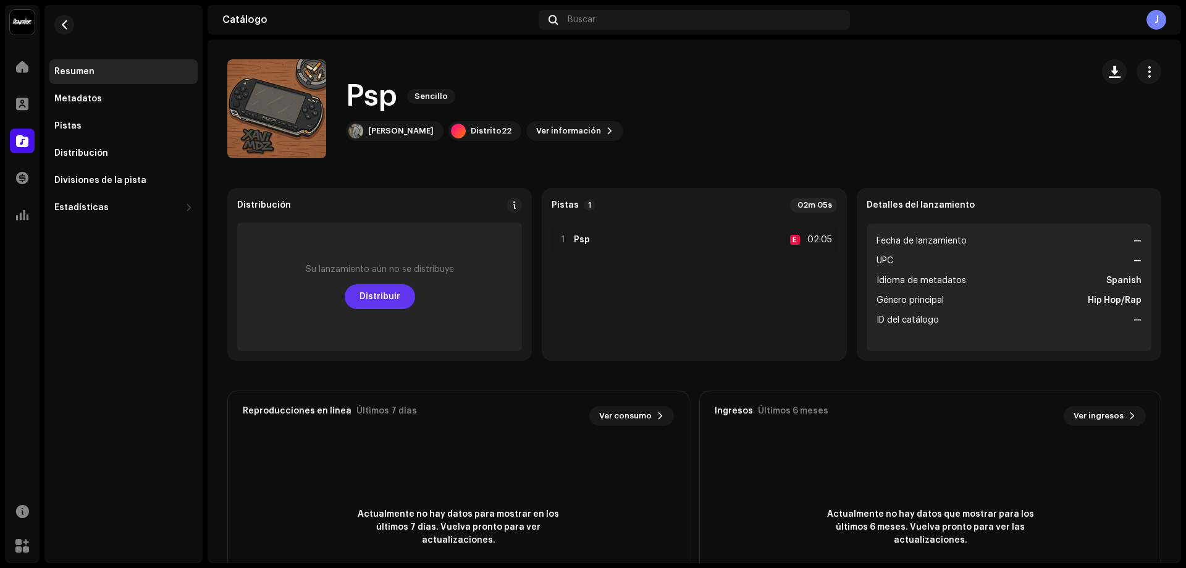
click at [376, 302] on span "Distribuir" at bounding box center [380, 296] width 41 height 25
click at [380, 286] on span "Distribuir" at bounding box center [380, 296] width 41 height 25
click at [380, 295] on span "Distribuir" at bounding box center [380, 296] width 41 height 25
click at [378, 295] on span "Distribuir" at bounding box center [380, 296] width 41 height 25
drag, startPoint x: 378, startPoint y: 295, endPoint x: 379, endPoint y: 302, distance: 6.9
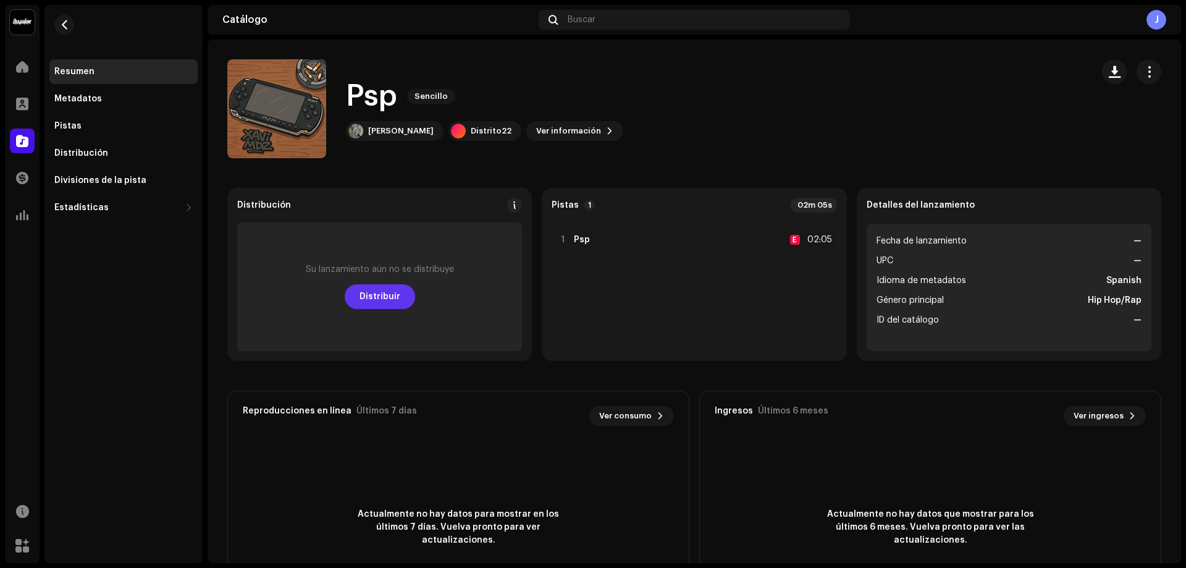
click at [379, 299] on span "Distribuir" at bounding box center [380, 296] width 41 height 25
click at [379, 302] on span "Distribuir" at bounding box center [380, 296] width 41 height 25
click at [380, 302] on span "Distribuir" at bounding box center [380, 296] width 41 height 25
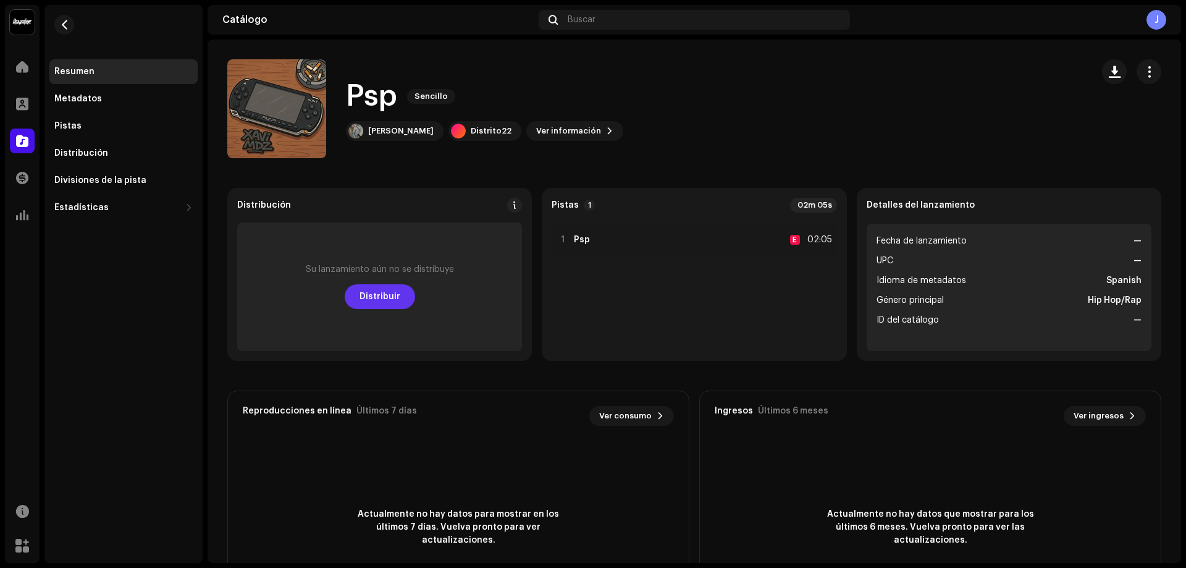
click at [380, 302] on span "Distribuir" at bounding box center [380, 296] width 41 height 25
click at [377, 298] on span "Distribuir" at bounding box center [380, 296] width 41 height 25
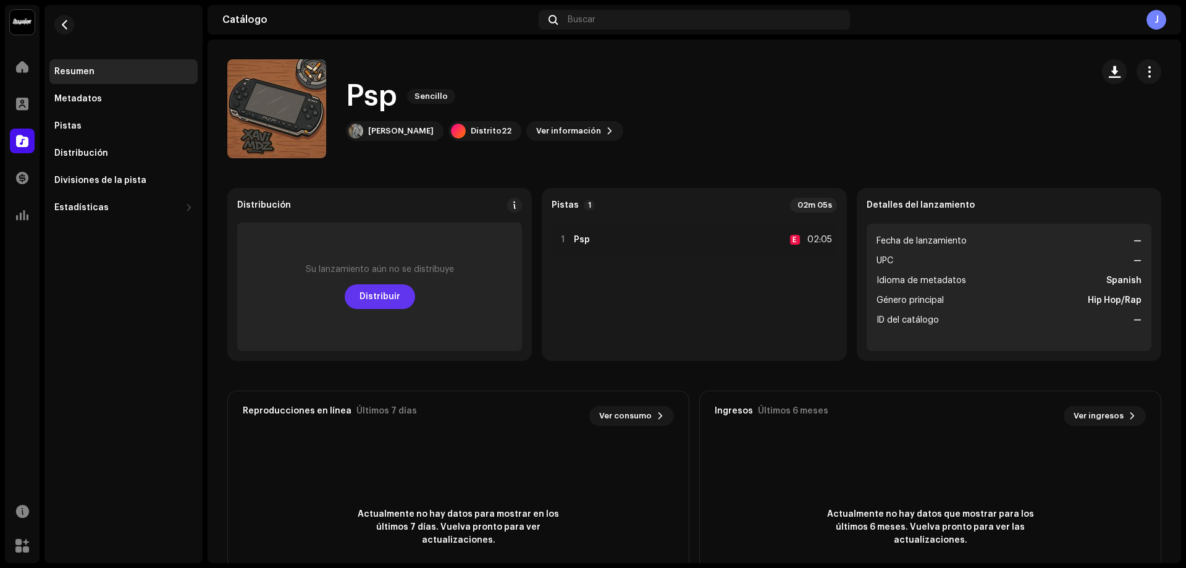
click at [386, 298] on span "Distribuir" at bounding box center [380, 296] width 41 height 25
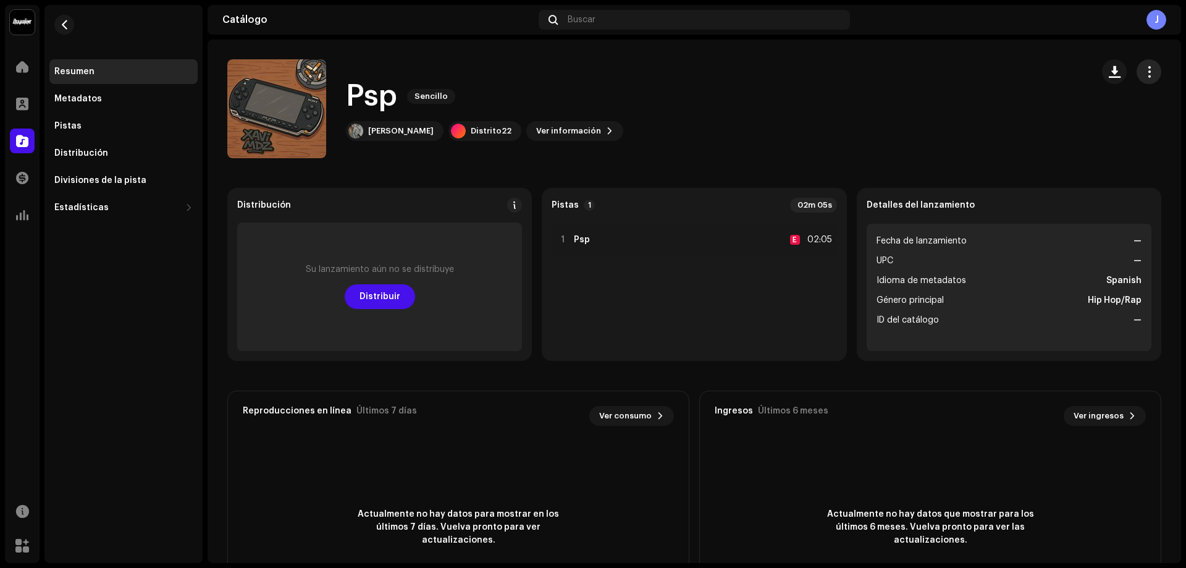
click at [1144, 73] on span "button" at bounding box center [1150, 72] width 12 height 10
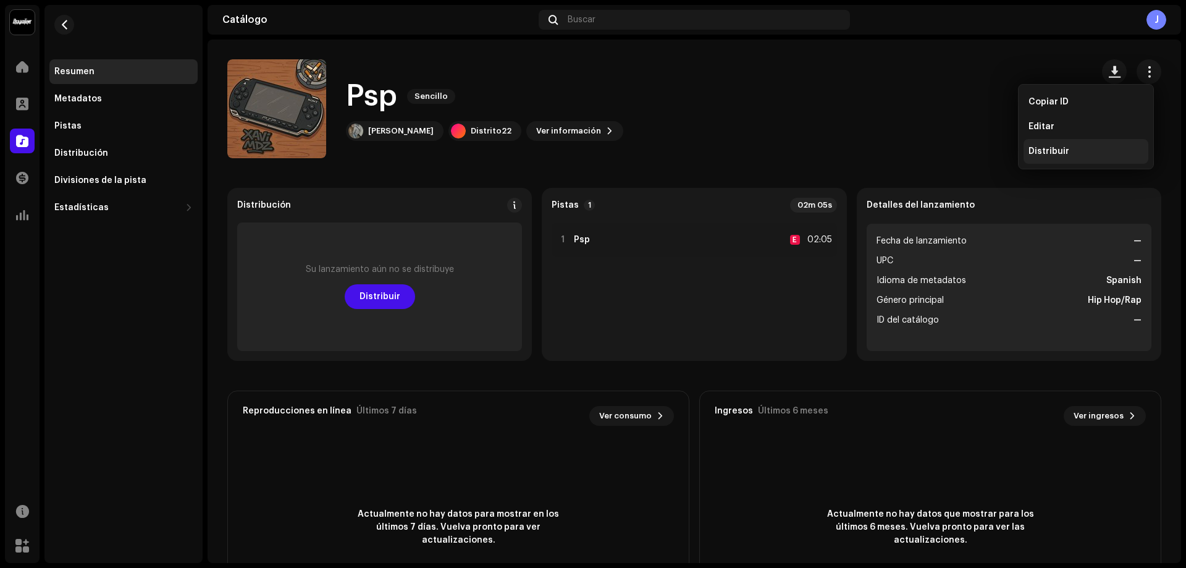
click at [1059, 150] on span "Distribuir" at bounding box center [1049, 151] width 41 height 10
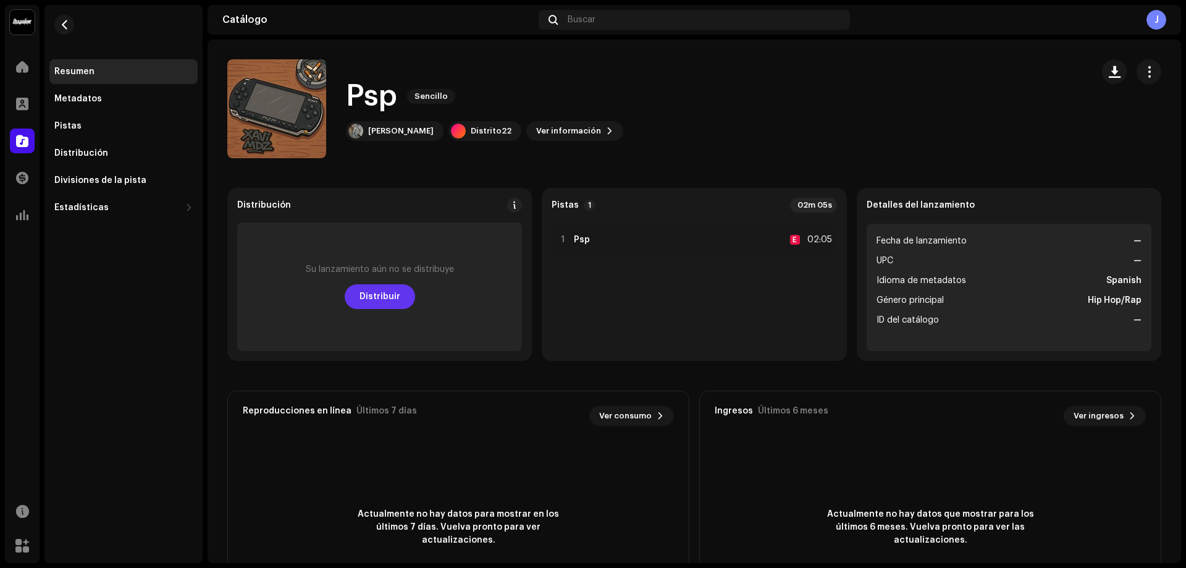
click at [381, 302] on span "Distribuir" at bounding box center [380, 296] width 41 height 25
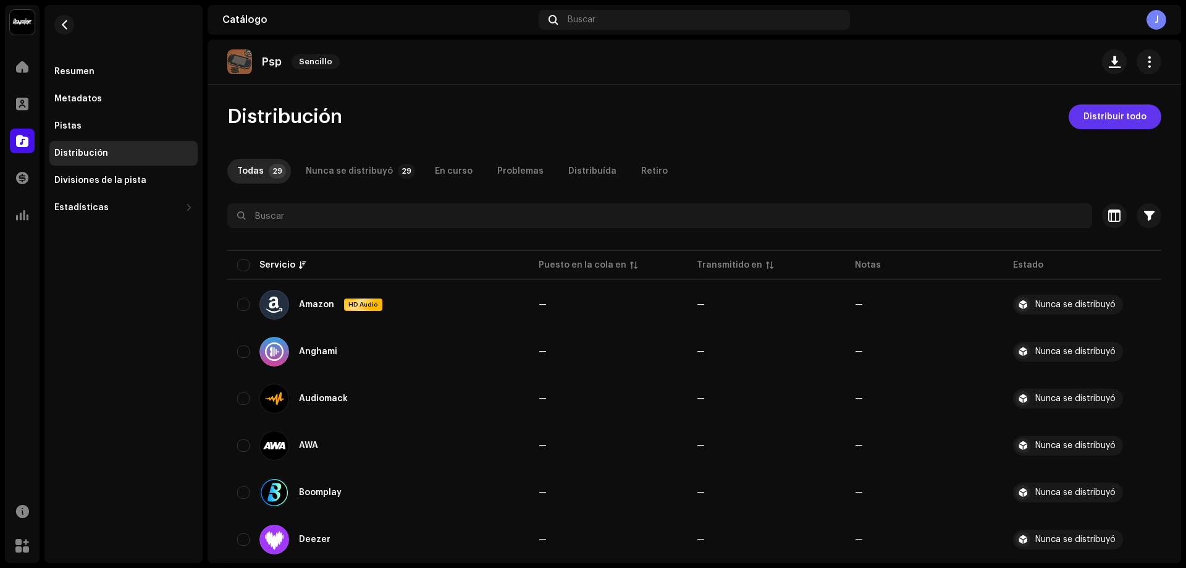
click at [1077, 118] on button "Distribuir todo" at bounding box center [1115, 116] width 93 height 25
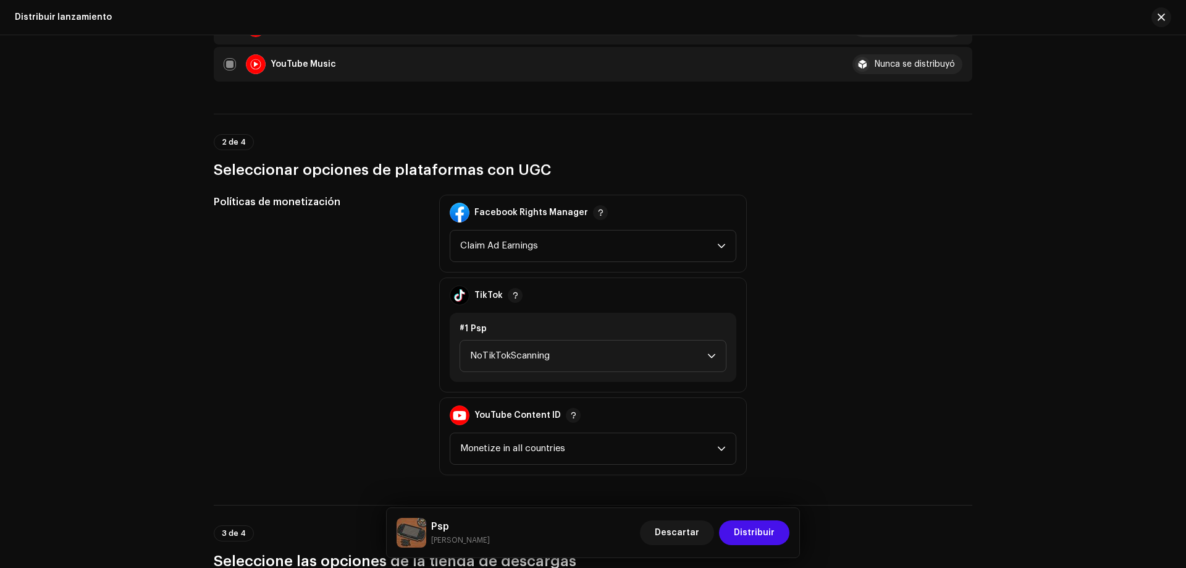
scroll to position [1051, 0]
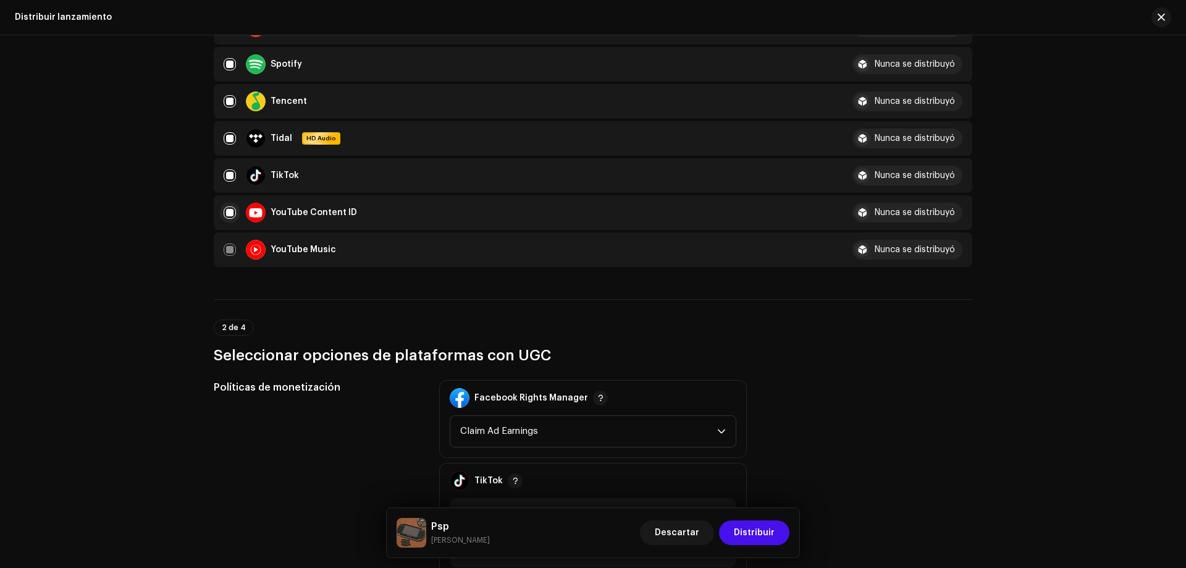
click at [227, 208] on input "checkbox" at bounding box center [230, 212] width 12 height 12
checkbox input "false"
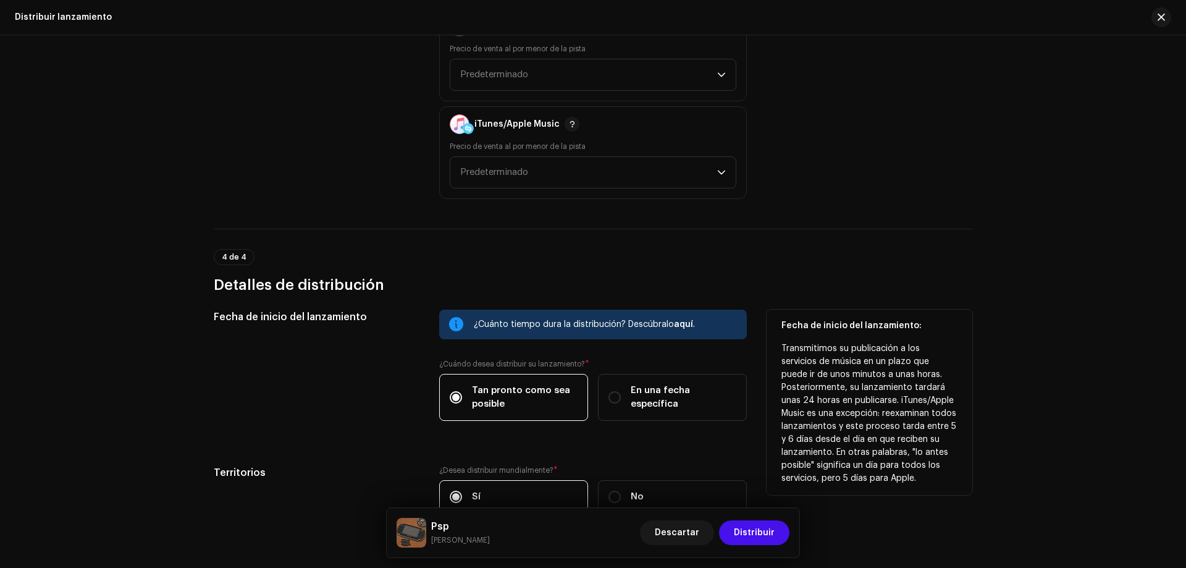
scroll to position [1809, 0]
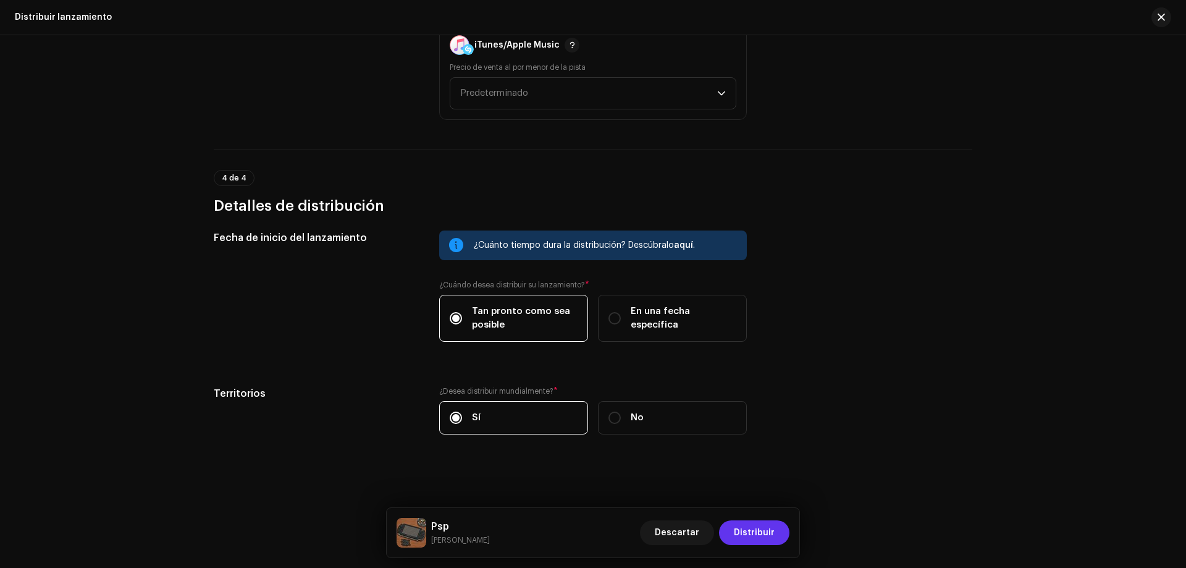
click at [756, 538] on span "Distribuir" at bounding box center [754, 532] width 41 height 25
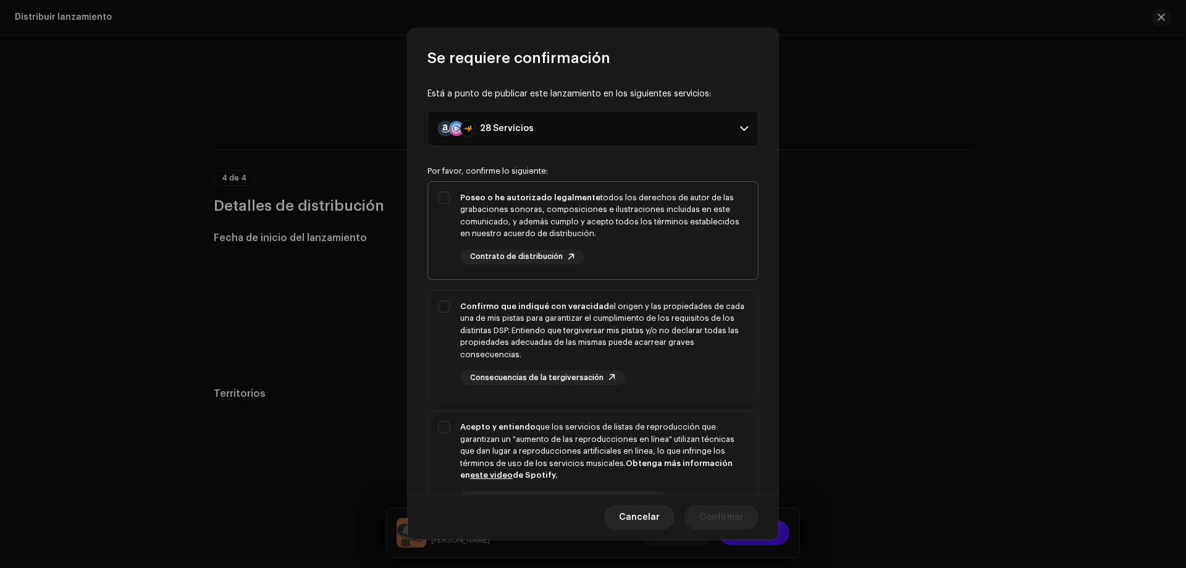
click at [463, 225] on div "Poseo o he autorizado legalmente todos los derechos de autor de las grabaciones…" at bounding box center [604, 216] width 288 height 48
checkbox input "true"
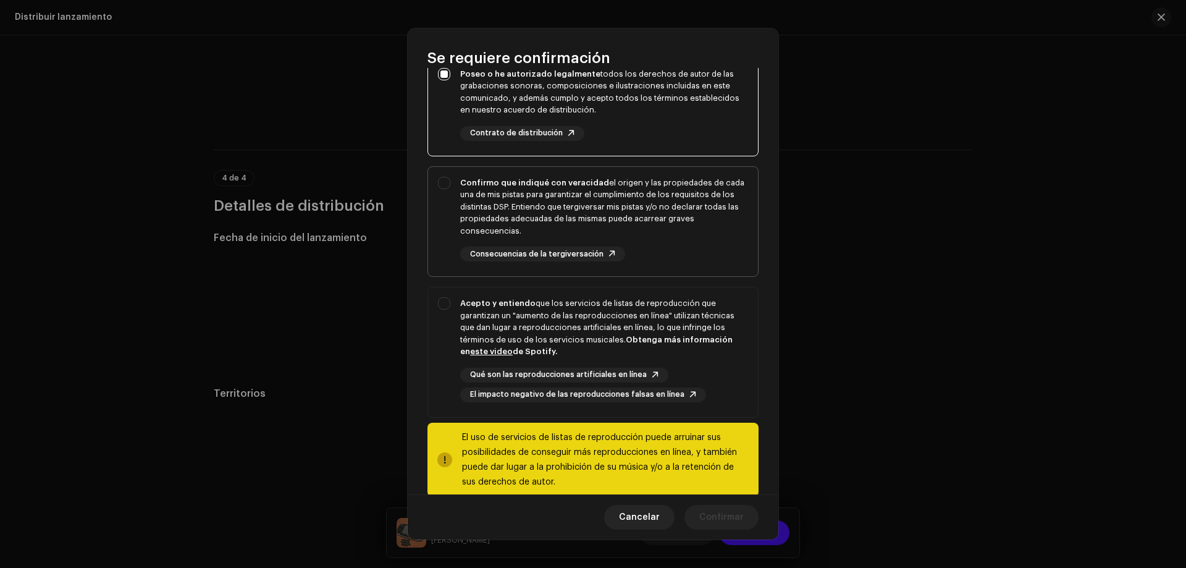
click at [462, 205] on div "Confirmo que indiqué con veracidad el origen y las propiedades de cada una de m…" at bounding box center [604, 207] width 288 height 61
checkbox input "true"
click at [447, 337] on div "Acepto y entiendo que los servicios de listas de reproducción que garantizan un…" at bounding box center [593, 349] width 330 height 125
checkbox input "true"
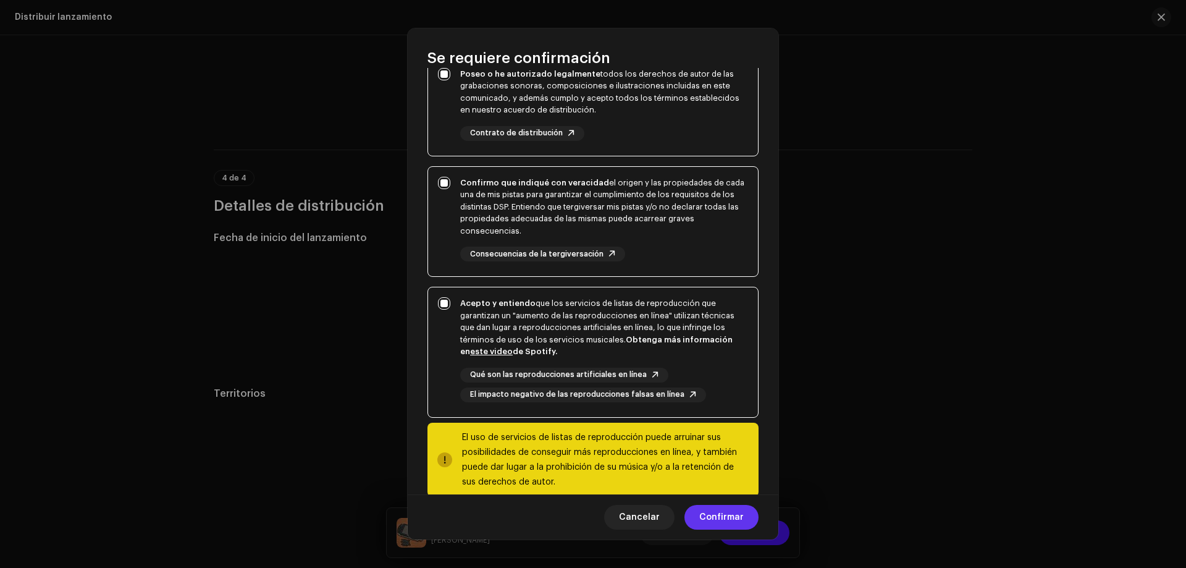
click at [734, 511] on span "Confirmar" at bounding box center [722, 517] width 44 height 25
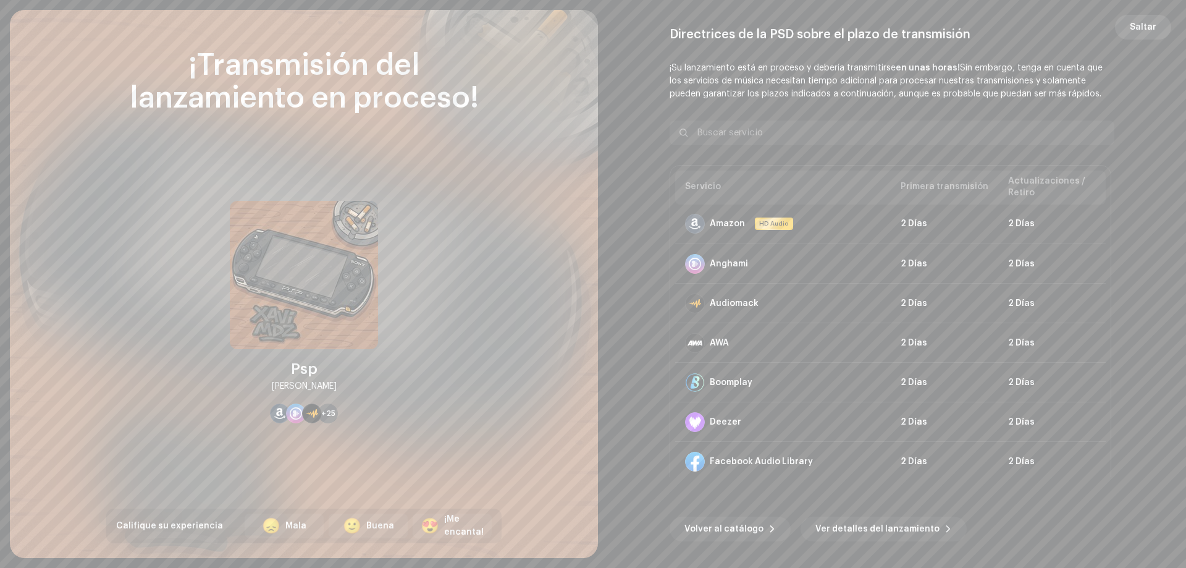
click at [1144, 27] on span "Saltar" at bounding box center [1143, 27] width 27 height 25
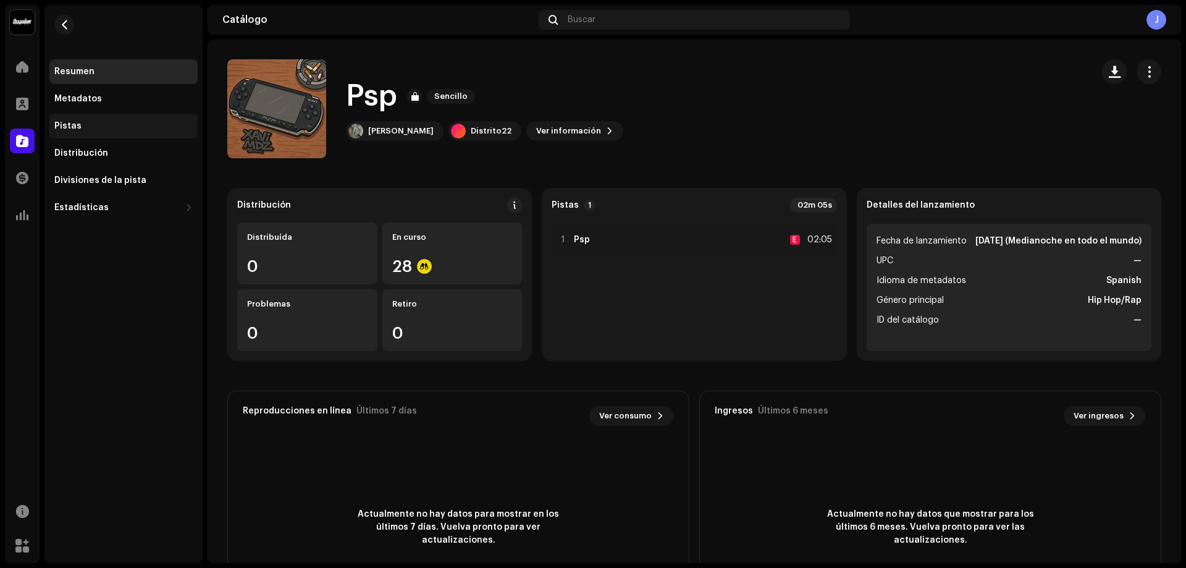
click at [93, 125] on div "Pistas" at bounding box center [123, 126] width 138 height 10
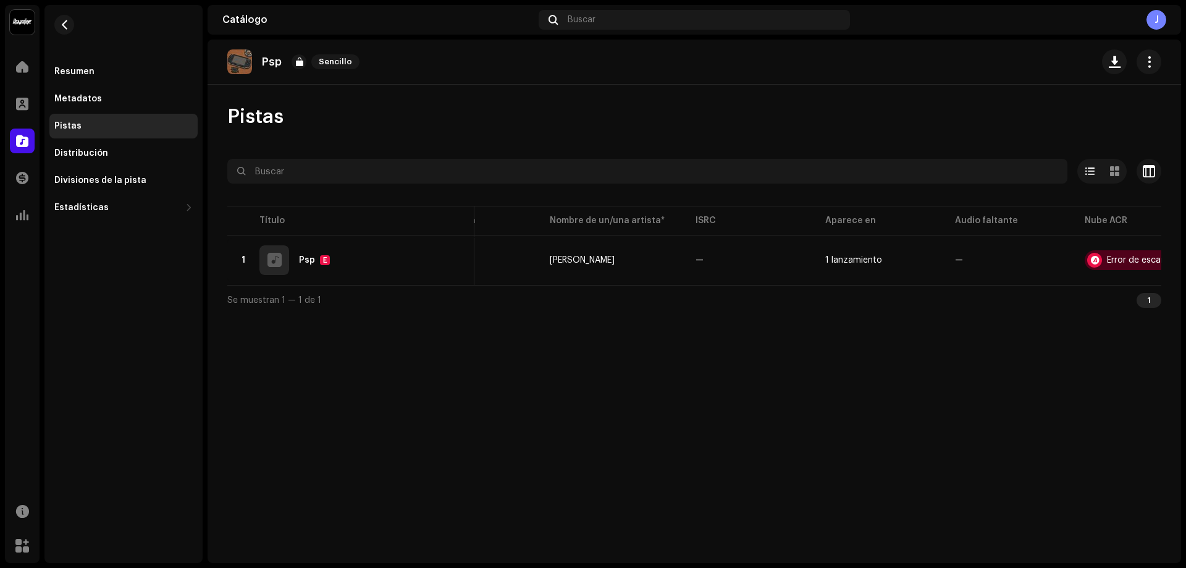
scroll to position [0, 102]
